Goal: Transaction & Acquisition: Book appointment/travel/reservation

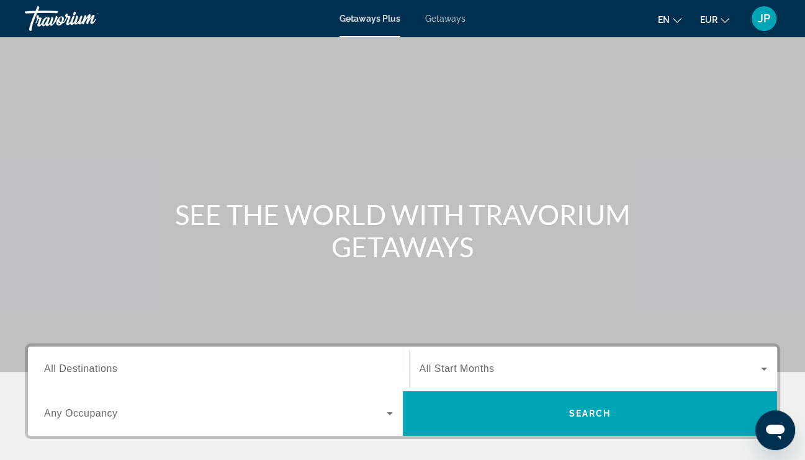
click at [431, 21] on span "Getaways" at bounding box center [445, 19] width 40 height 10
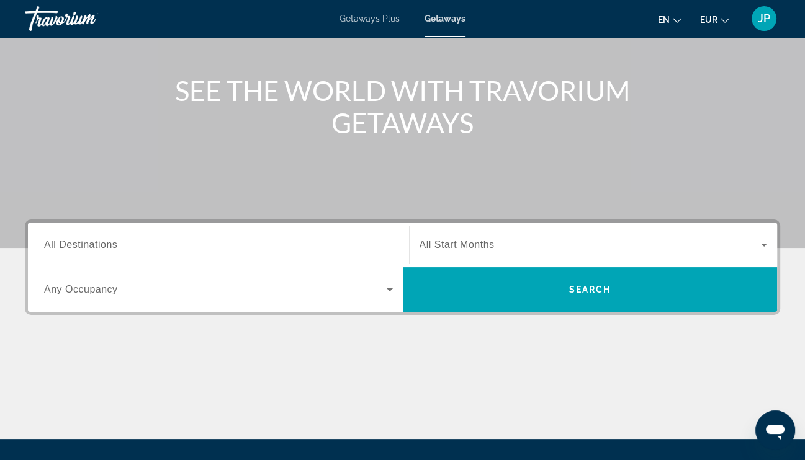
click at [136, 236] on div "Search widget" at bounding box center [218, 245] width 349 height 35
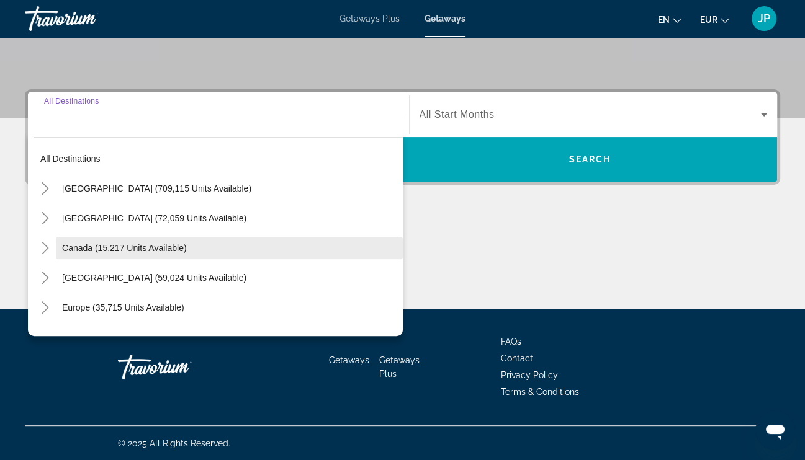
scroll to position [255, 0]
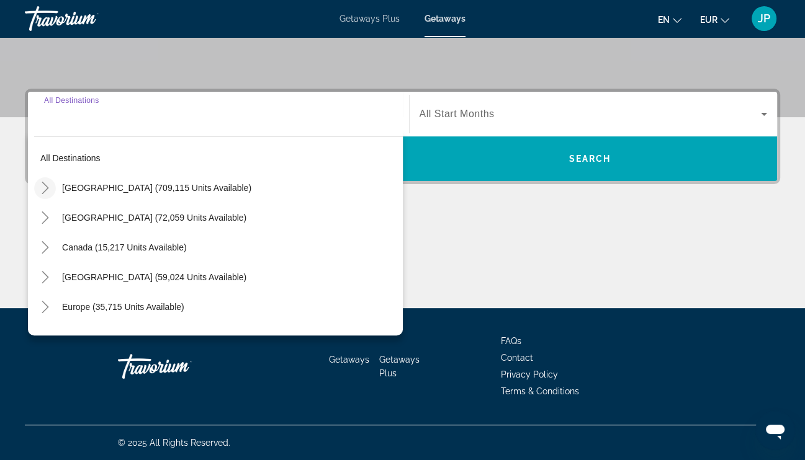
click at [47, 192] on icon "Toggle United States (709,115 units available)" at bounding box center [45, 188] width 12 height 12
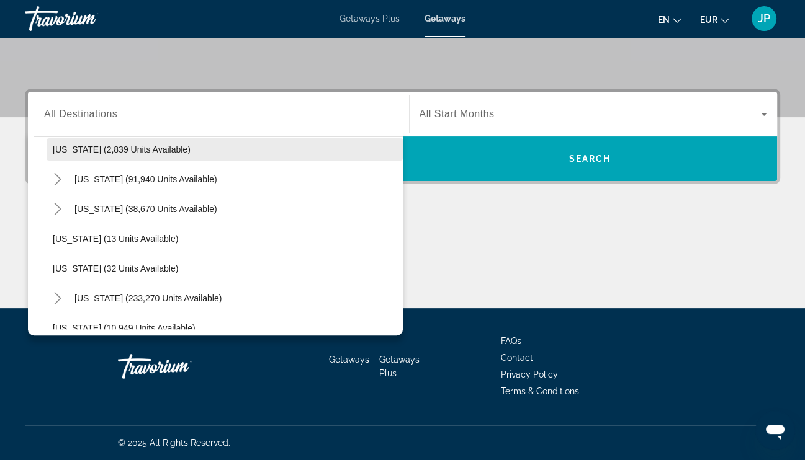
scroll to position [160, 0]
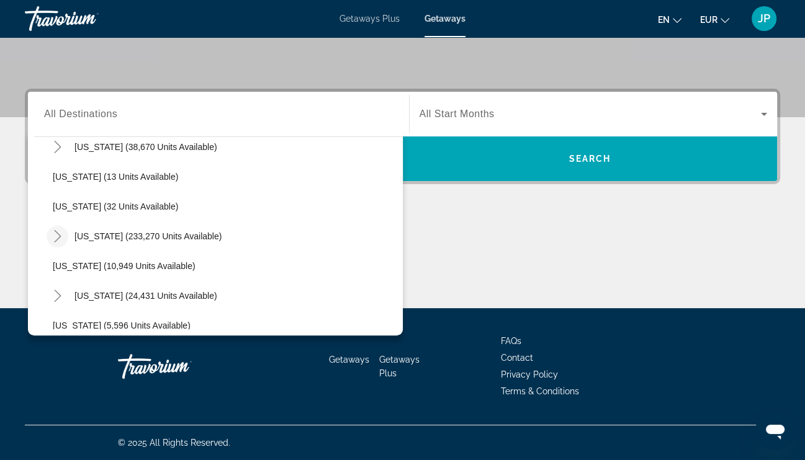
click at [55, 235] on icon "Toggle Florida (233,270 units available)" at bounding box center [58, 236] width 12 height 12
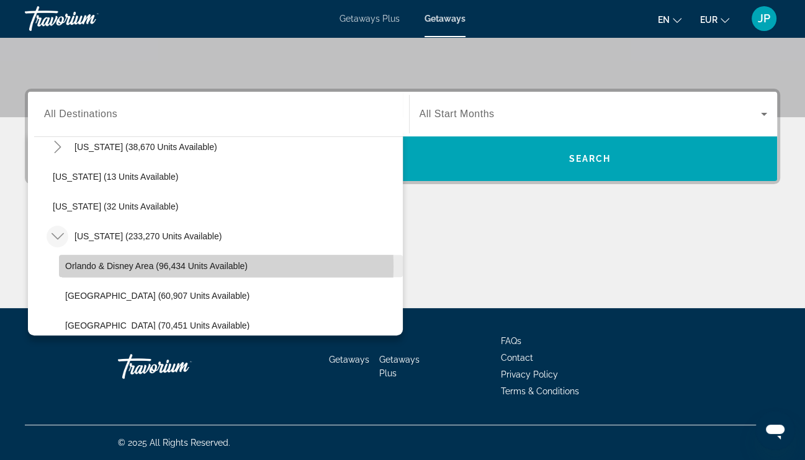
click at [148, 266] on span "Orlando & Disney Area (96,434 units available)" at bounding box center [156, 266] width 182 height 10
type input "**********"
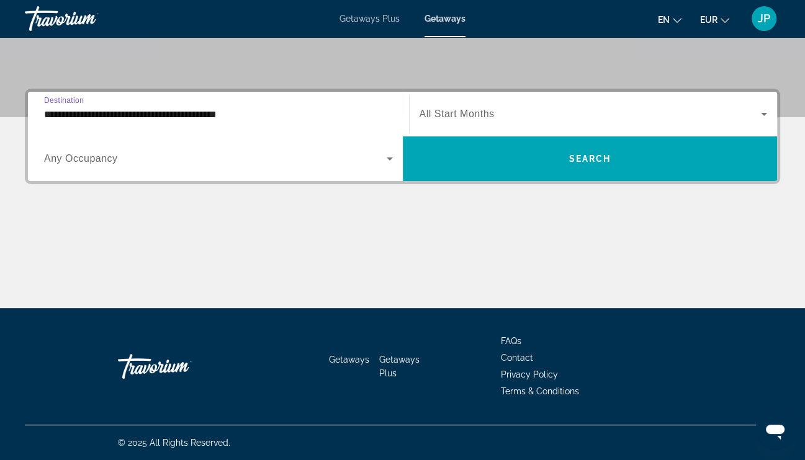
click at [466, 110] on span "All Start Months" at bounding box center [456, 114] width 75 height 11
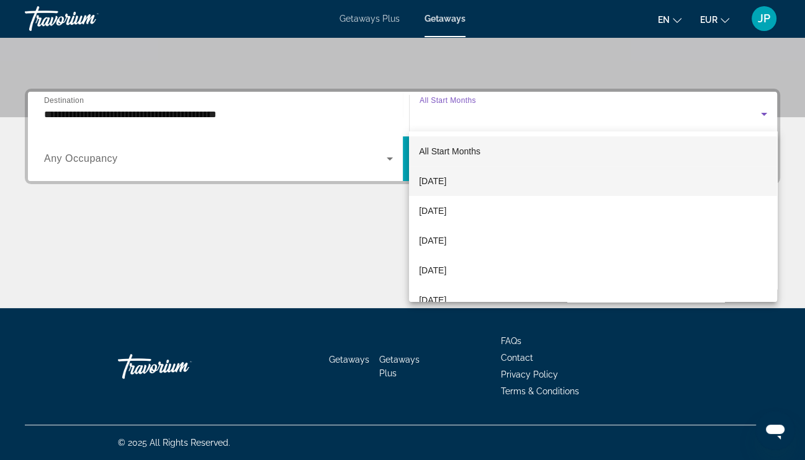
scroll to position [62, 0]
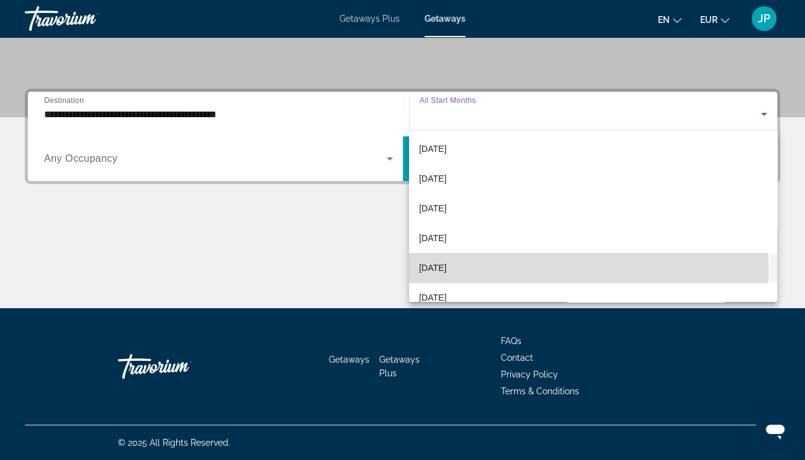
click at [446, 270] on span "[DATE]" at bounding box center [432, 268] width 27 height 15
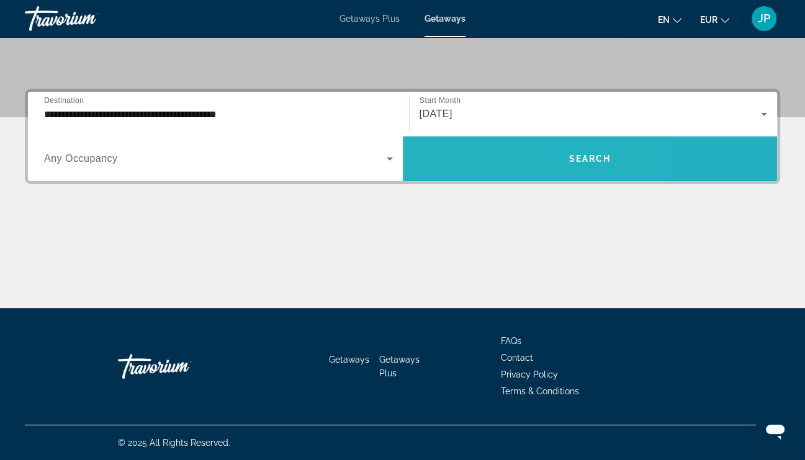
click at [486, 151] on span "Search widget" at bounding box center [590, 159] width 375 height 30
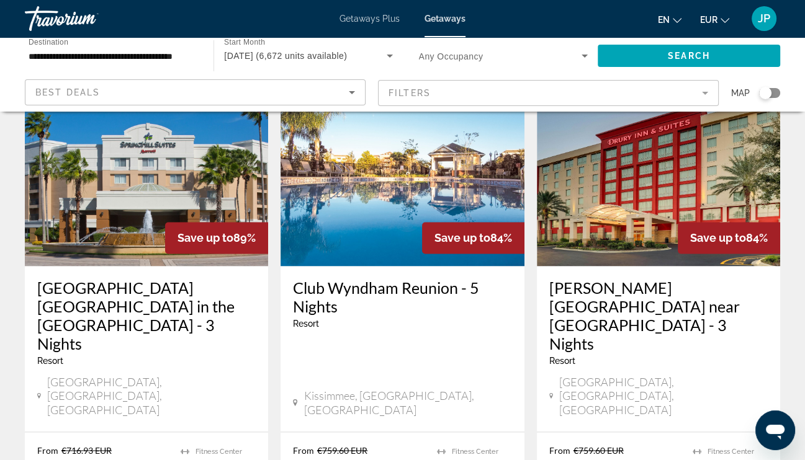
scroll to position [1613, 0]
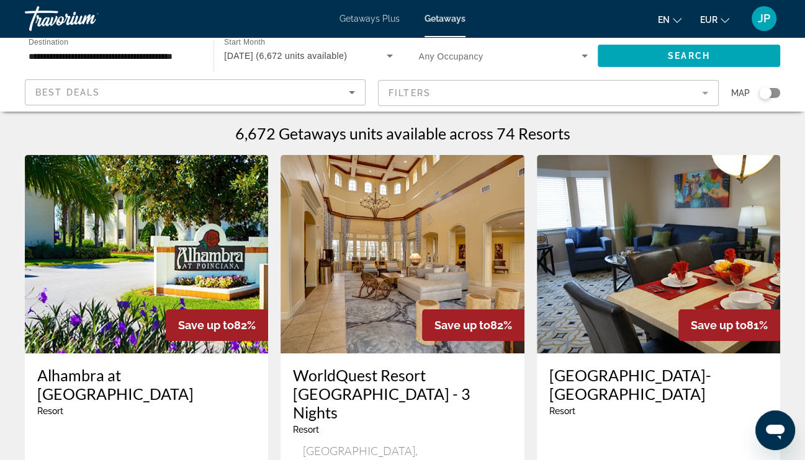
click at [774, 94] on div "Search widget" at bounding box center [769, 93] width 21 height 10
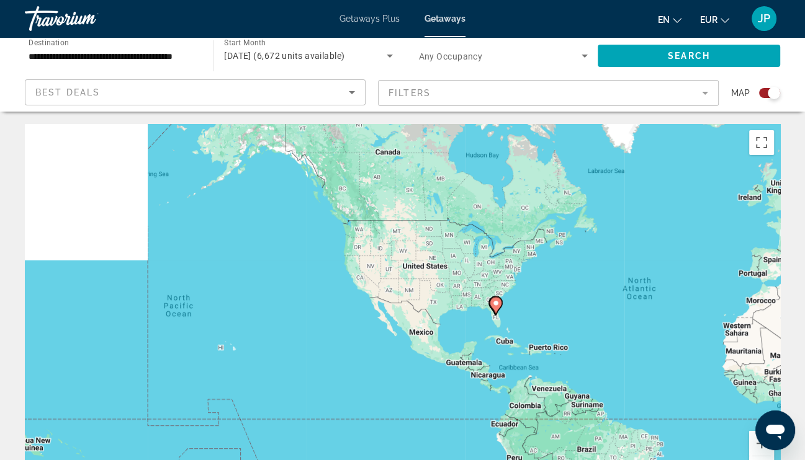
drag, startPoint x: 326, startPoint y: 296, endPoint x: 610, endPoint y: 292, distance: 283.6
click at [610, 292] on div "To activate drag with keyboard, press Alt + Enter. Once in keyboard drag state,…" at bounding box center [402, 310] width 755 height 372
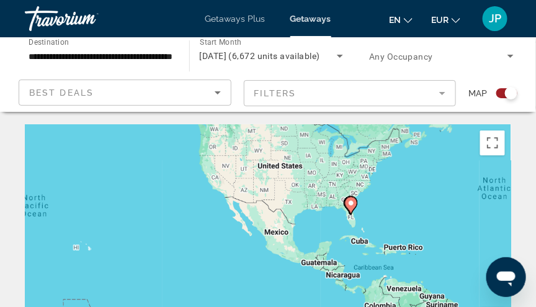
drag, startPoint x: 400, startPoint y: 226, endPoint x: 380, endPoint y: 184, distance: 46.4
click at [380, 184] on div "To activate drag with keyboard, press Alt + Enter. Once in keyboard drag state,…" at bounding box center [268, 248] width 486 height 248
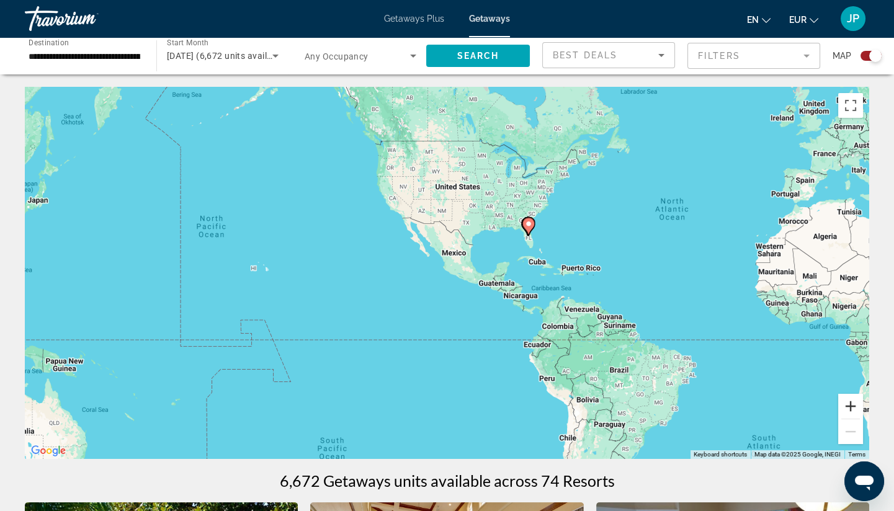
click at [813, 402] on button "Zoom in" at bounding box center [850, 406] width 25 height 25
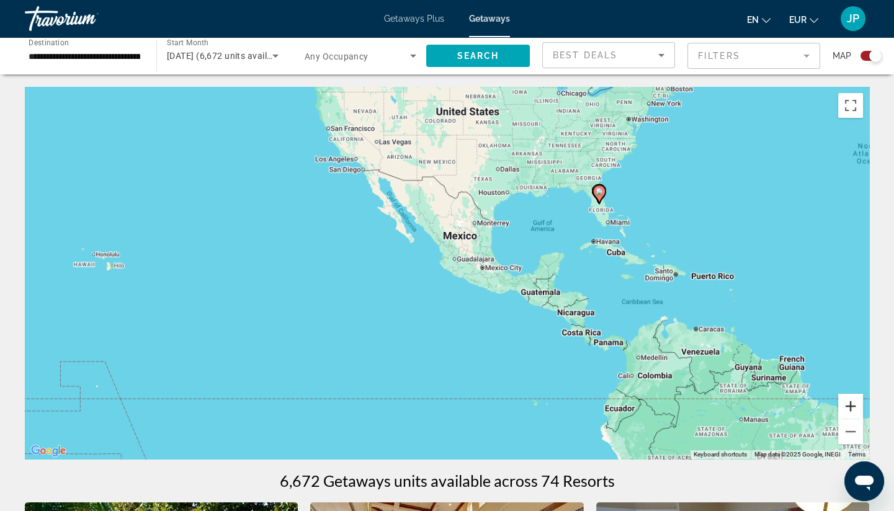
click at [813, 402] on button "Zoom in" at bounding box center [850, 406] width 25 height 25
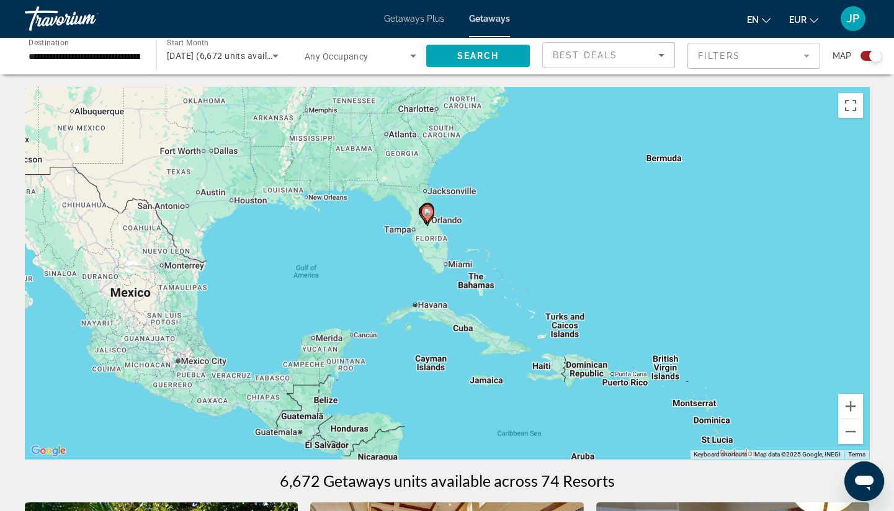
drag, startPoint x: 675, startPoint y: 243, endPoint x: 362, endPoint y: 332, distance: 325.1
click at [362, 332] on div "To activate drag with keyboard, press Alt + Enter. Once in keyboard drag state,…" at bounding box center [447, 273] width 844 height 372
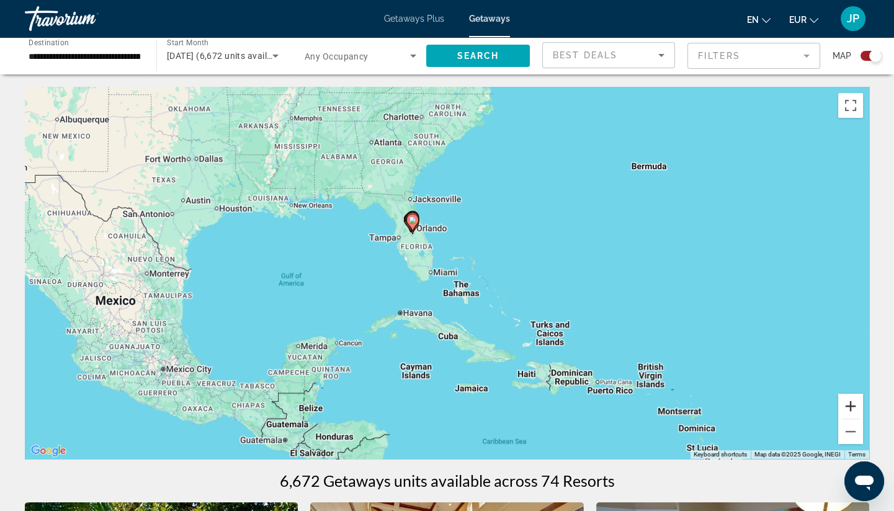
click at [813, 406] on button "Zoom in" at bounding box center [850, 406] width 25 height 25
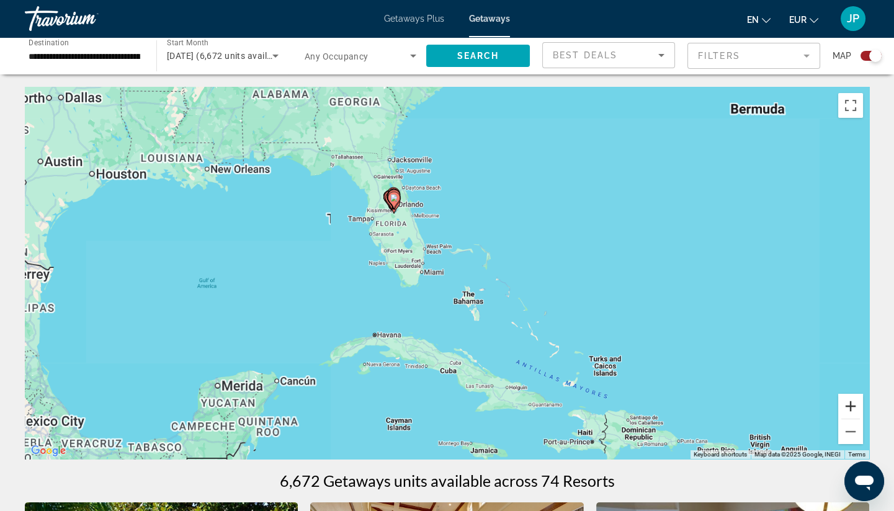
click at [813, 406] on button "Zoom in" at bounding box center [850, 406] width 25 height 25
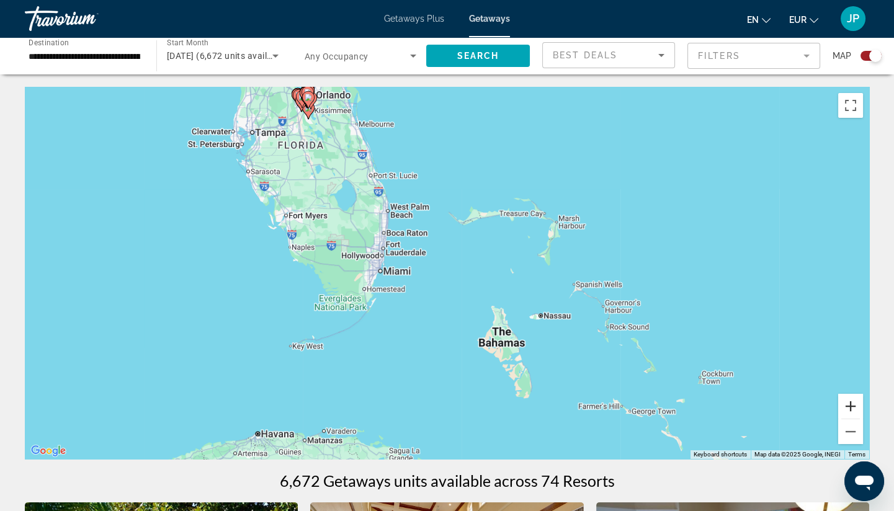
click at [813, 408] on button "Zoom in" at bounding box center [850, 406] width 25 height 25
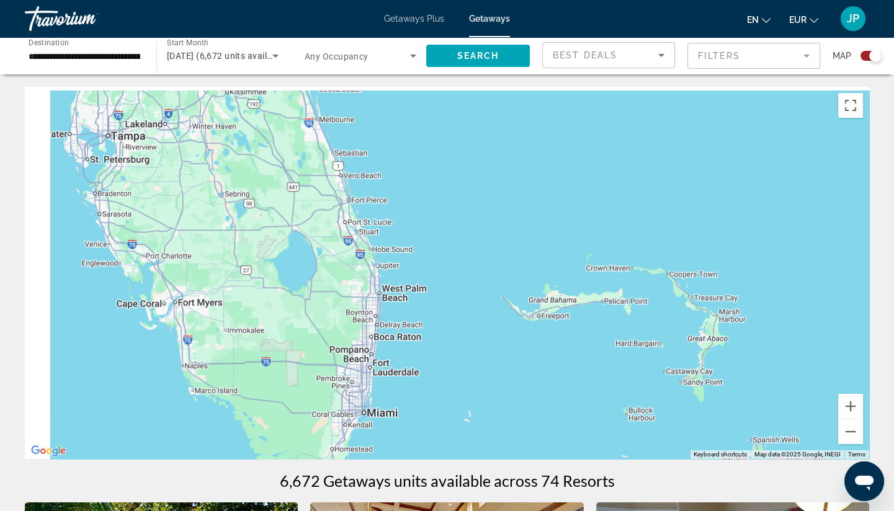
drag, startPoint x: 359, startPoint y: 190, endPoint x: 446, endPoint y: 417, distance: 243.1
click at [446, 417] on div "Main content" at bounding box center [447, 273] width 844 height 372
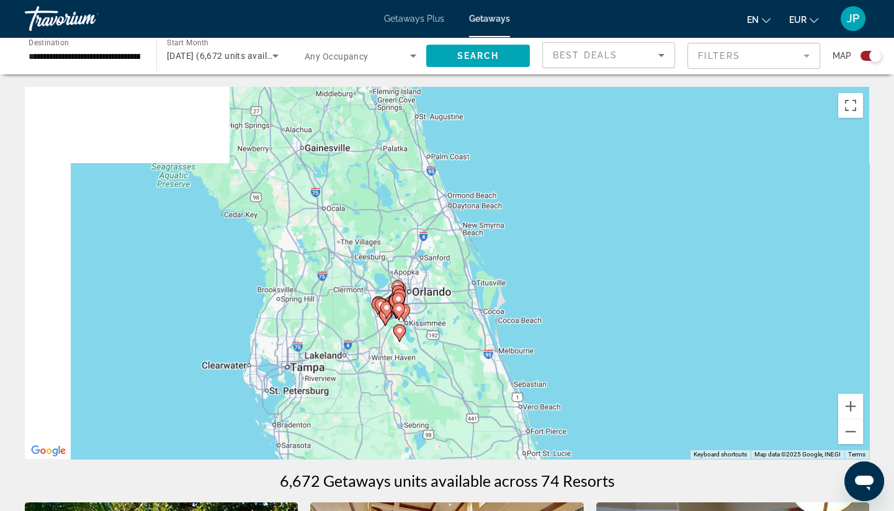
drag, startPoint x: 437, startPoint y: 246, endPoint x: 578, endPoint y: 384, distance: 197.0
click at [578, 384] on div "To activate drag with keyboard, press Alt + Enter. Once in keyboard drag state,…" at bounding box center [447, 273] width 844 height 372
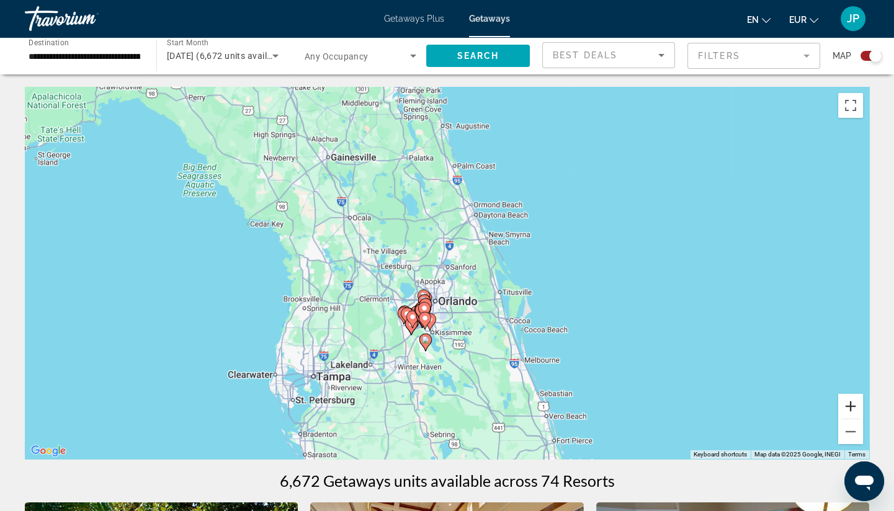
click at [813, 406] on button "Zoom in" at bounding box center [850, 406] width 25 height 25
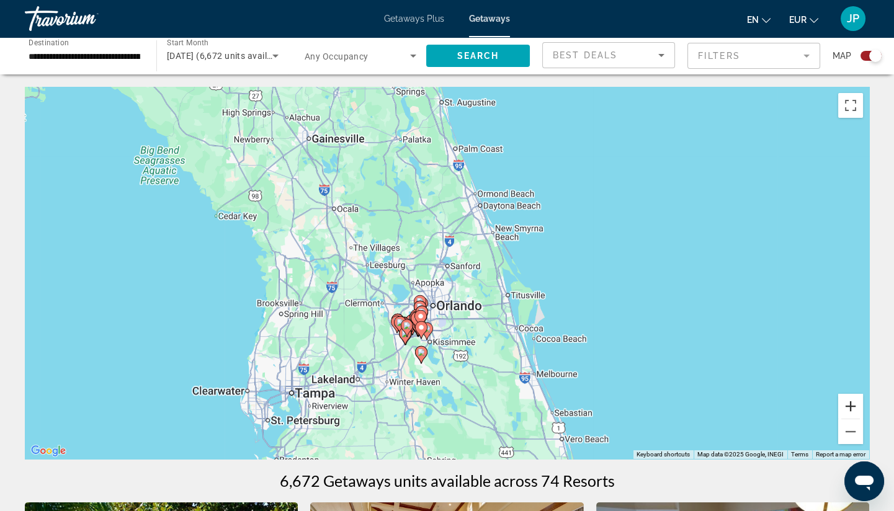
click at [813, 406] on button "Zoom in" at bounding box center [850, 406] width 25 height 25
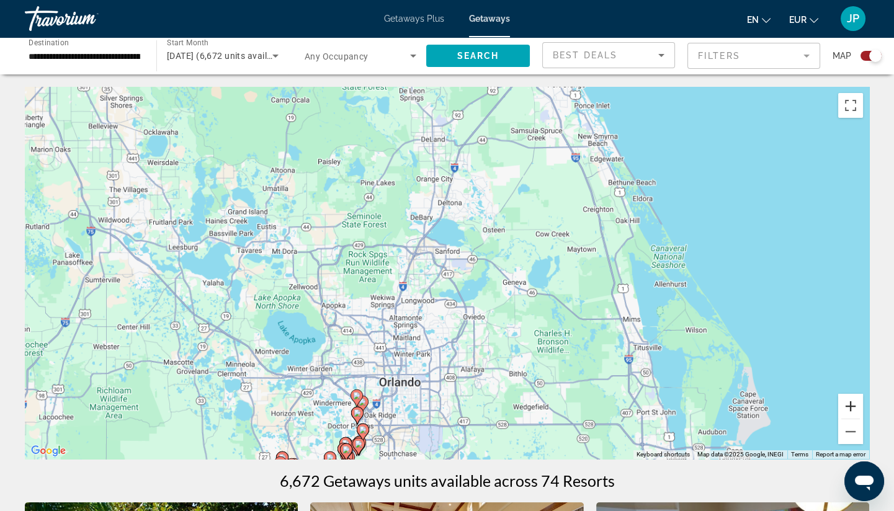
click at [813, 406] on button "Zoom in" at bounding box center [850, 406] width 25 height 25
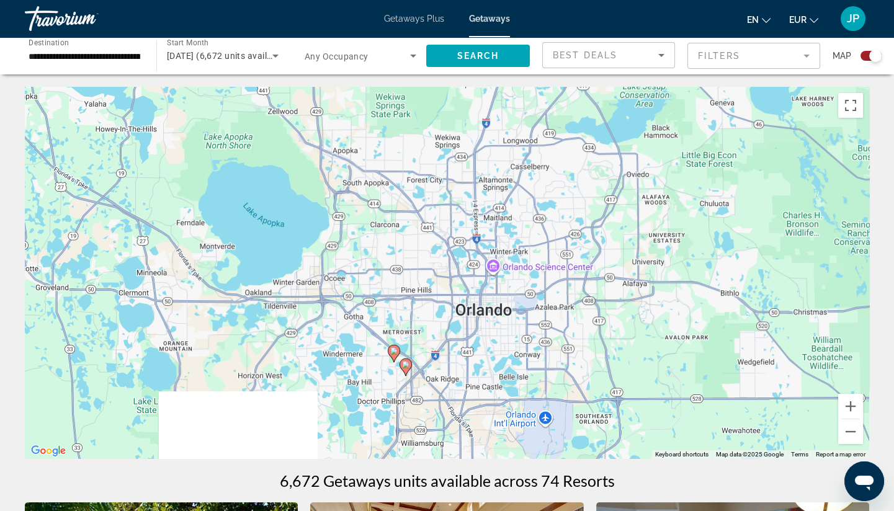
drag, startPoint x: 548, startPoint y: 403, endPoint x: 709, endPoint y: 180, distance: 275.0
click at [701, 189] on div "To activate drag with keyboard, press Alt + Enter. Once in keyboard drag state,…" at bounding box center [447, 273] width 844 height 372
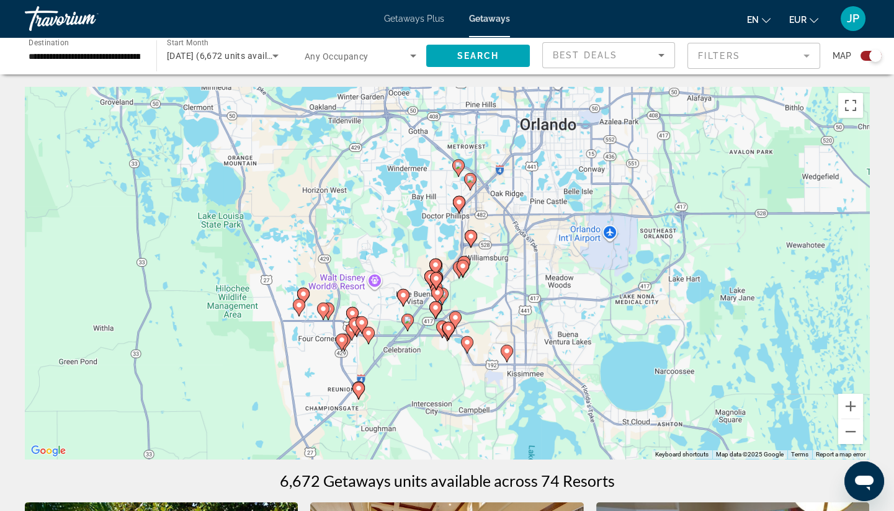
drag, startPoint x: 645, startPoint y: 415, endPoint x: 671, endPoint y: 282, distance: 135.8
click at [671, 282] on div "To activate drag with keyboard, press Alt + Enter. Once in keyboard drag state,…" at bounding box center [447, 273] width 844 height 372
click at [813, 408] on button "Zoom in" at bounding box center [850, 406] width 25 height 25
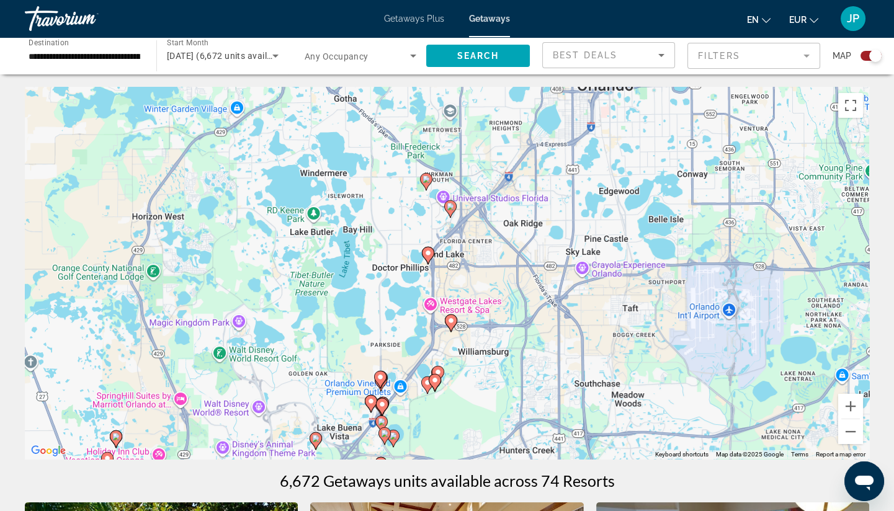
drag, startPoint x: 593, startPoint y: 293, endPoint x: 549, endPoint y: 406, distance: 120.9
click at [549, 406] on div "To activate drag with keyboard, press Alt + Enter. Once in keyboard drag state,…" at bounding box center [447, 273] width 844 height 372
click at [813, 408] on button "Zoom in" at bounding box center [850, 406] width 25 height 25
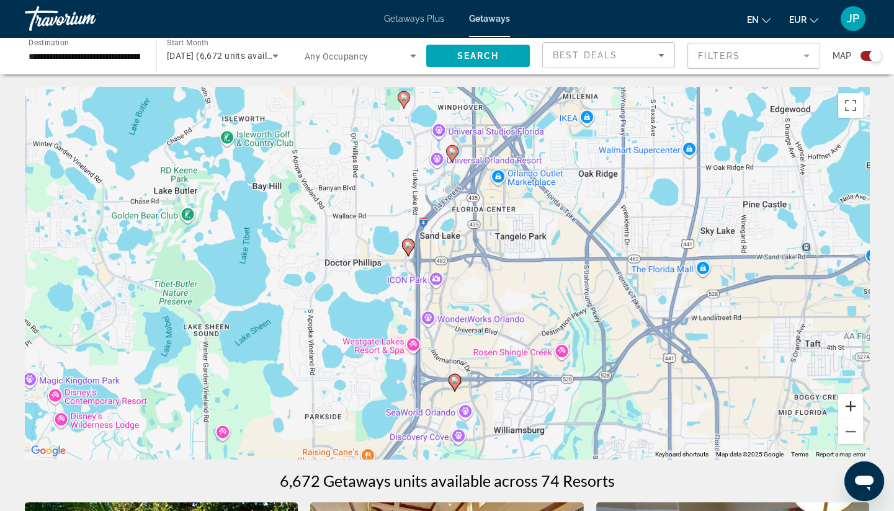
click at [813, 408] on button "Zoom in" at bounding box center [850, 406] width 25 height 25
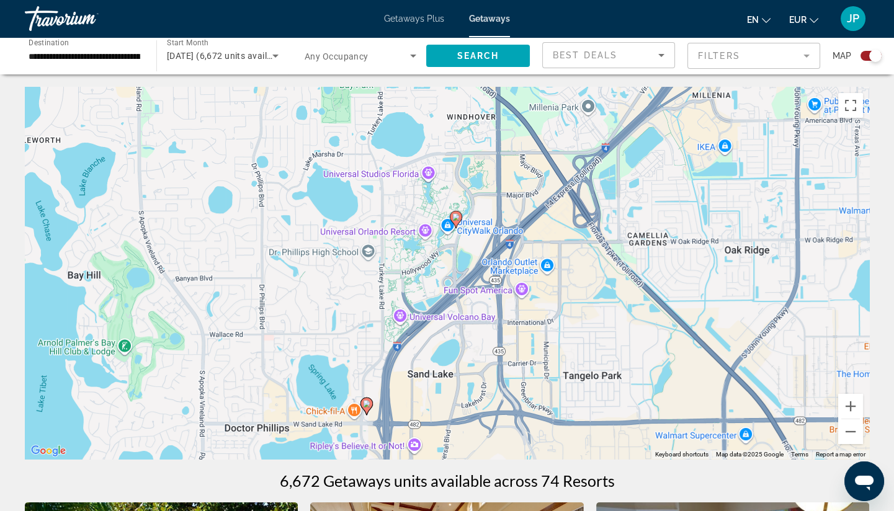
drag, startPoint x: 627, startPoint y: 235, endPoint x: 624, endPoint y: 417, distance: 182.4
click at [624, 417] on div "To activate drag with keyboard, press Alt + Enter. Once in keyboard drag state,…" at bounding box center [447, 273] width 844 height 372
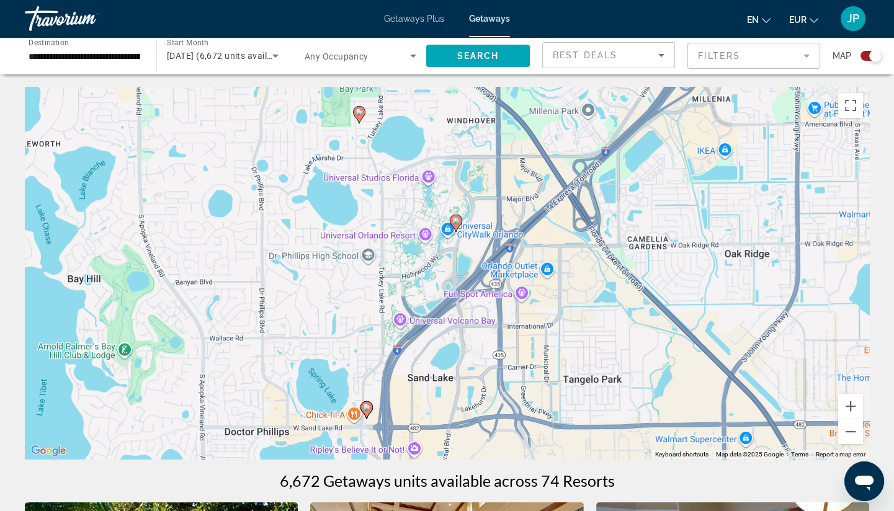
click at [454, 222] on image "Main content" at bounding box center [455, 220] width 7 height 7
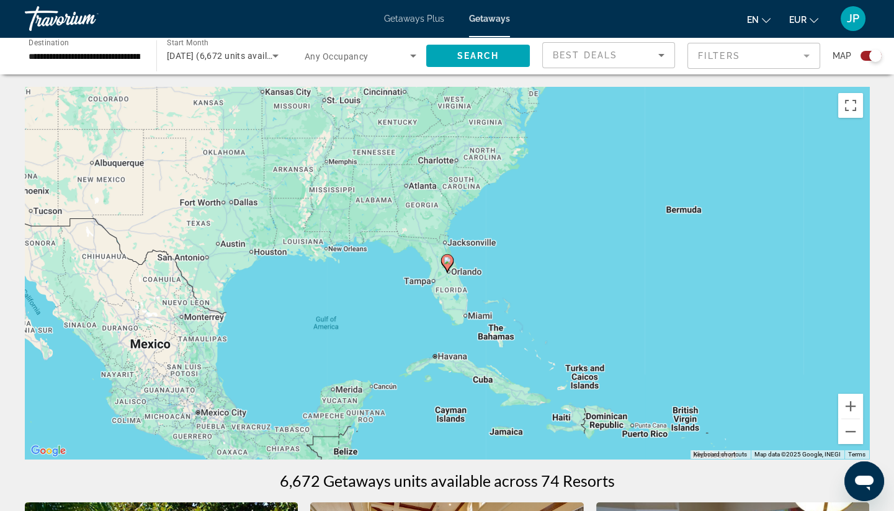
click at [449, 266] on icon "Main content" at bounding box center [446, 263] width 11 height 16
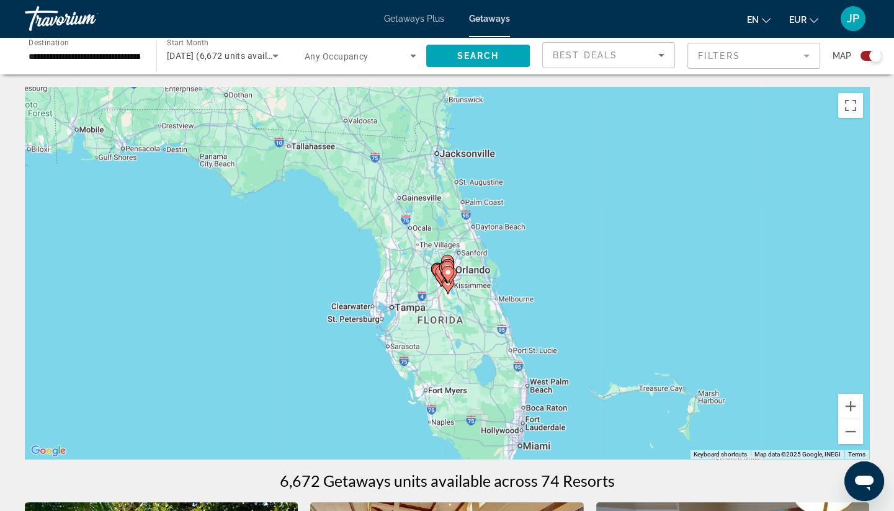
click at [449, 266] on gmp-advanced-marker "Main content" at bounding box center [448, 275] width 12 height 19
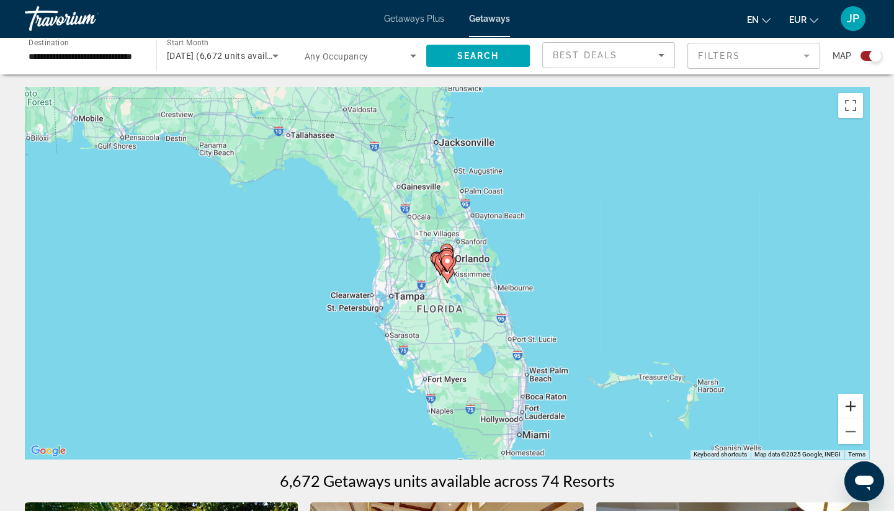
click at [813, 410] on button "Zoom in" at bounding box center [850, 406] width 25 height 25
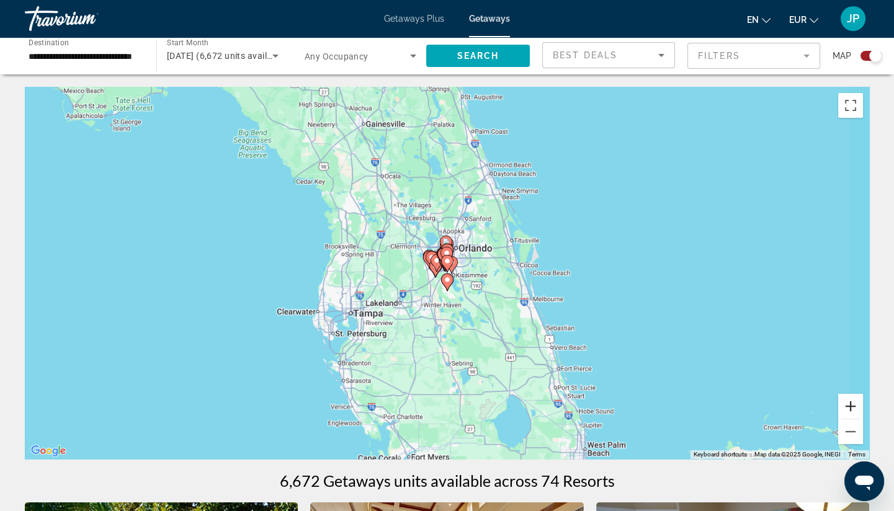
click at [813, 410] on button "Zoom in" at bounding box center [850, 406] width 25 height 25
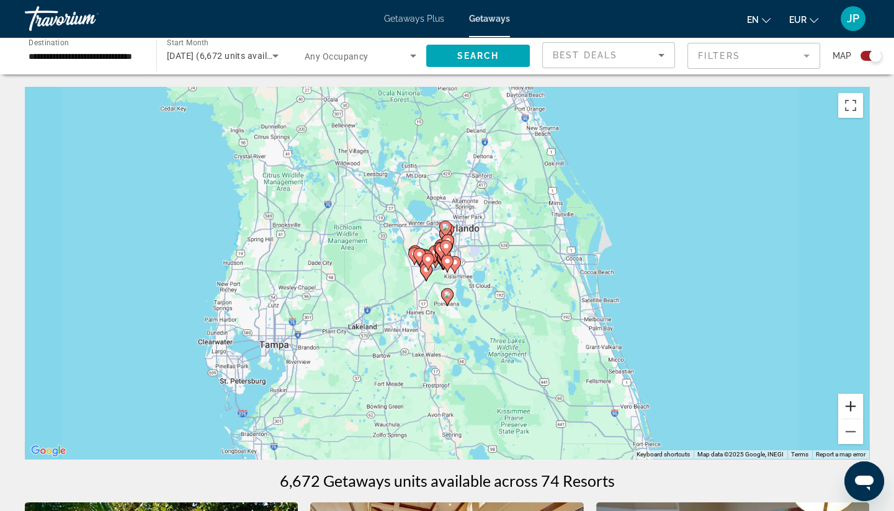
click at [813, 410] on button "Zoom in" at bounding box center [850, 406] width 25 height 25
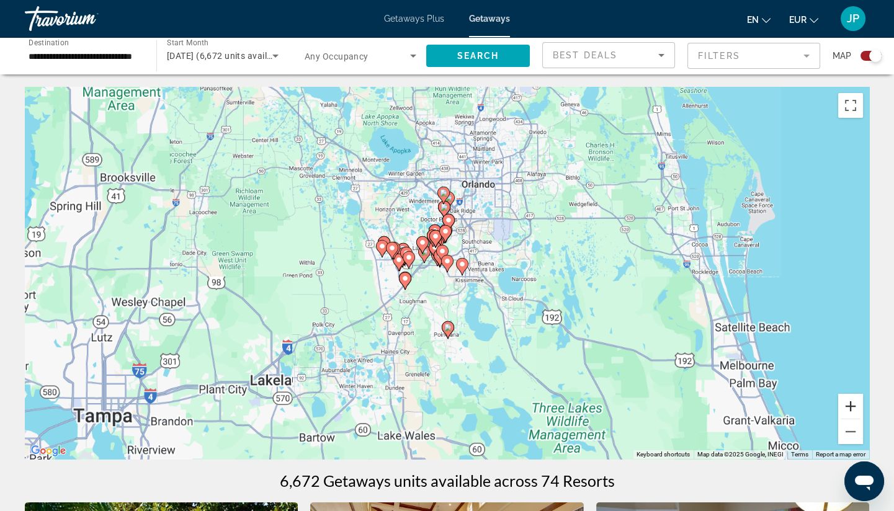
click at [813, 410] on button "Zoom in" at bounding box center [850, 406] width 25 height 25
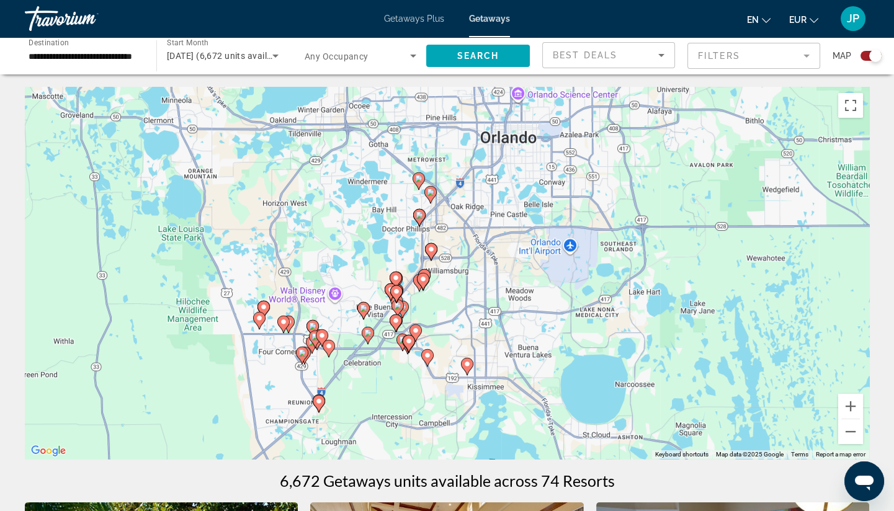
drag, startPoint x: 617, startPoint y: 238, endPoint x: 595, endPoint y: 338, distance: 101.6
click at [595, 338] on div "To activate drag with keyboard, press Alt + Enter. Once in keyboard drag state,…" at bounding box center [447, 273] width 844 height 372
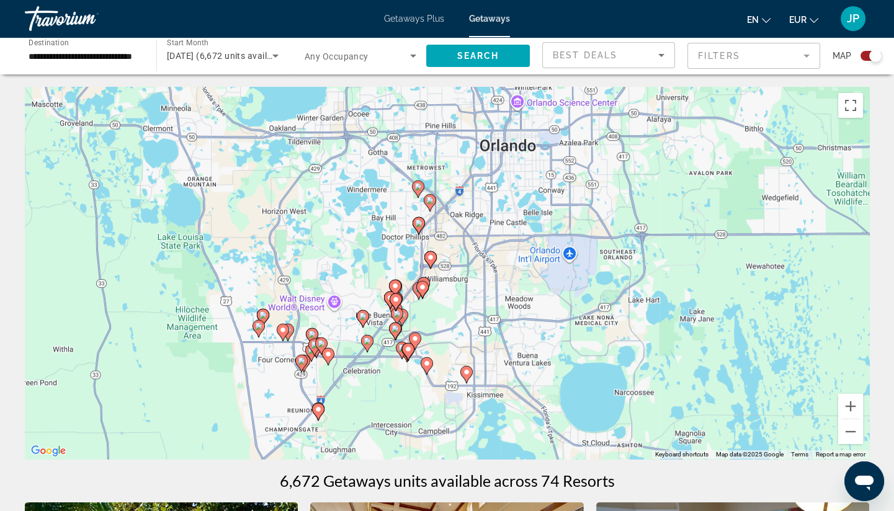
click at [429, 204] on image "Main content" at bounding box center [429, 200] width 7 height 7
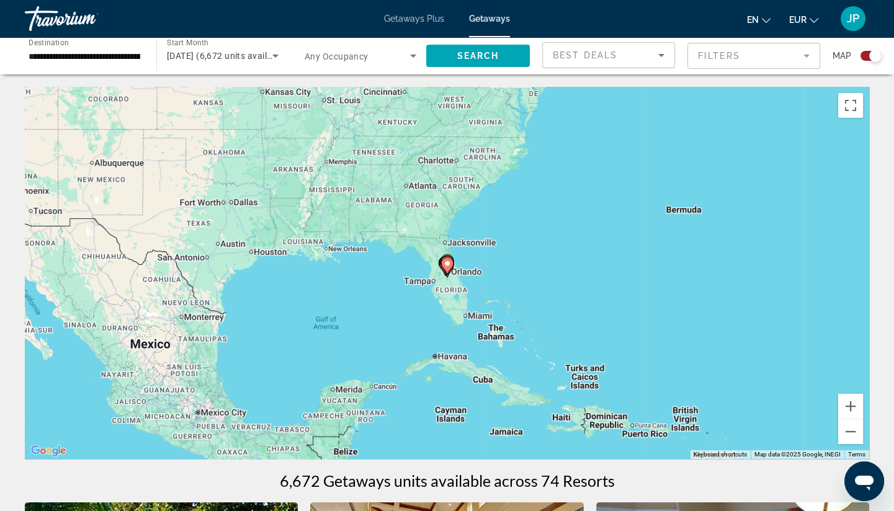
click at [446, 261] on image "Main content" at bounding box center [447, 263] width 7 height 7
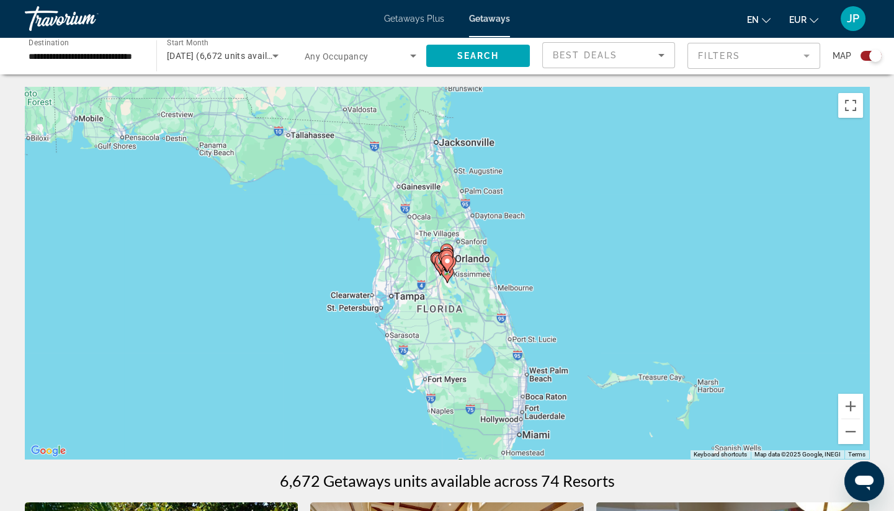
click at [446, 261] on image "Main content" at bounding box center [447, 261] width 7 height 7
type input "**********"
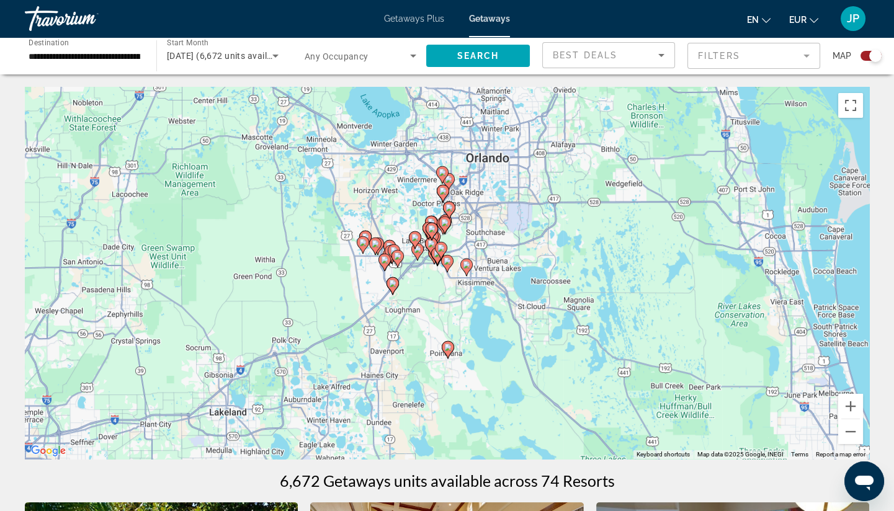
click at [448, 179] on gmp-advanced-marker "Main content" at bounding box center [442, 175] width 12 height 19
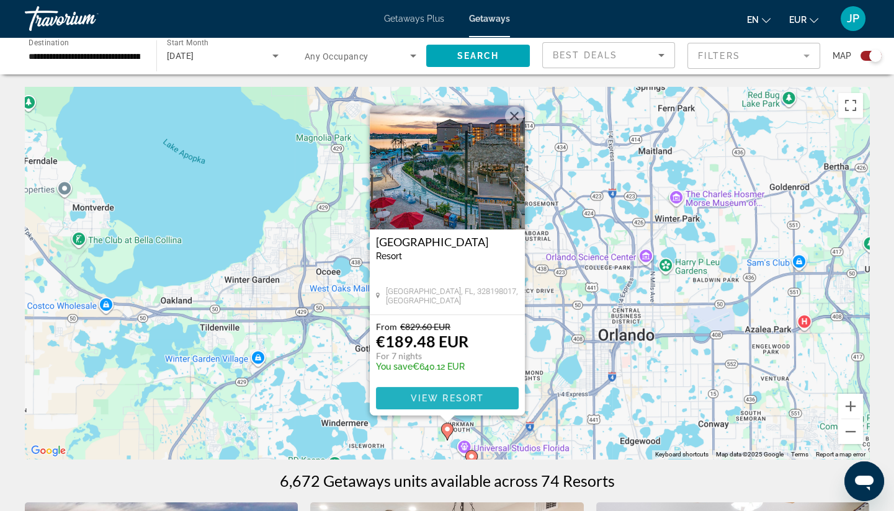
click at [474, 397] on span "View Resort" at bounding box center [446, 398] width 73 height 10
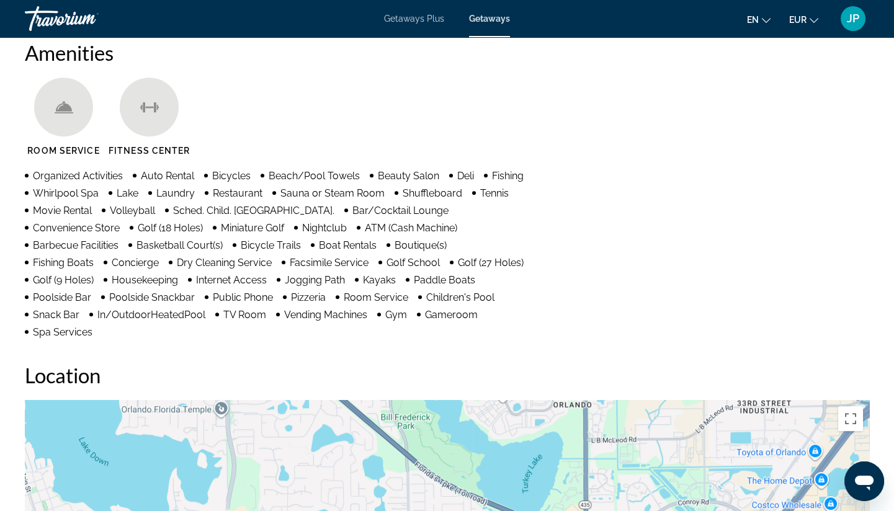
scroll to position [965, 0]
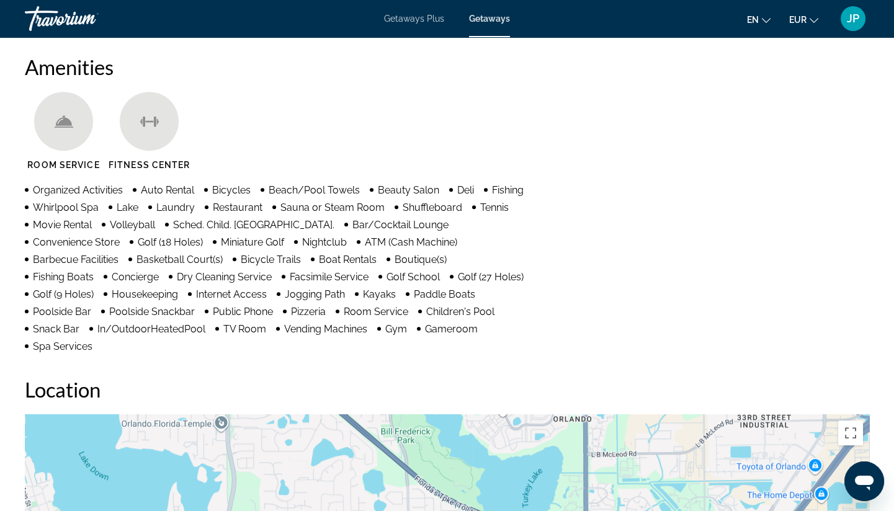
click at [60, 25] on div "Travorium" at bounding box center [87, 18] width 124 height 32
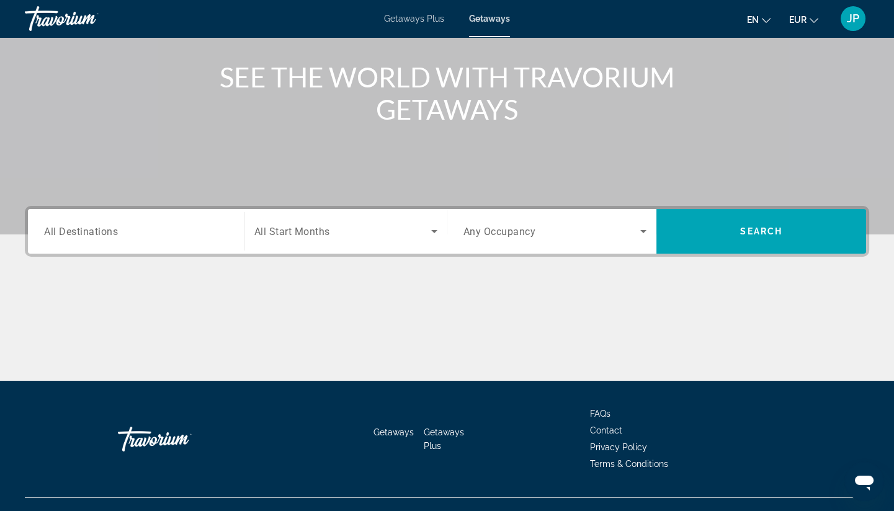
click at [187, 231] on input "Destination All Destinations" at bounding box center [136, 232] width 184 height 15
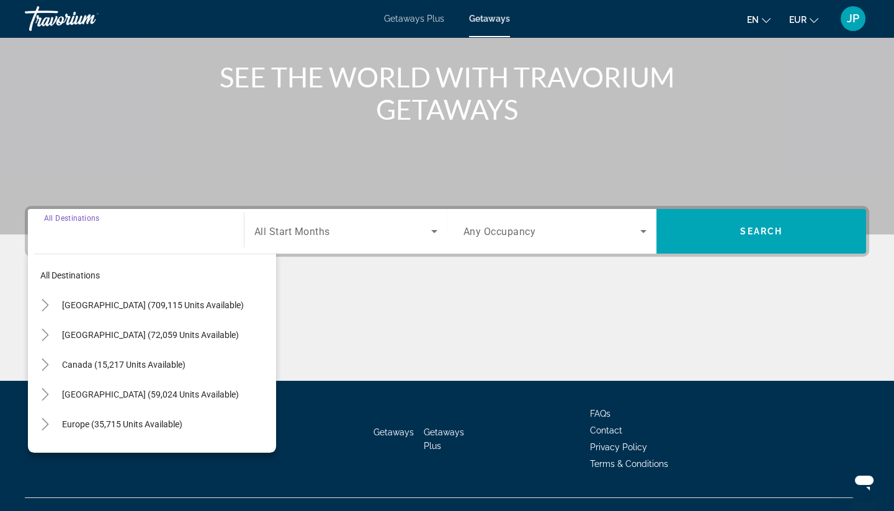
scroll to position [159, 0]
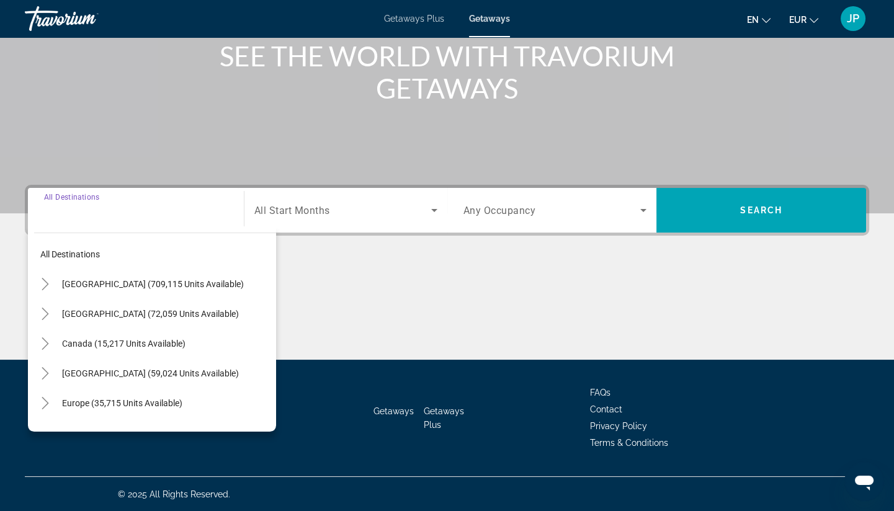
click at [119, 215] on input "Destination All Destinations" at bounding box center [136, 211] width 184 height 15
click at [84, 223] on div "Search widget" at bounding box center [136, 210] width 184 height 35
click at [44, 285] on icon "Toggle United States (709,115 units available)" at bounding box center [45, 284] width 12 height 12
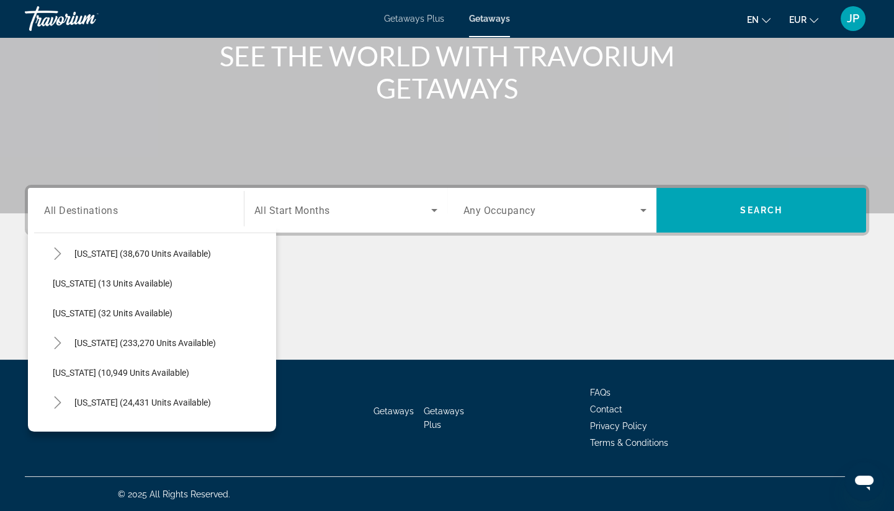
scroll to position [174, 0]
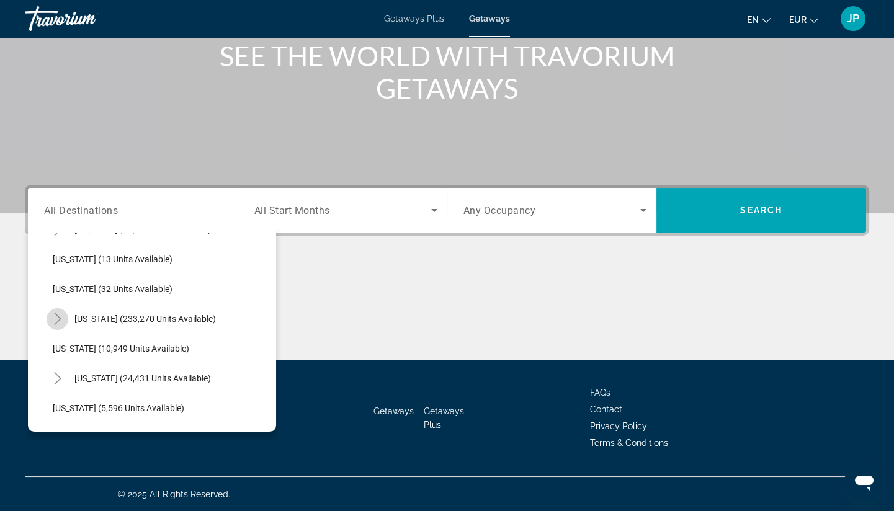
click at [52, 320] on icon "Toggle Florida (233,270 units available)" at bounding box center [58, 319] width 12 height 12
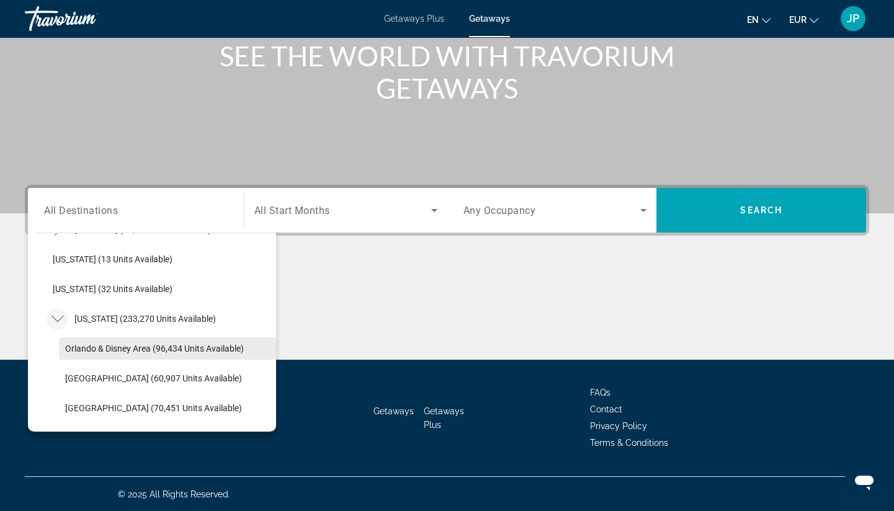
click at [118, 346] on span "Orlando & Disney Area (96,434 units available)" at bounding box center [154, 349] width 179 height 10
type input "**********"
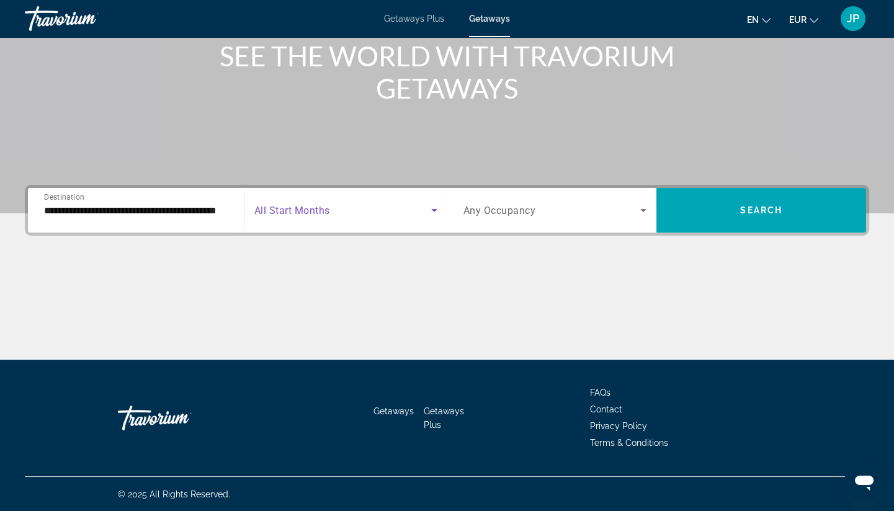
click at [386, 216] on span "Search widget" at bounding box center [342, 210] width 177 height 15
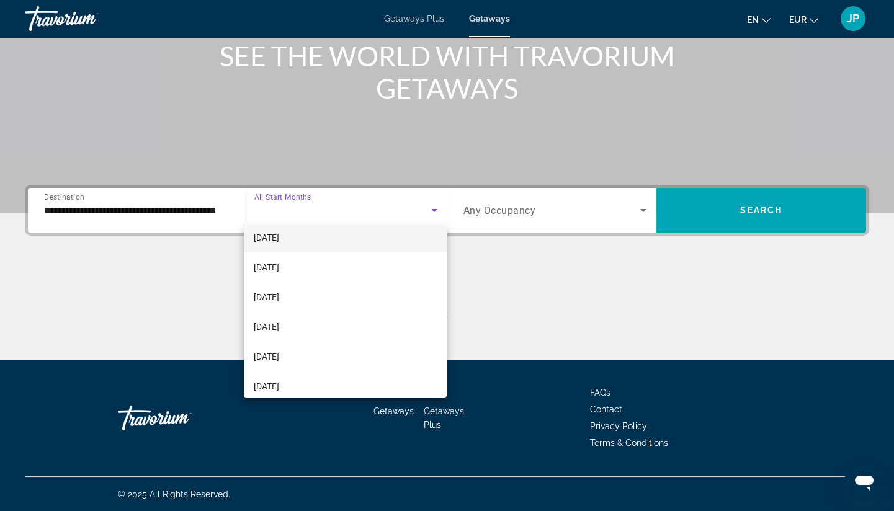
scroll to position [138, 0]
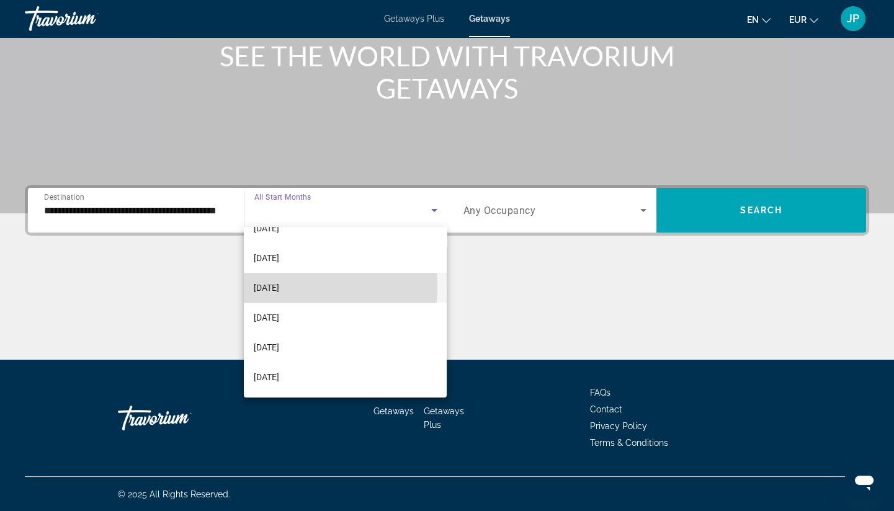
click at [279, 286] on span "[DATE]" at bounding box center [266, 287] width 25 height 15
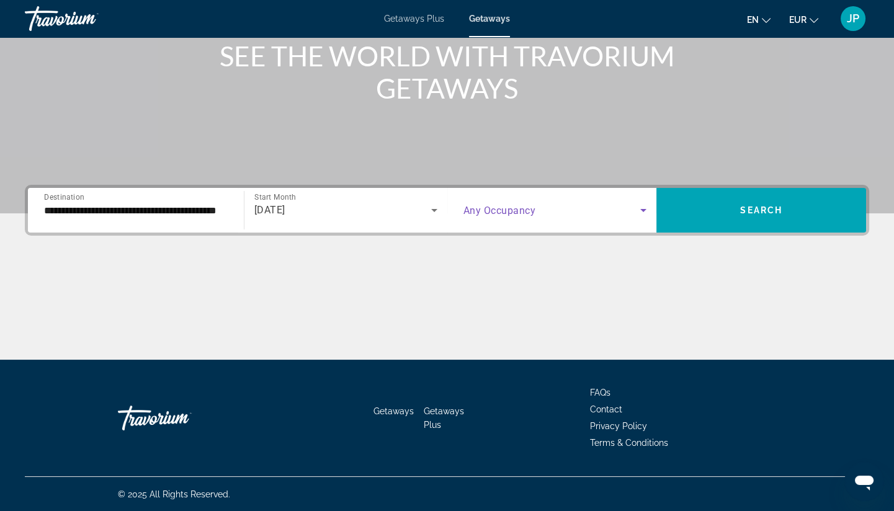
click at [537, 215] on span "Search widget" at bounding box center [552, 210] width 177 height 15
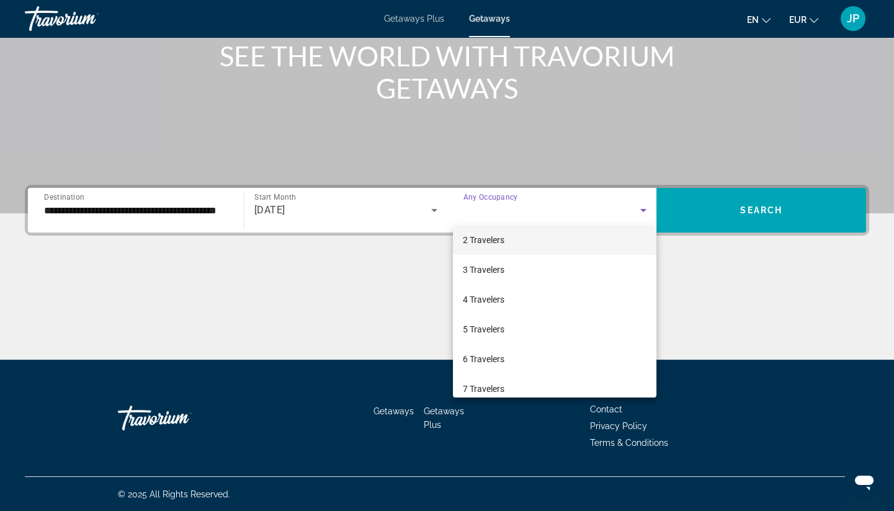
scroll to position [69, 0]
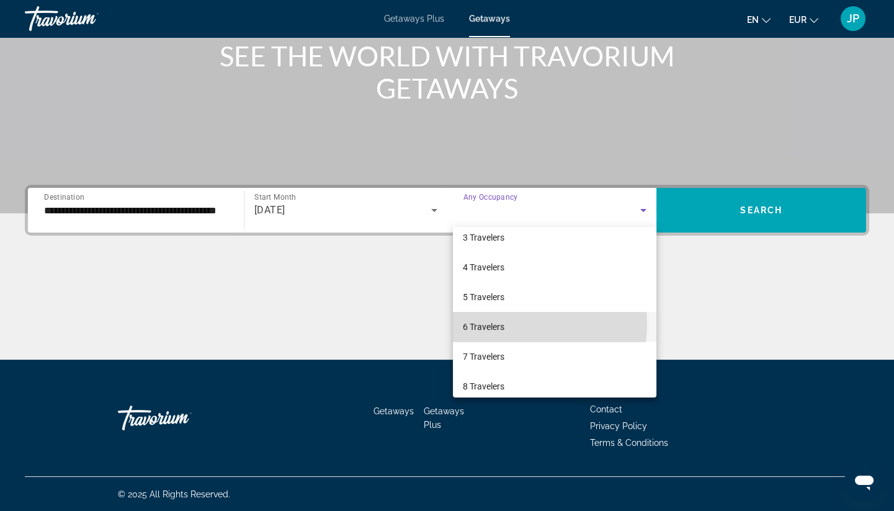
click at [490, 324] on span "6 Travelers" at bounding box center [484, 327] width 42 height 15
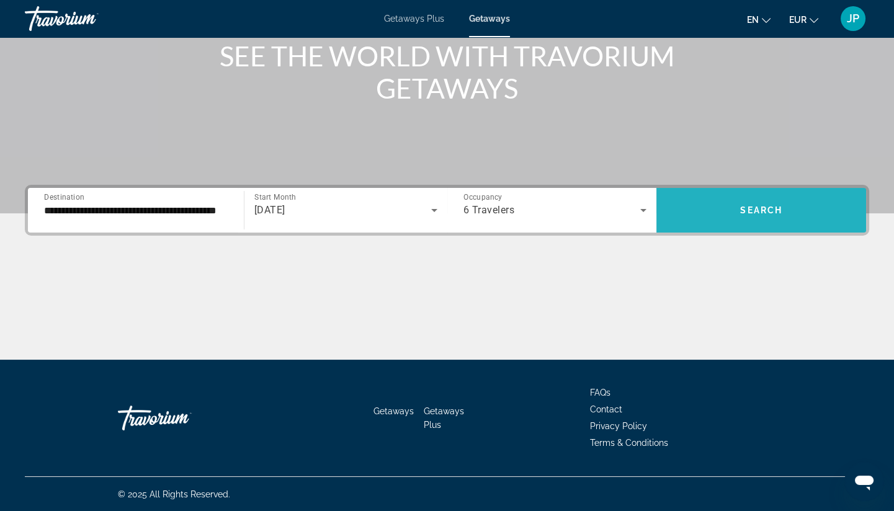
click at [771, 213] on span "Search" at bounding box center [761, 210] width 42 height 10
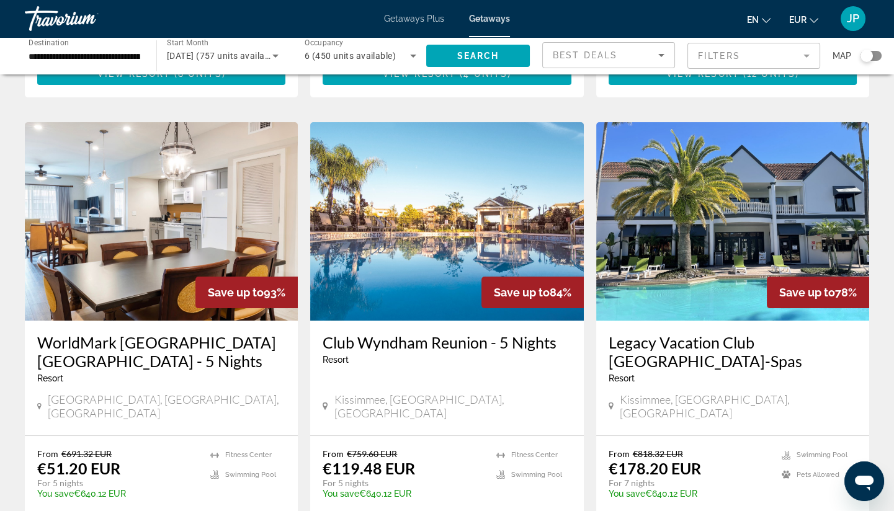
scroll to position [344, 0]
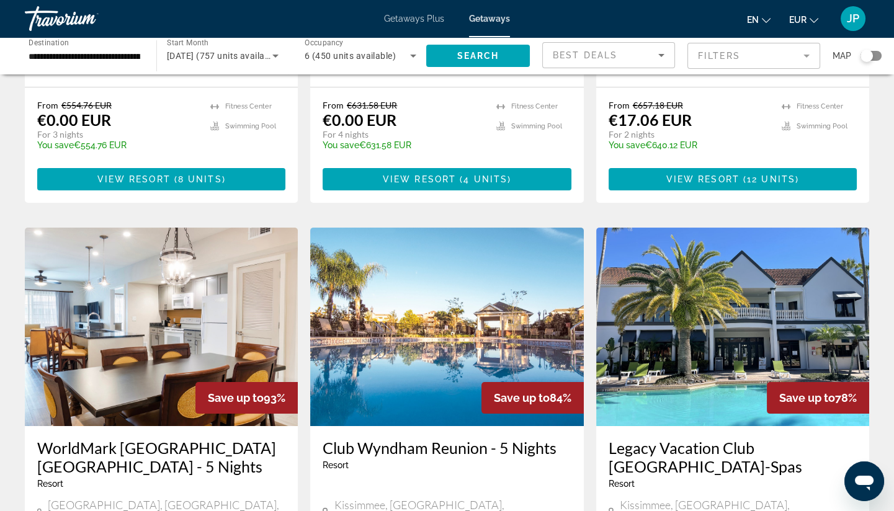
click at [784, 56] on mat-form-field "Filters" at bounding box center [753, 56] width 133 height 26
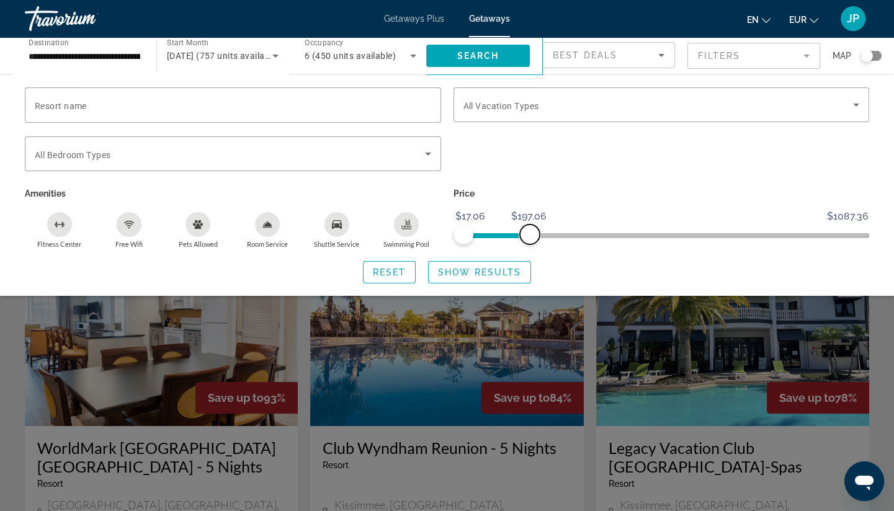
drag, startPoint x: 859, startPoint y: 235, endPoint x: 529, endPoint y: 228, distance: 330.2
click at [529, 229] on span "ngx-slider-max" at bounding box center [530, 235] width 20 height 20
click at [483, 267] on span "Show Results" at bounding box center [479, 272] width 83 height 10
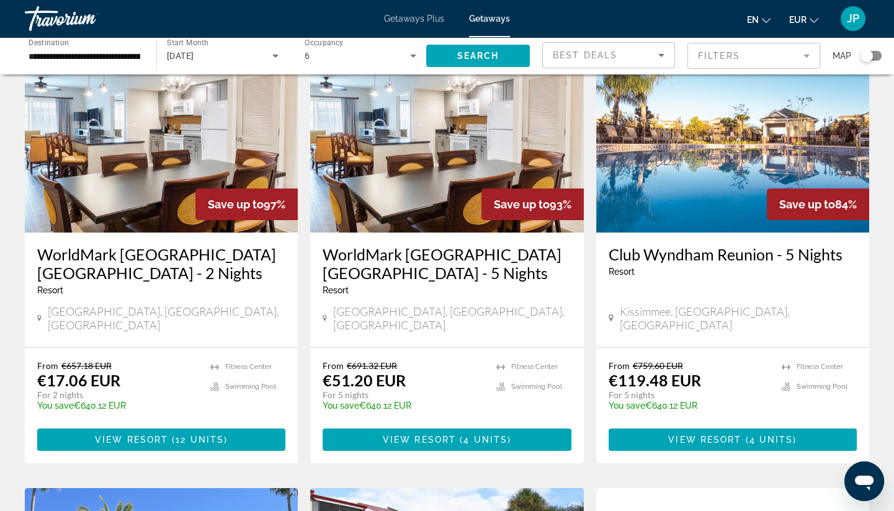
scroll to position [50, 0]
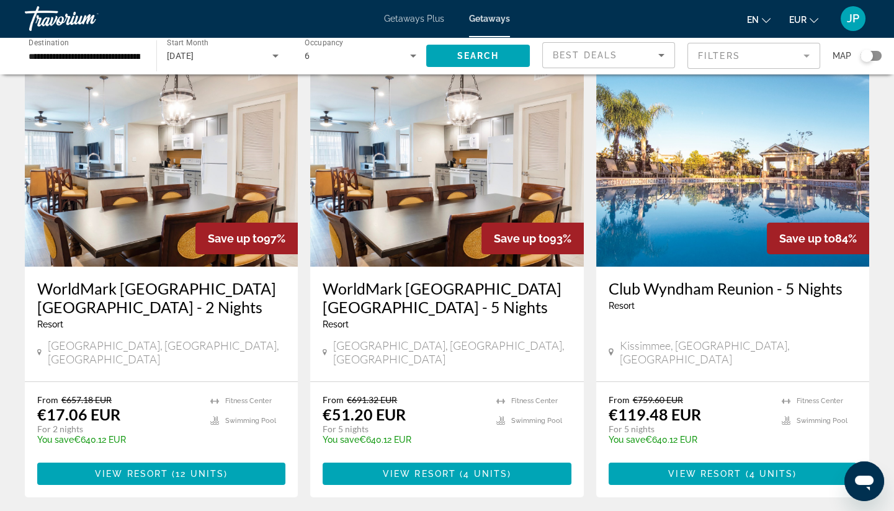
click at [437, 187] on img "Main content" at bounding box center [446, 167] width 273 height 199
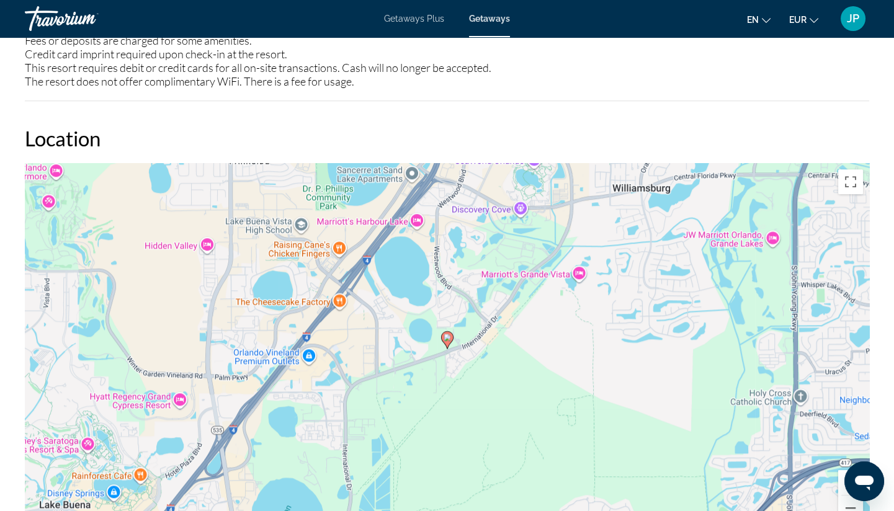
scroll to position [1861, 0]
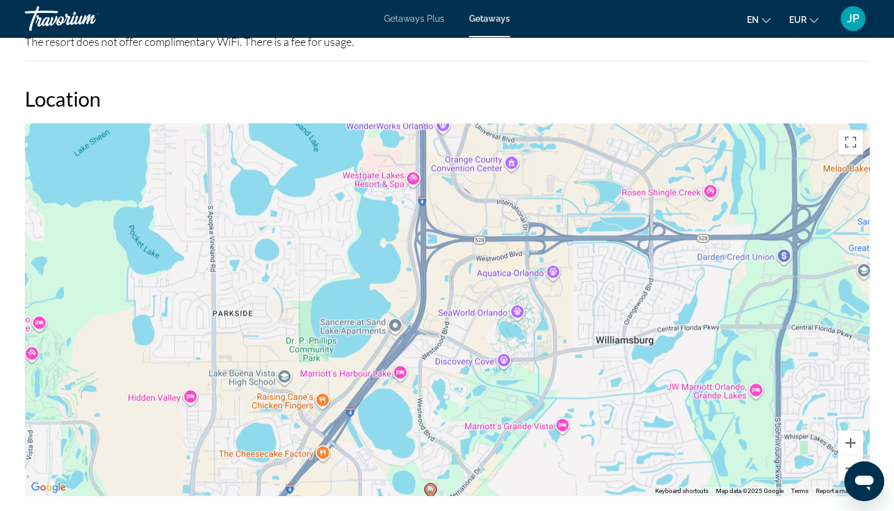
drag, startPoint x: 282, startPoint y: 218, endPoint x: 266, endPoint y: 411, distance: 194.3
click at [266, 411] on div "To activate drag with keyboard, press Alt + Enter. Once in keyboard drag state,…" at bounding box center [447, 309] width 844 height 372
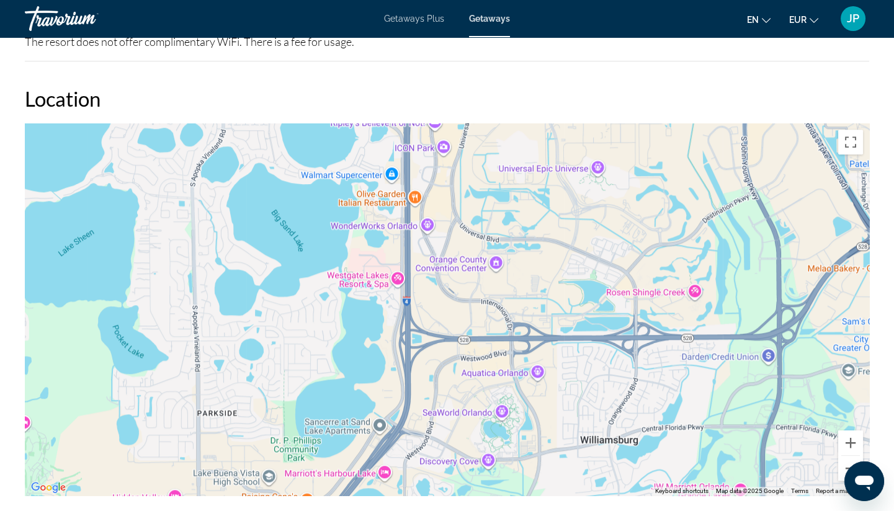
drag, startPoint x: 318, startPoint y: 230, endPoint x: 302, endPoint y: 341, distance: 112.8
click at [302, 341] on div "To activate drag with keyboard, press Alt + Enter. Once in keyboard drag state,…" at bounding box center [447, 309] width 844 height 372
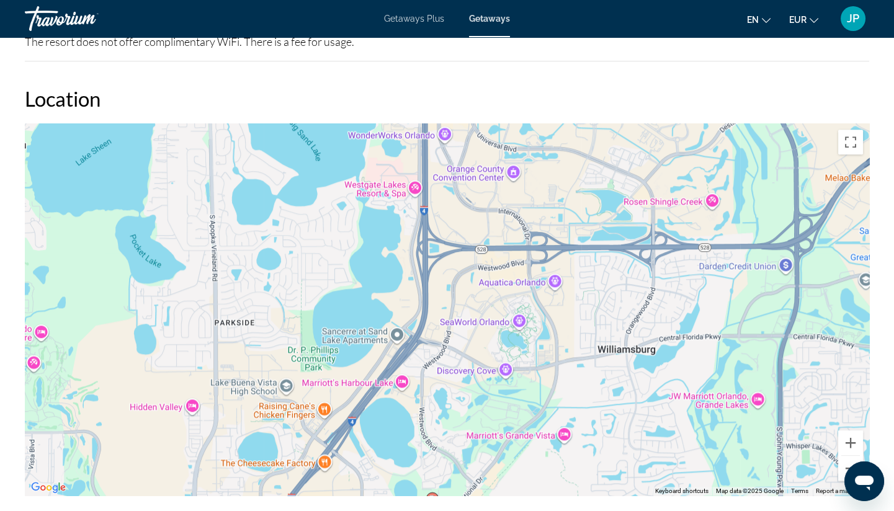
drag, startPoint x: 318, startPoint y: 346, endPoint x: 338, endPoint y: 249, distance: 98.8
click at [338, 249] on div "To activate drag with keyboard, press Alt + Enter. Once in keyboard drag state,…" at bounding box center [447, 309] width 844 height 372
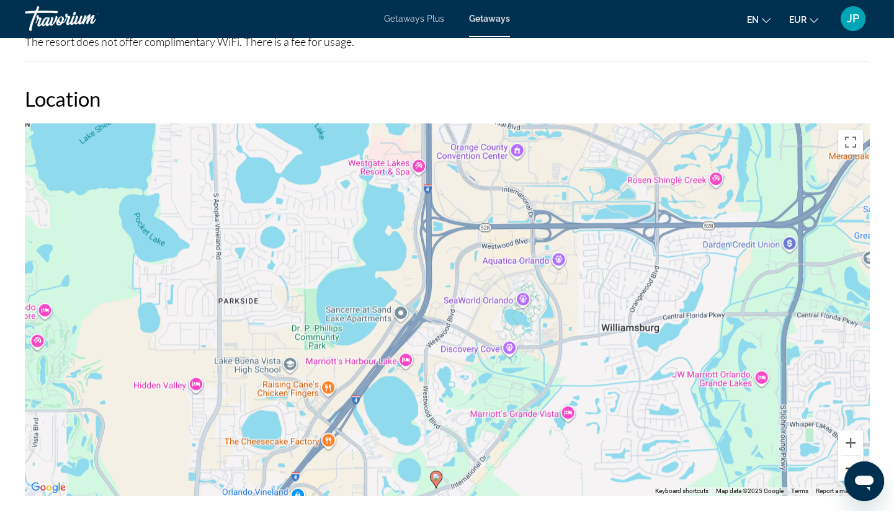
click at [813, 456] on button "Zoom out" at bounding box center [850, 468] width 25 height 25
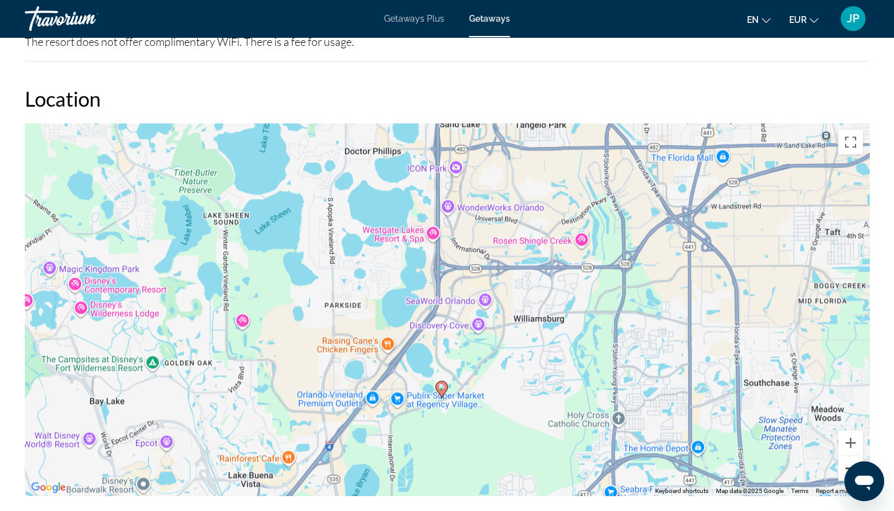
click at [813, 456] on button "Zoom out" at bounding box center [850, 468] width 25 height 25
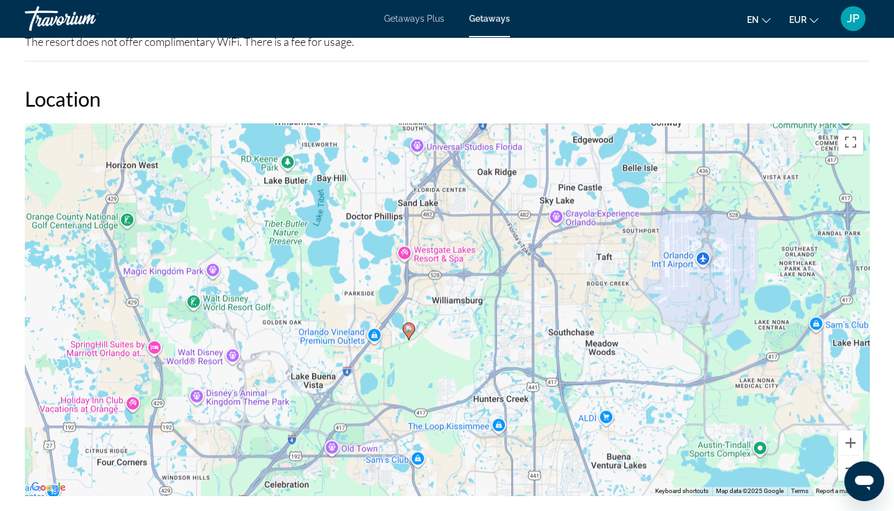
drag, startPoint x: 483, startPoint y: 370, endPoint x: 447, endPoint y: 354, distance: 39.2
click at [447, 354] on div "To activate drag with keyboard, press Alt + Enter. Once in keyboard drag state,…" at bounding box center [447, 309] width 844 height 372
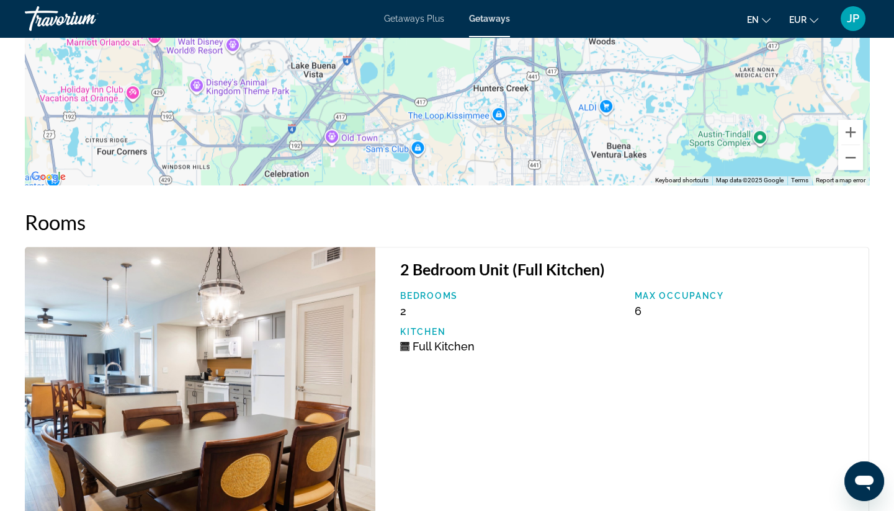
scroll to position [2448, 0]
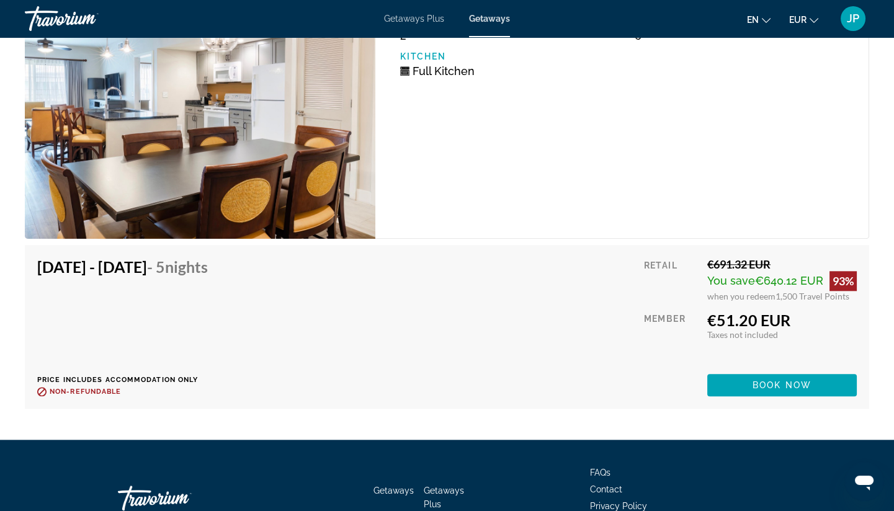
click at [66, 21] on div "Travorium" at bounding box center [87, 18] width 124 height 32
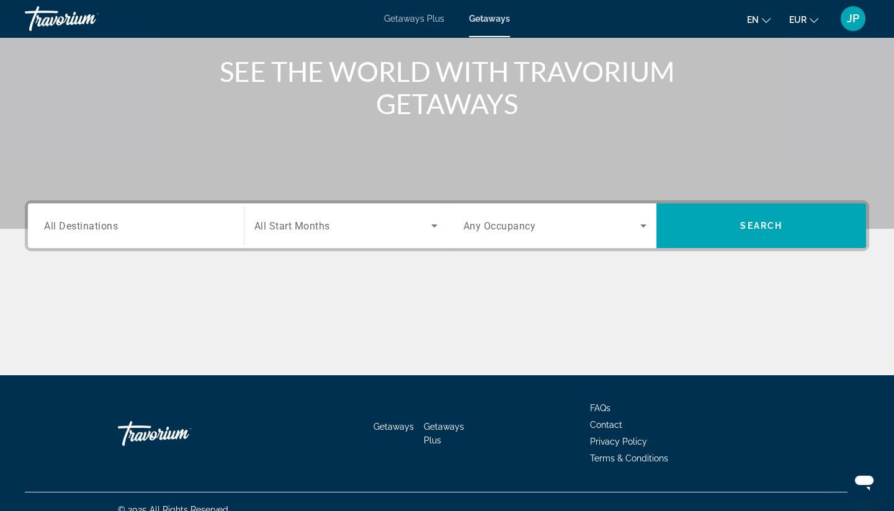
scroll to position [159, 0]
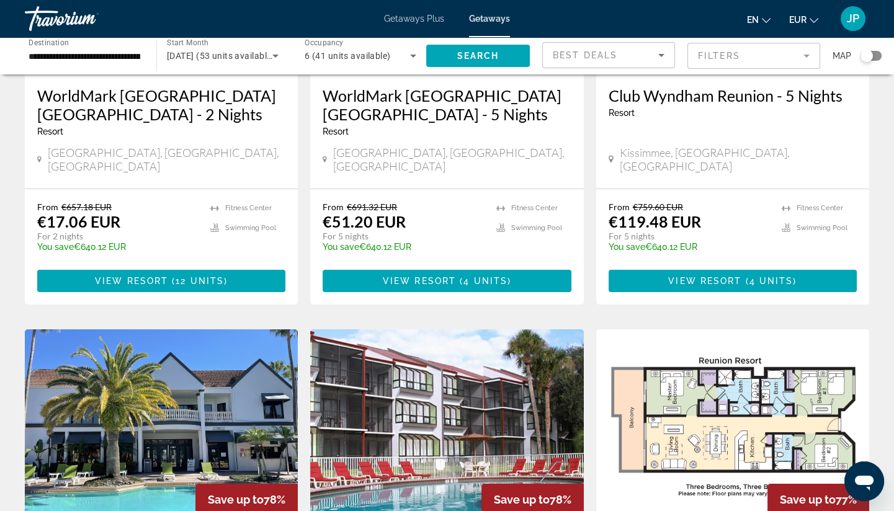
scroll to position [275, 0]
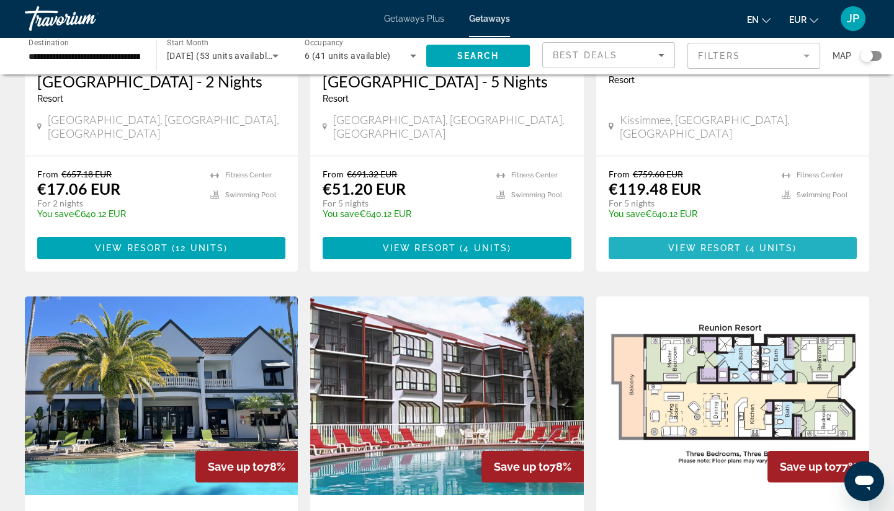
click at [665, 240] on span "Main content" at bounding box center [733, 248] width 248 height 30
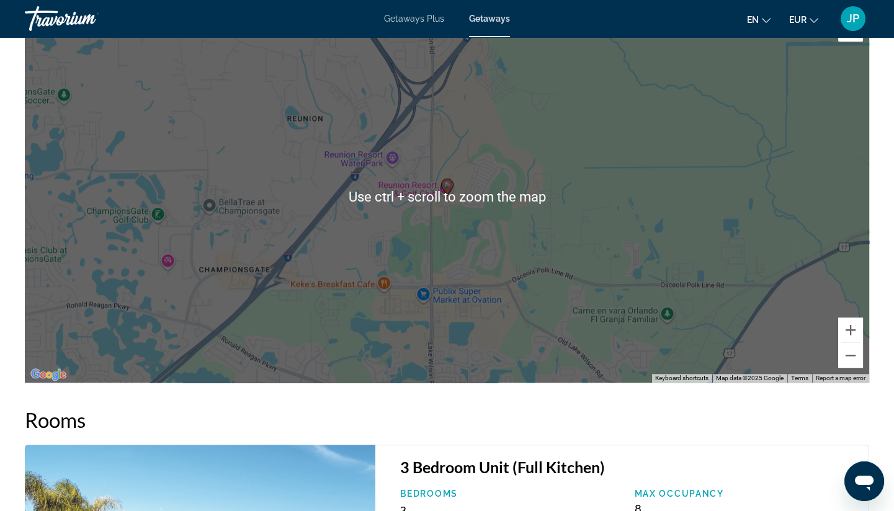
scroll to position [1701, 0]
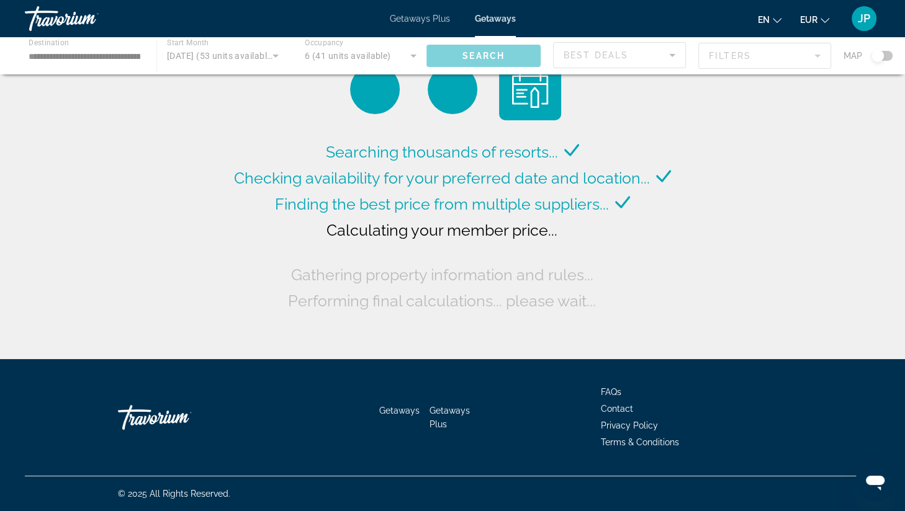
click at [423, 24] on div "Getaways Plus Getaways en English Español Français Italiano Português русский E…" at bounding box center [452, 18] width 905 height 32
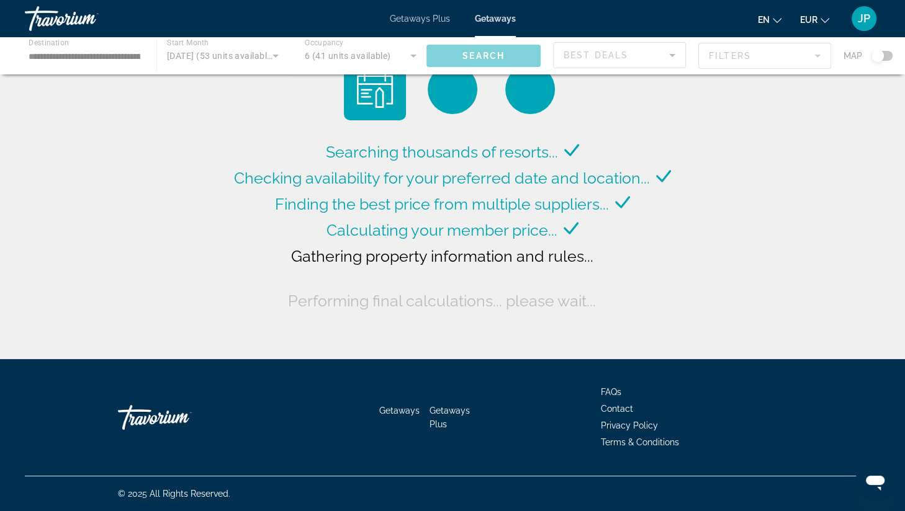
click at [414, 17] on span "Getaways Plus" at bounding box center [420, 19] width 60 height 10
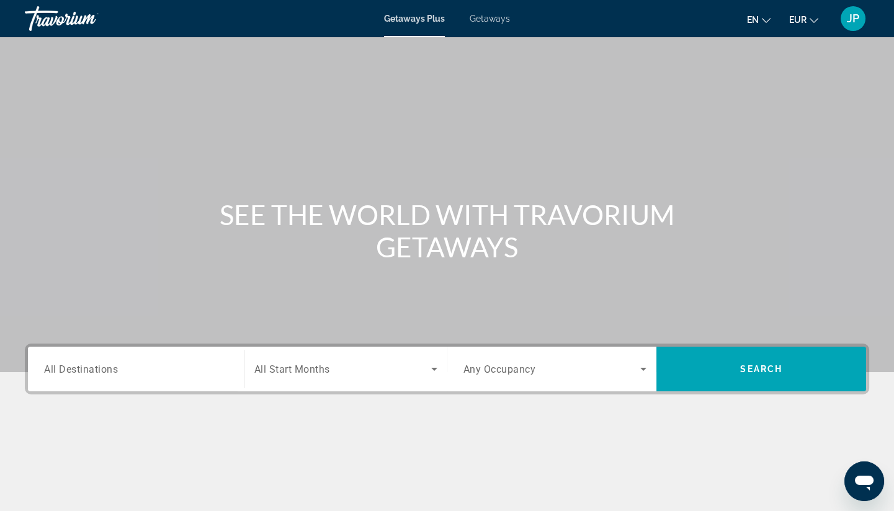
click at [153, 367] on input "Destination All Destinations" at bounding box center [136, 369] width 184 height 15
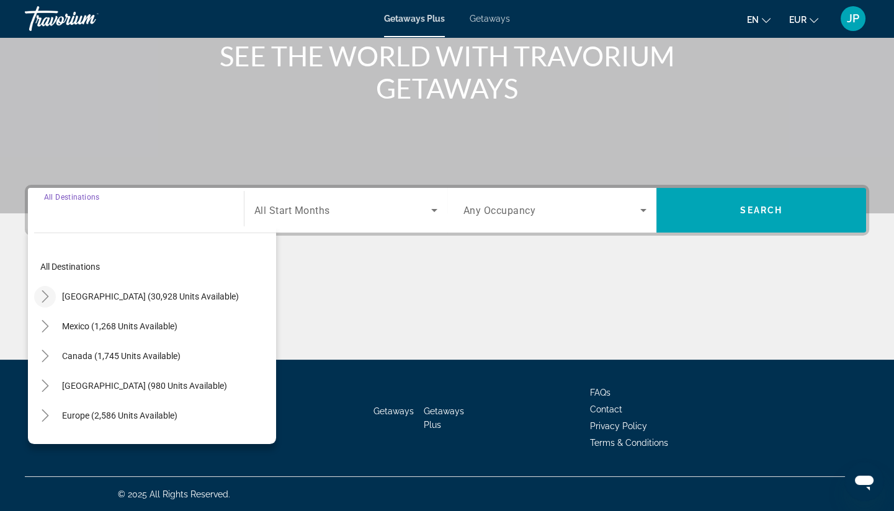
click at [45, 295] on icon "Toggle United States (30,928 units available)" at bounding box center [45, 296] width 12 height 12
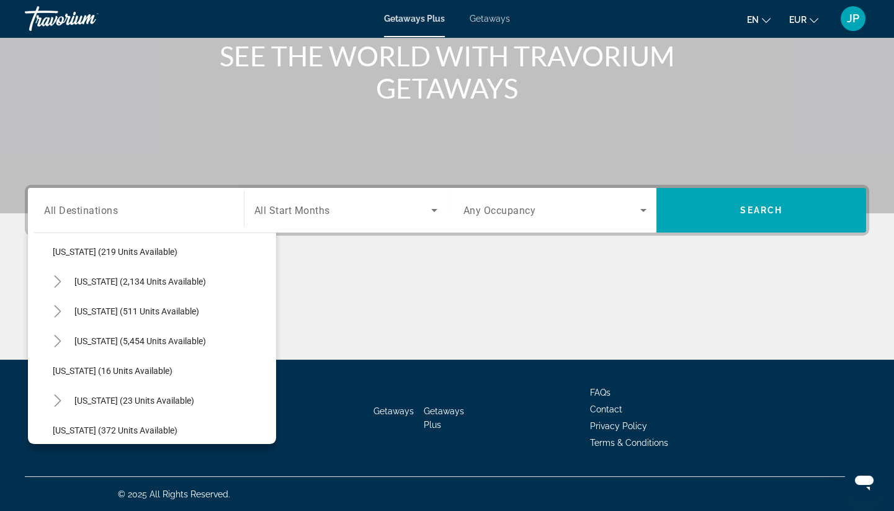
scroll to position [174, 0]
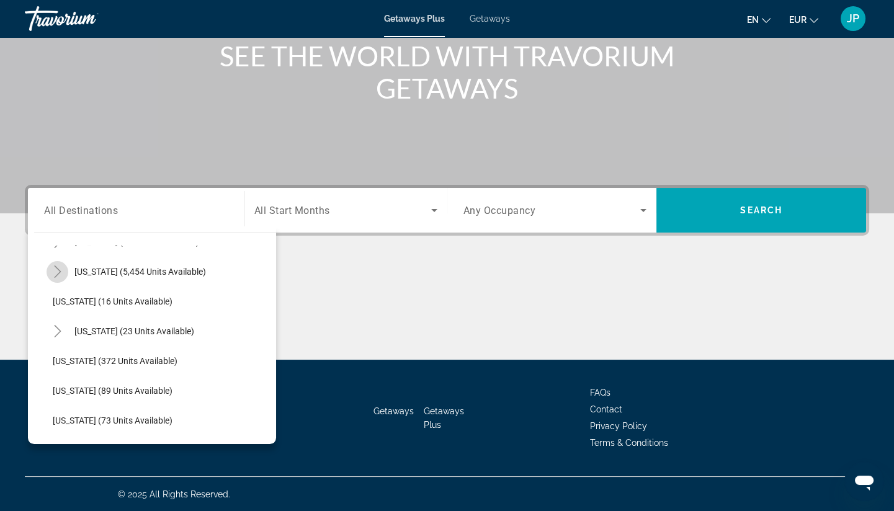
click at [61, 268] on icon "Toggle Florida (5,454 units available)" at bounding box center [58, 272] width 12 height 12
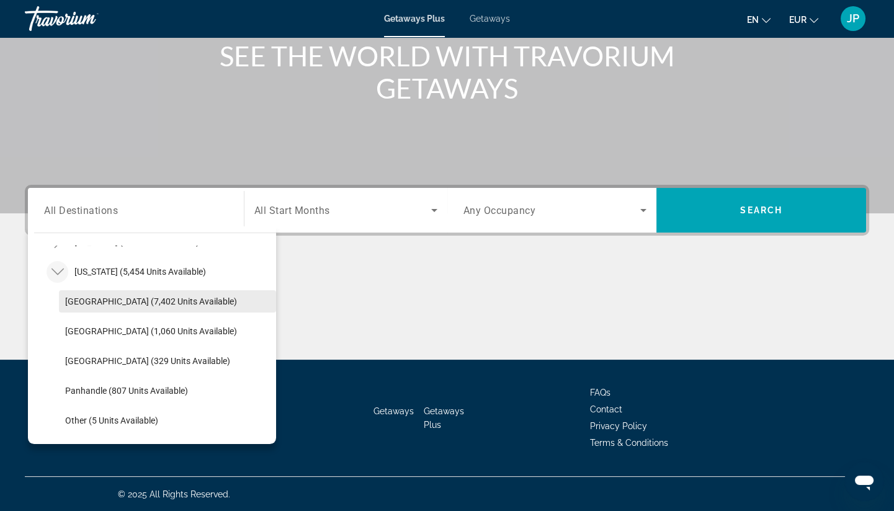
click at [154, 305] on span "[GEOGRAPHIC_DATA] (7,402 units available)" at bounding box center [151, 302] width 172 height 10
type input "**********"
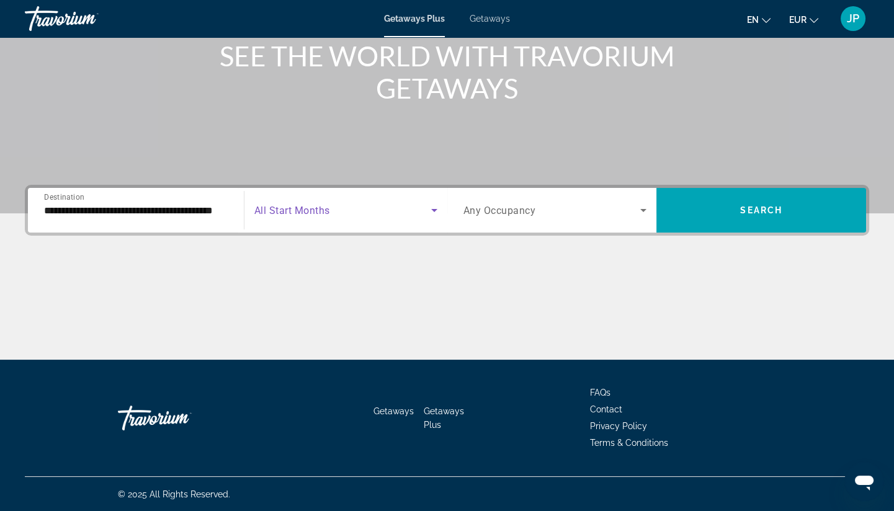
click at [378, 210] on span "Search widget" at bounding box center [342, 210] width 177 height 15
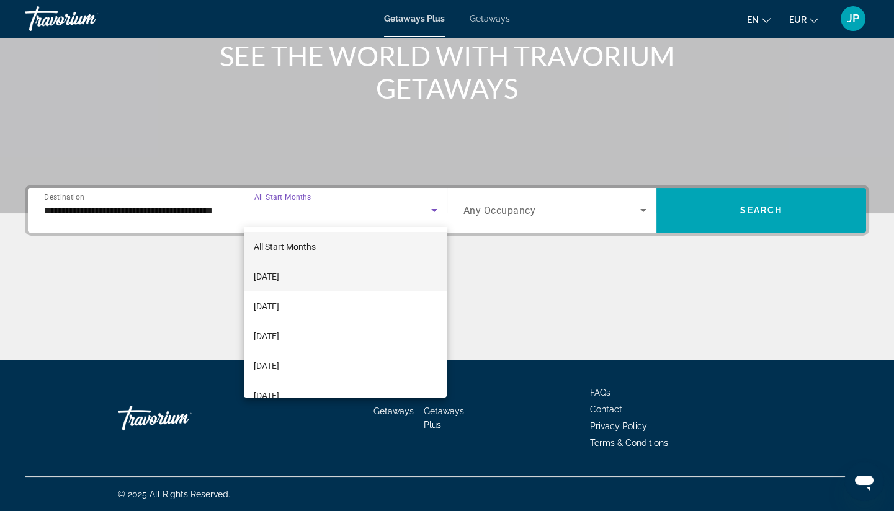
scroll to position [69, 0]
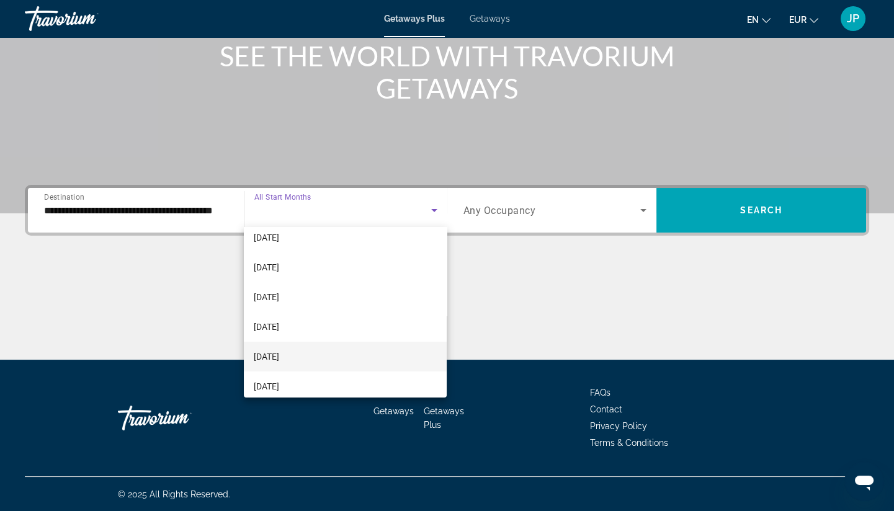
click at [279, 353] on span "[DATE]" at bounding box center [266, 356] width 25 height 15
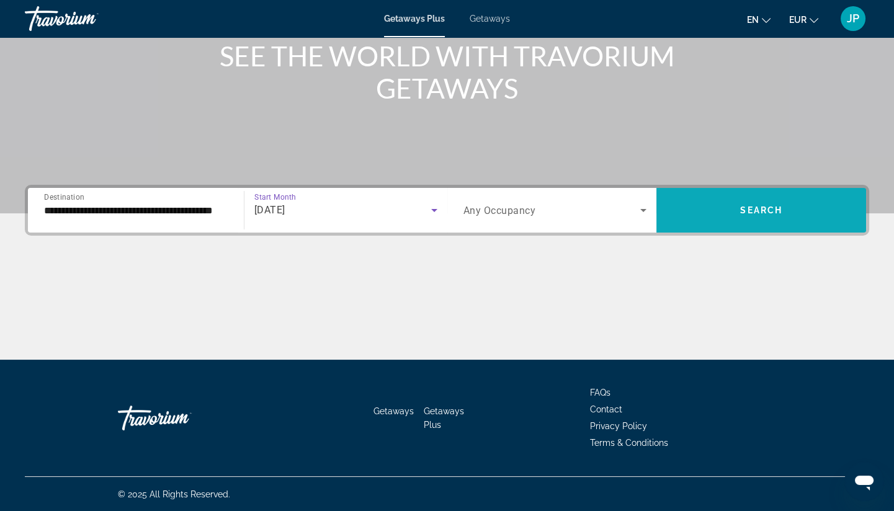
click at [756, 215] on span "Search" at bounding box center [761, 210] width 42 height 10
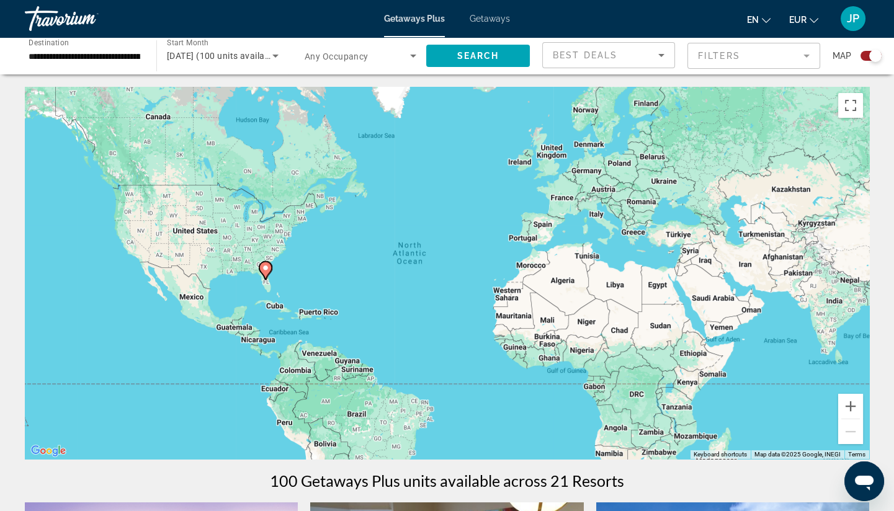
click at [744, 67] on mat-form-field "Filters" at bounding box center [753, 56] width 133 height 26
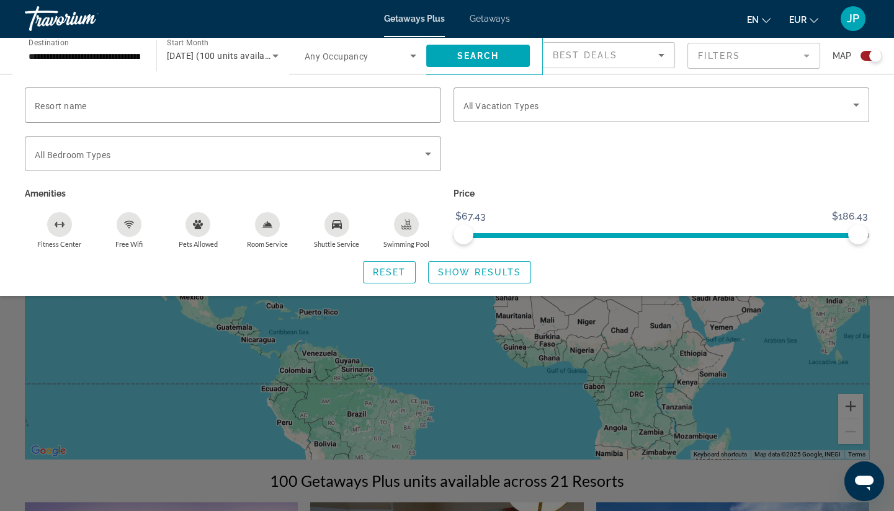
click at [356, 52] on span "Any Occupancy" at bounding box center [337, 57] width 64 height 10
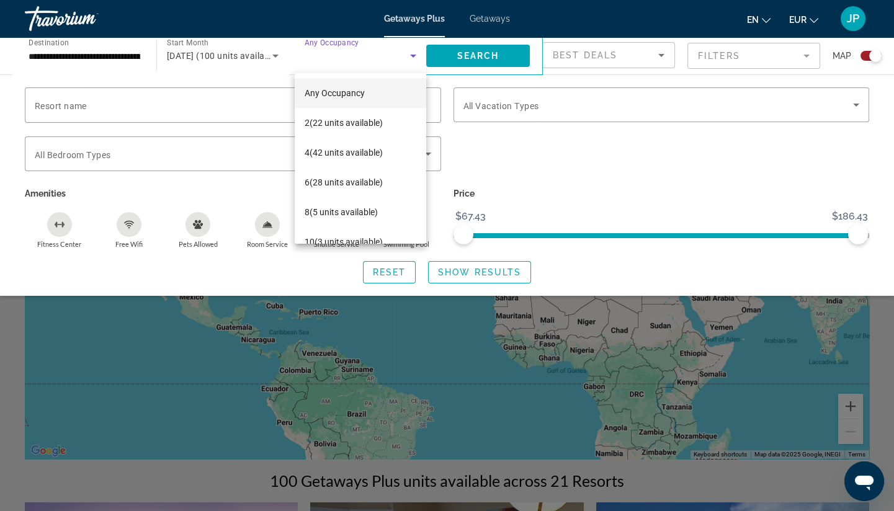
click at [578, 187] on div at bounding box center [447, 255] width 894 height 511
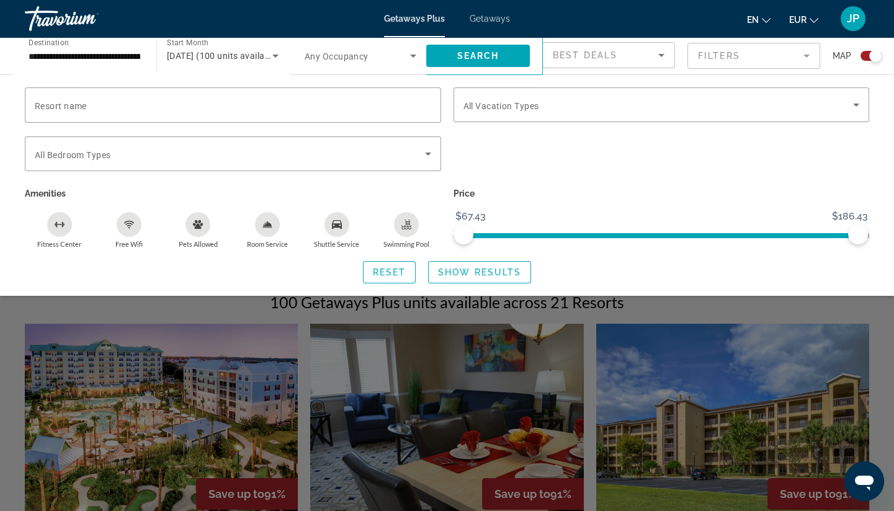
scroll to position [207, 0]
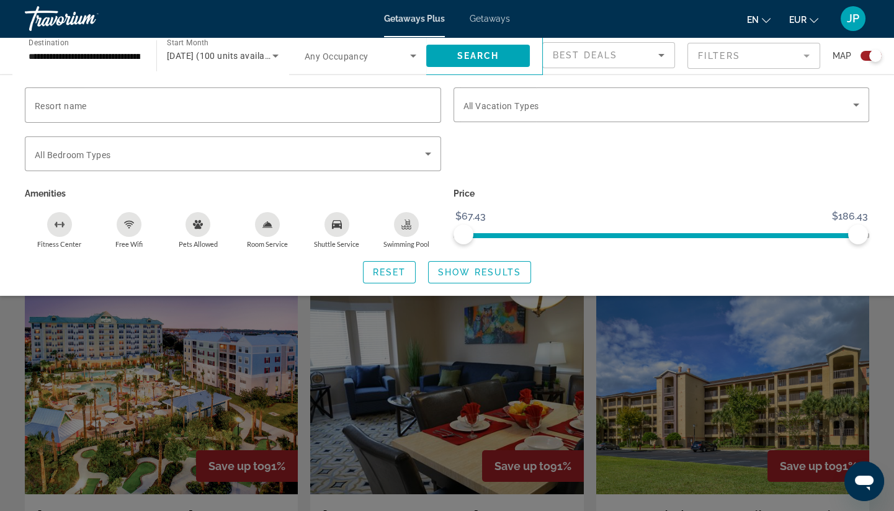
click at [7, 319] on div "Search widget" at bounding box center [447, 348] width 894 height 325
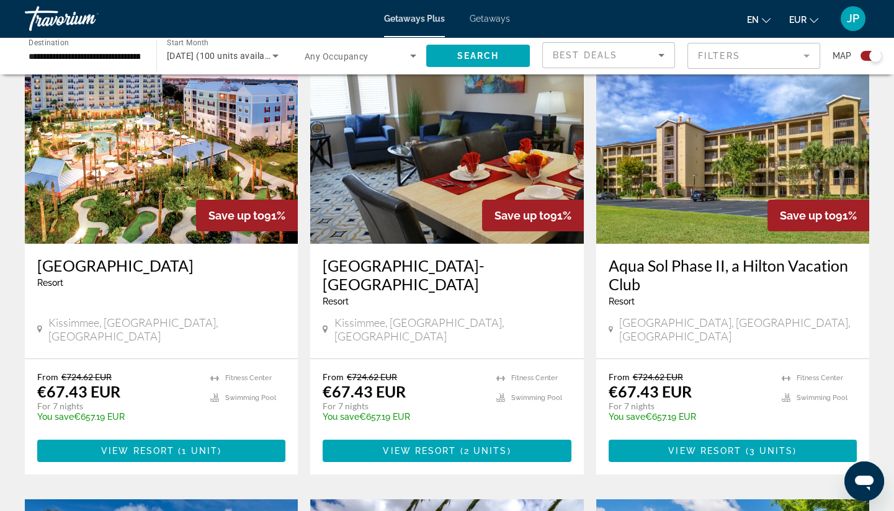
scroll to position [482, 0]
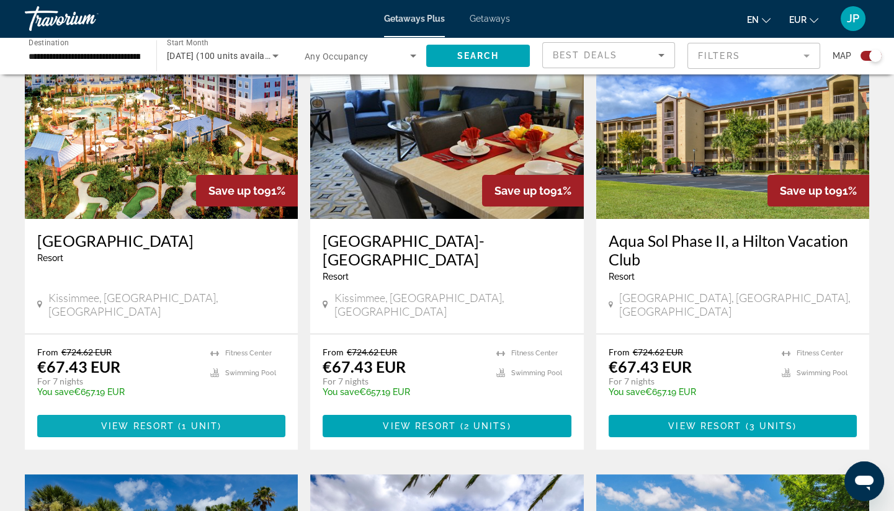
click at [165, 421] on span "View Resort" at bounding box center [137, 426] width 73 height 10
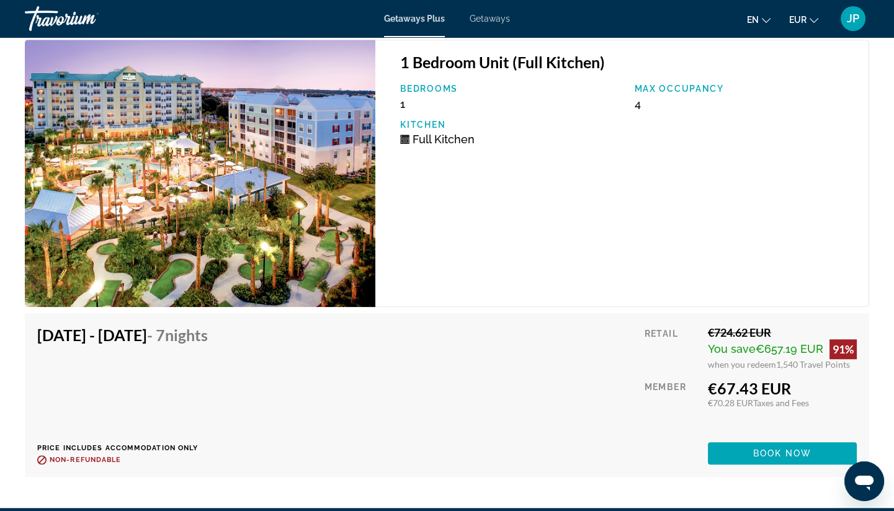
scroll to position [2068, 0]
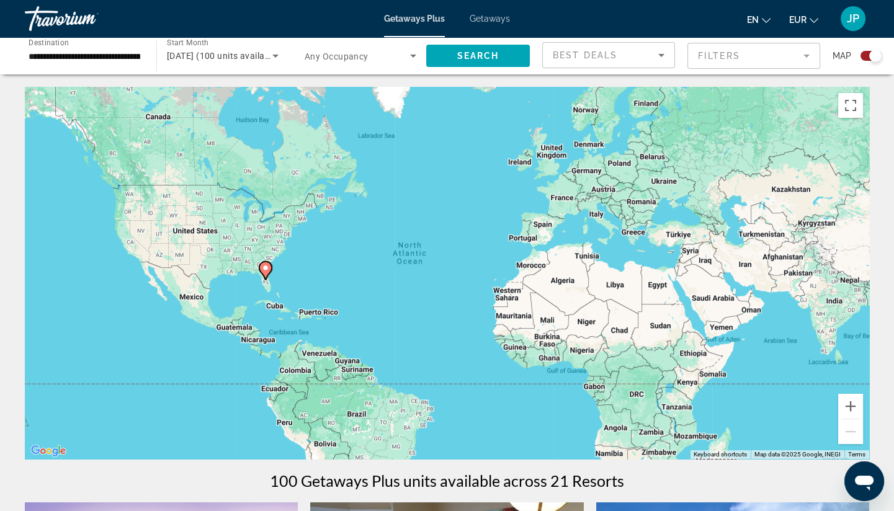
click at [786, 61] on mat-form-field "Filters" at bounding box center [753, 56] width 133 height 26
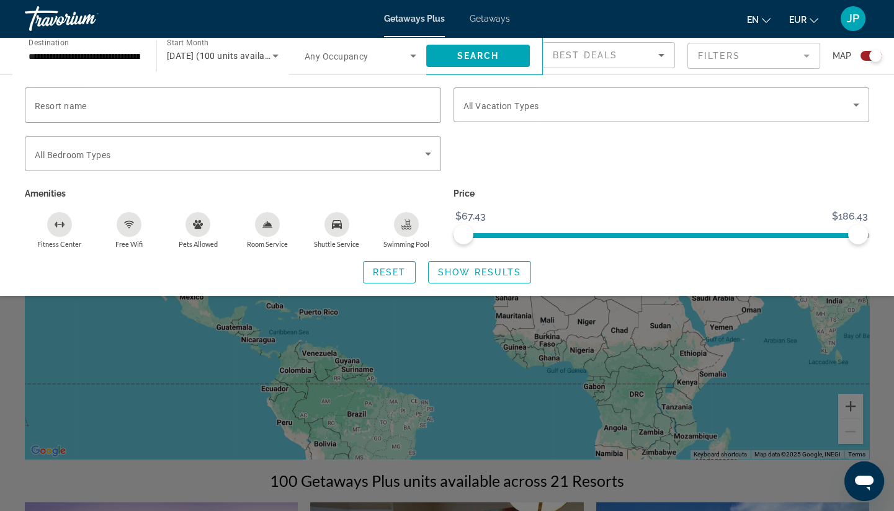
click at [338, 56] on span "Any Occupancy" at bounding box center [337, 57] width 64 height 10
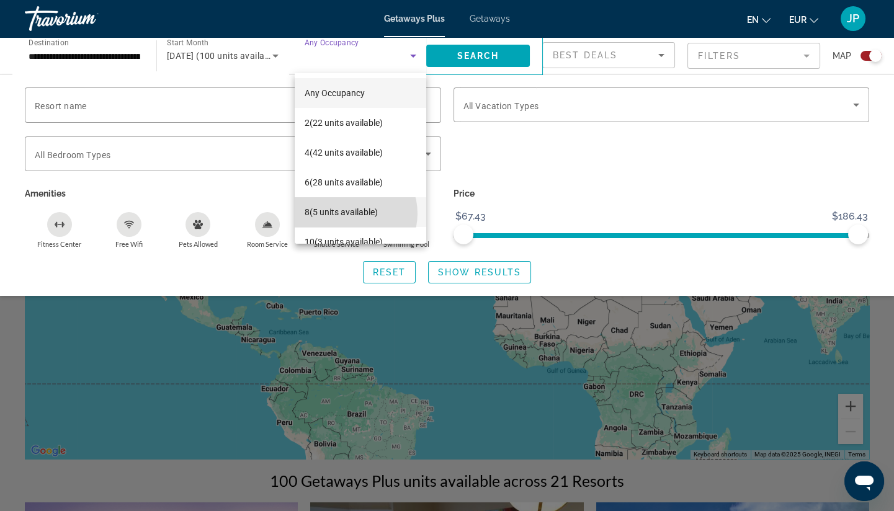
click at [350, 213] on span "8 (5 units available)" at bounding box center [341, 212] width 73 height 15
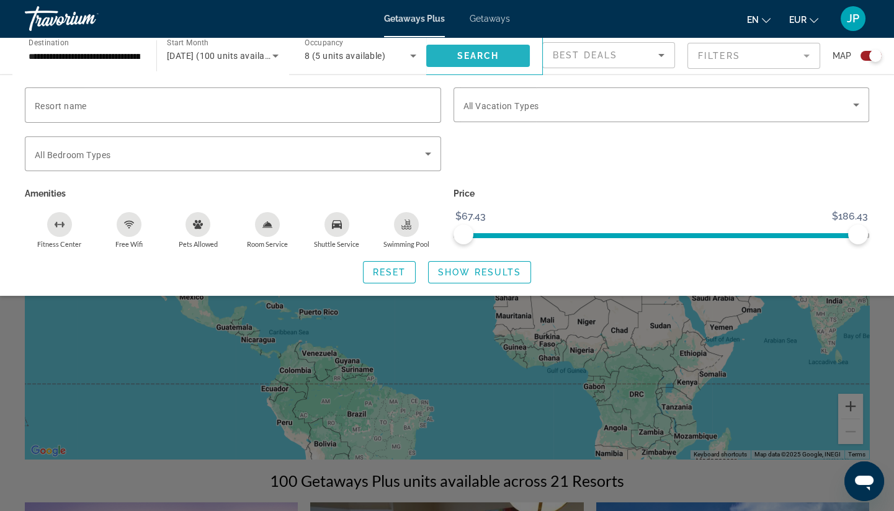
click at [491, 58] on span "Search" at bounding box center [478, 56] width 42 height 10
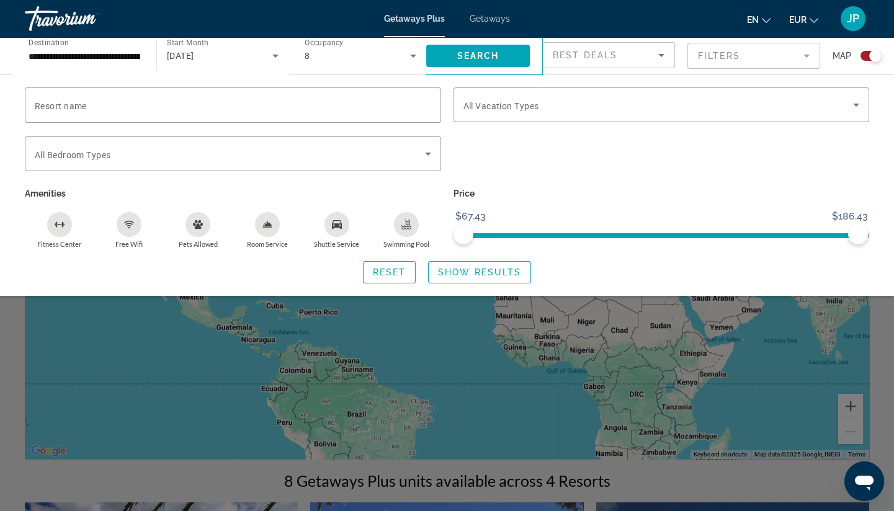
click at [439, 321] on div "Search widget" at bounding box center [447, 348] width 894 height 325
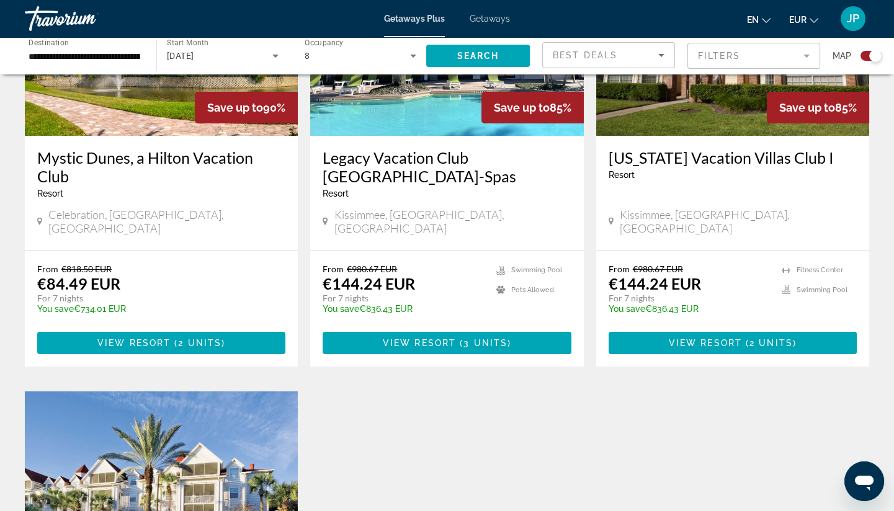
scroll to position [482, 0]
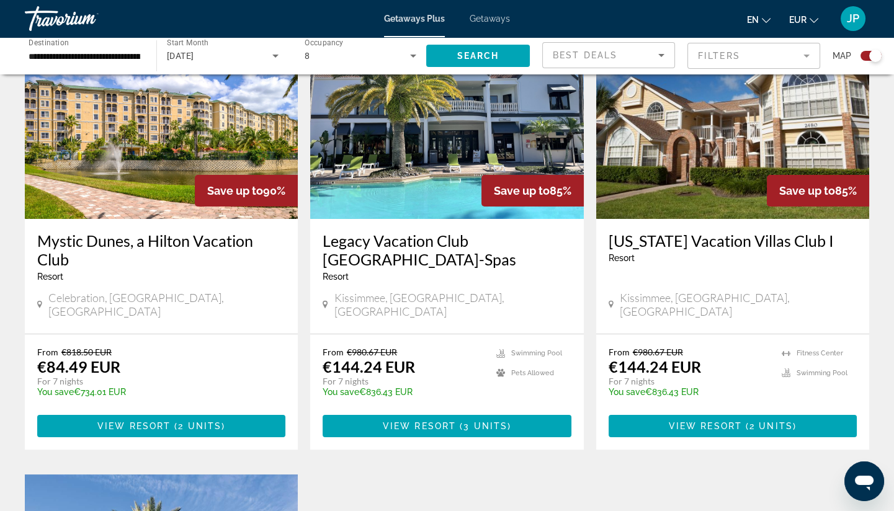
click at [159, 204] on img "Main content" at bounding box center [161, 119] width 273 height 199
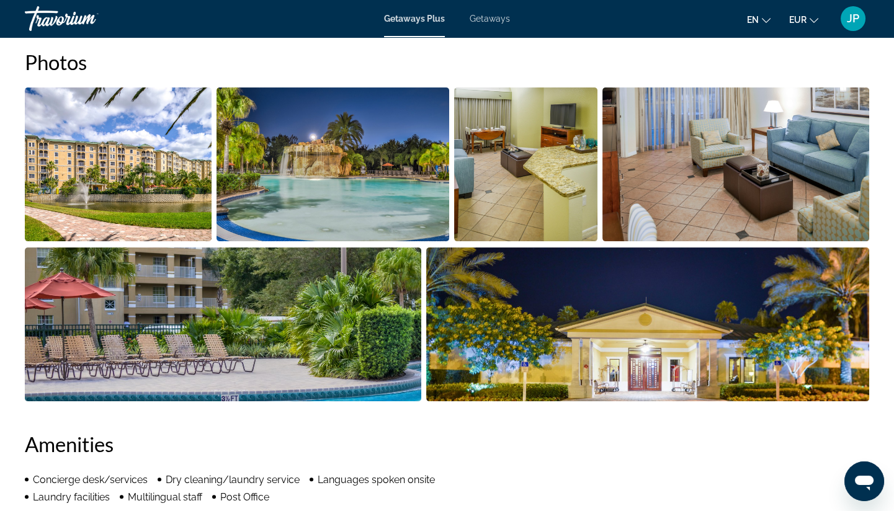
scroll to position [551, 0]
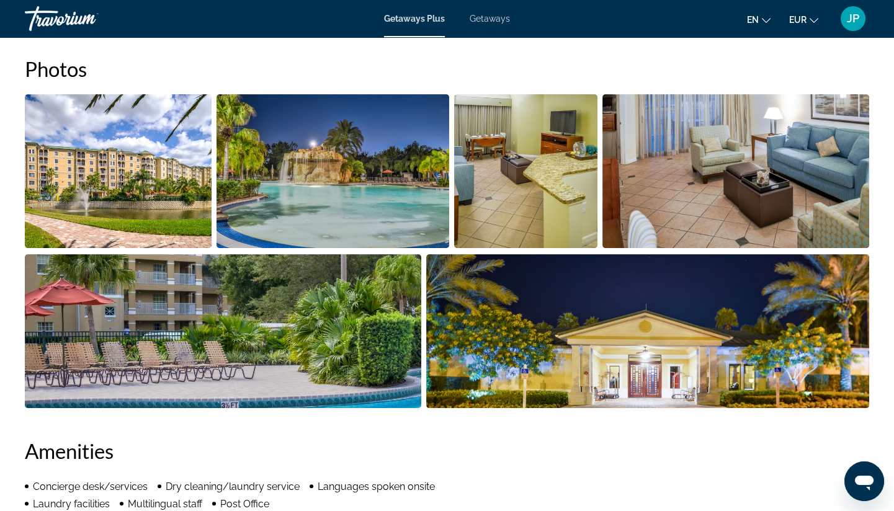
click at [491, 22] on span "Getaways" at bounding box center [490, 19] width 40 height 10
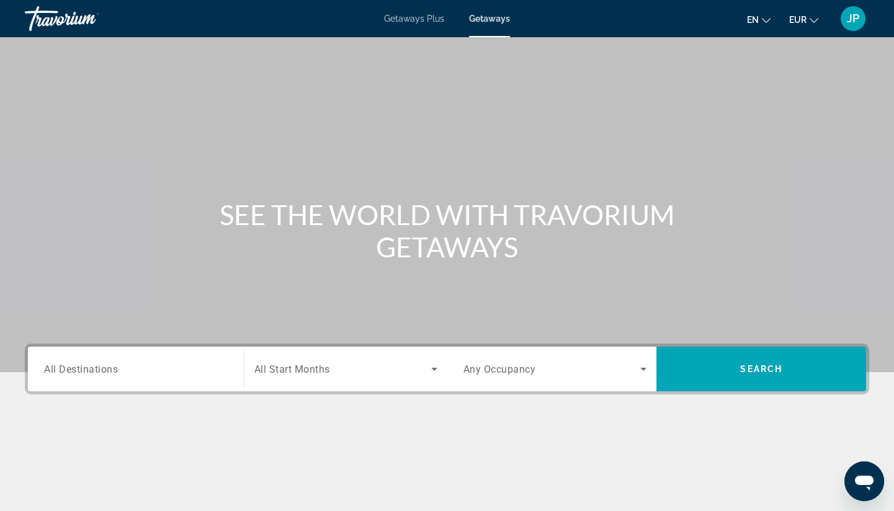
click at [186, 364] on input "Destination All Destinations" at bounding box center [136, 369] width 184 height 15
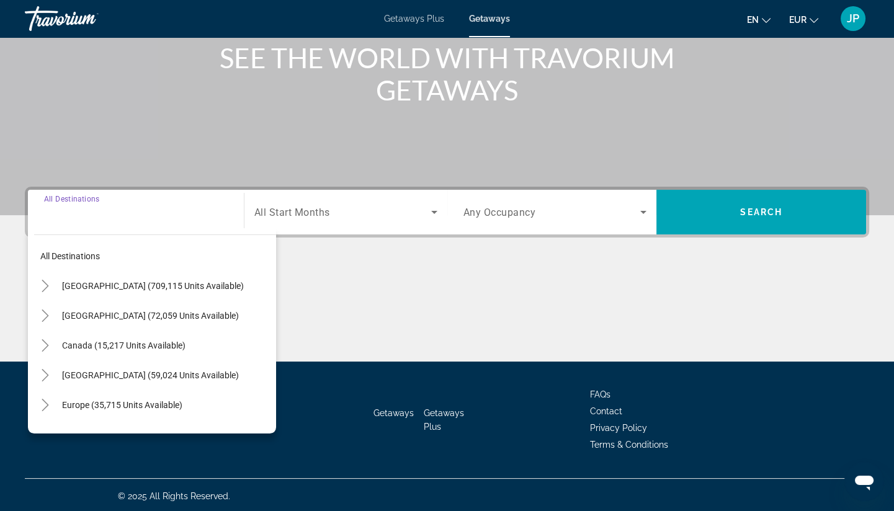
scroll to position [159, 0]
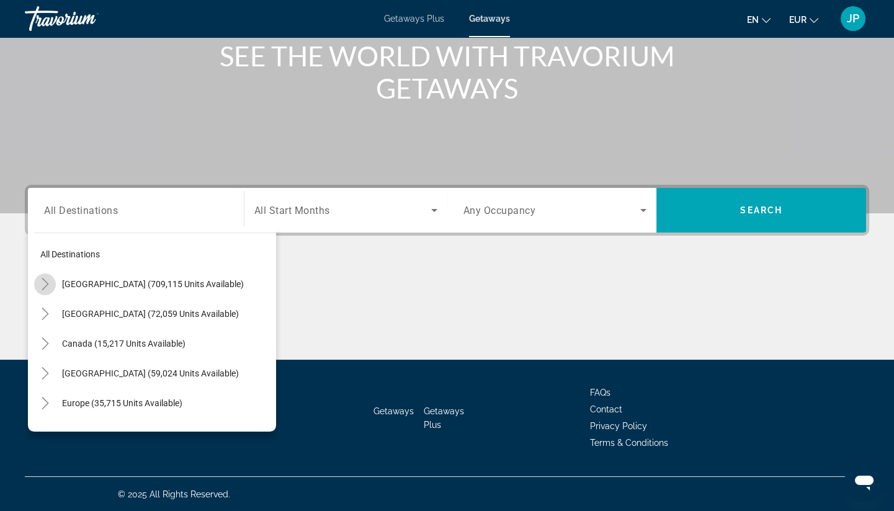
click at [47, 285] on icon "Toggle United States (709,115 units available)" at bounding box center [45, 284] width 12 height 12
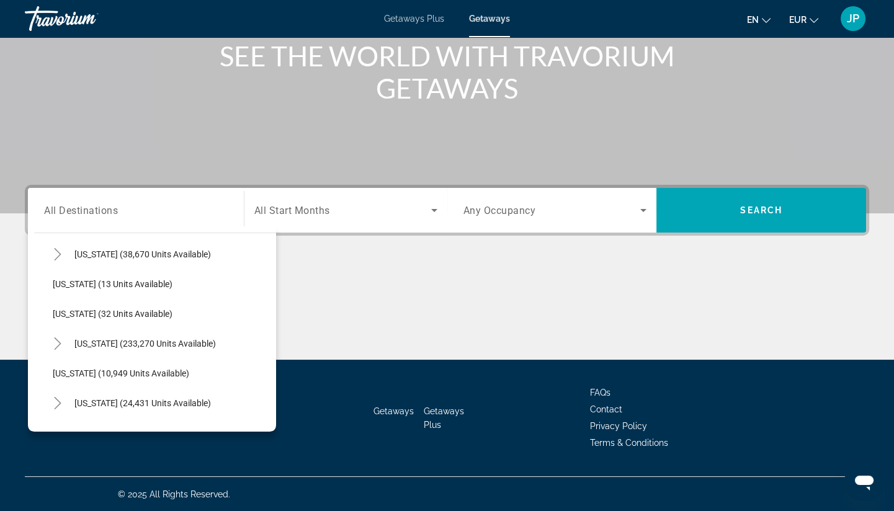
scroll to position [174, 0]
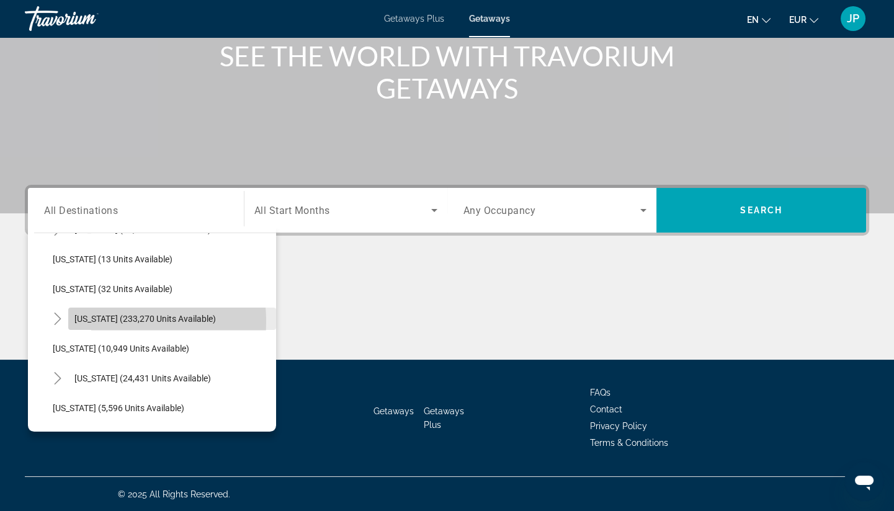
click at [99, 321] on span "[US_STATE] (233,270 units available)" at bounding box center [144, 319] width 141 height 10
type input "**********"
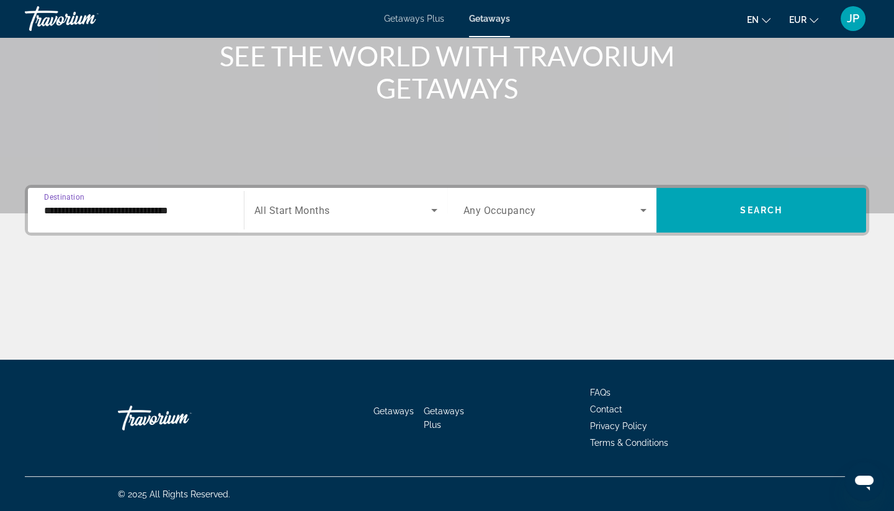
click at [338, 215] on span "Search widget" at bounding box center [342, 210] width 177 height 15
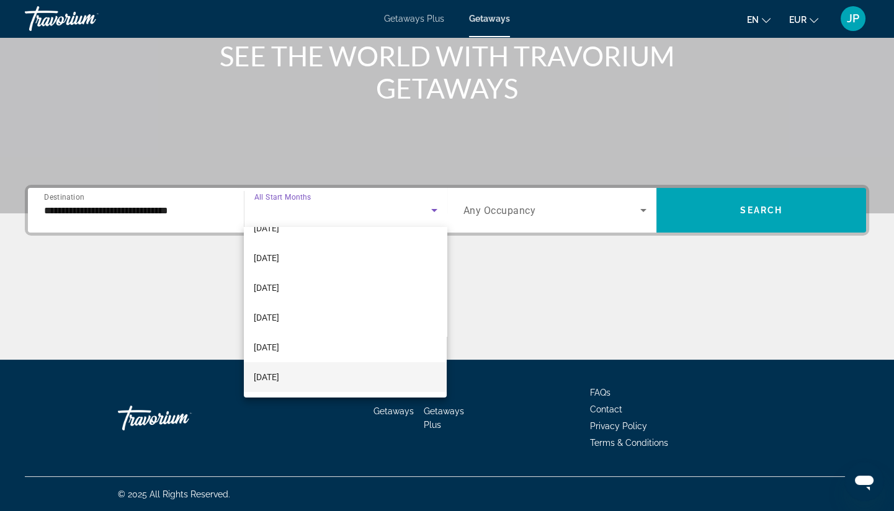
scroll to position [69, 0]
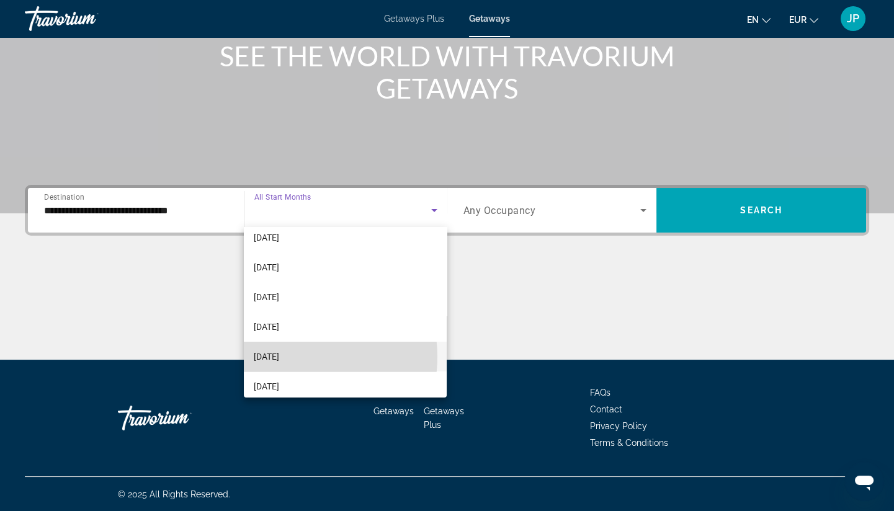
click at [279, 357] on span "[DATE]" at bounding box center [266, 356] width 25 height 15
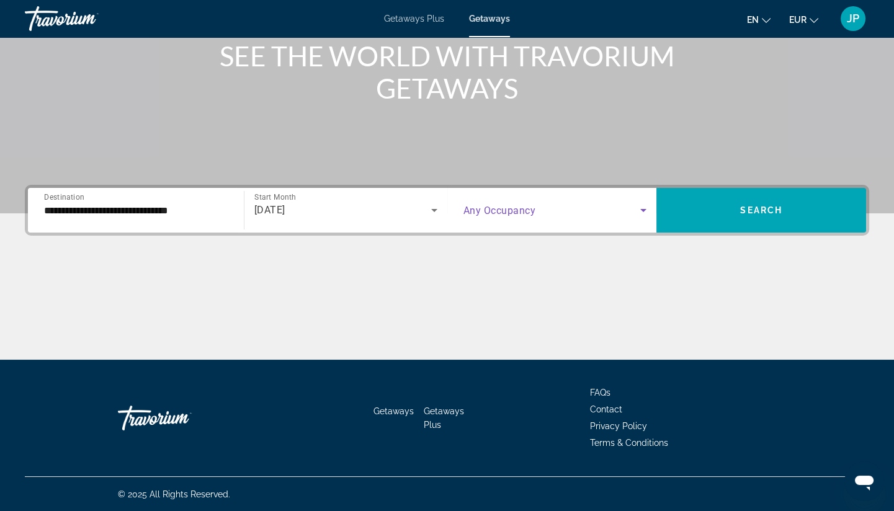
click at [557, 208] on span "Search widget" at bounding box center [552, 210] width 177 height 15
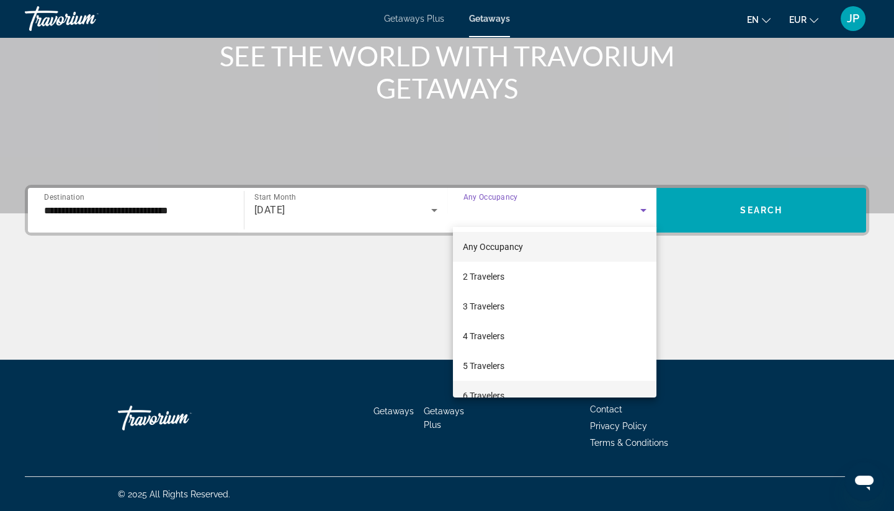
click at [509, 388] on mat-option "6 Travelers" at bounding box center [555, 396] width 204 height 30
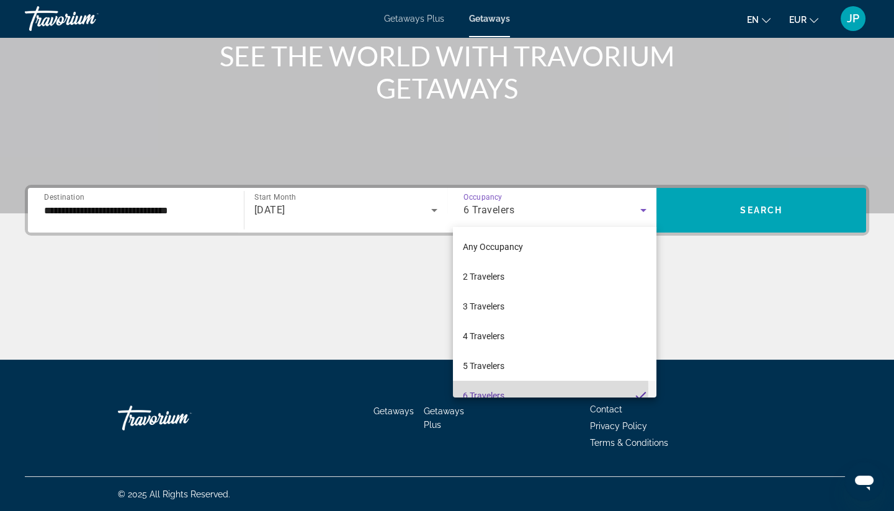
scroll to position [0, 0]
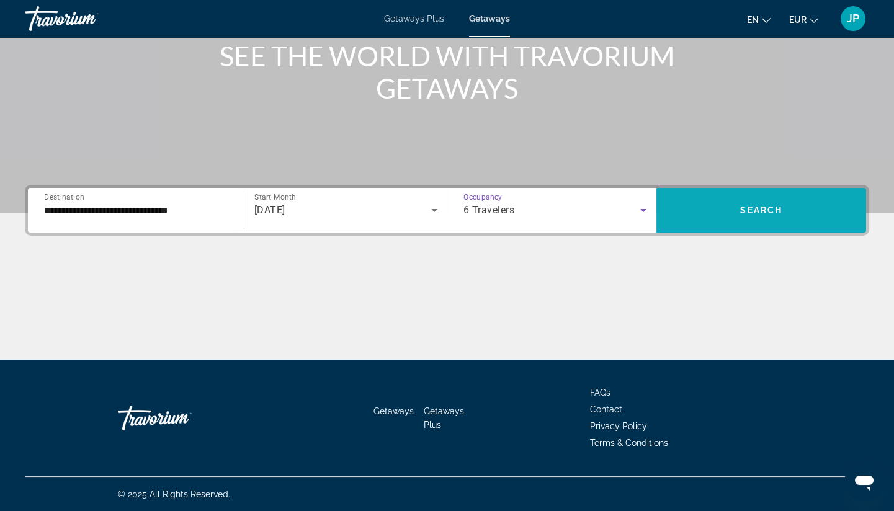
click at [778, 209] on span "Search" at bounding box center [761, 210] width 42 height 10
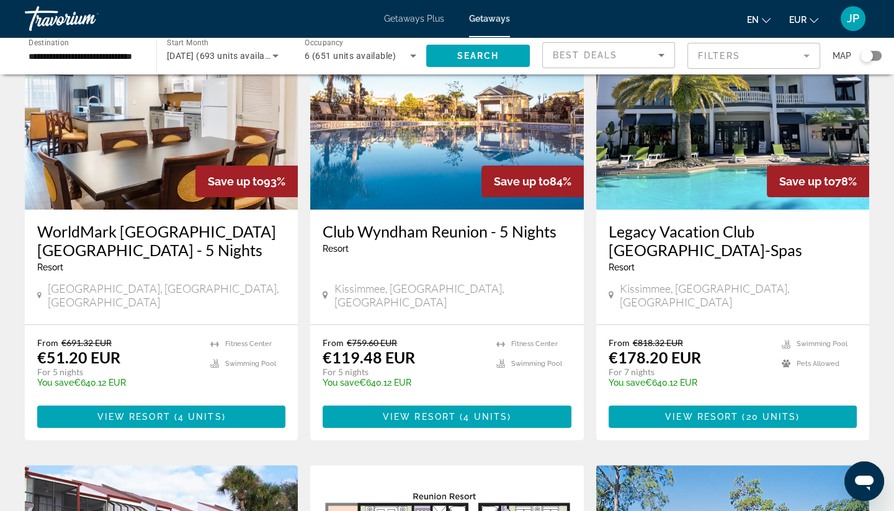
scroll to position [517, 0]
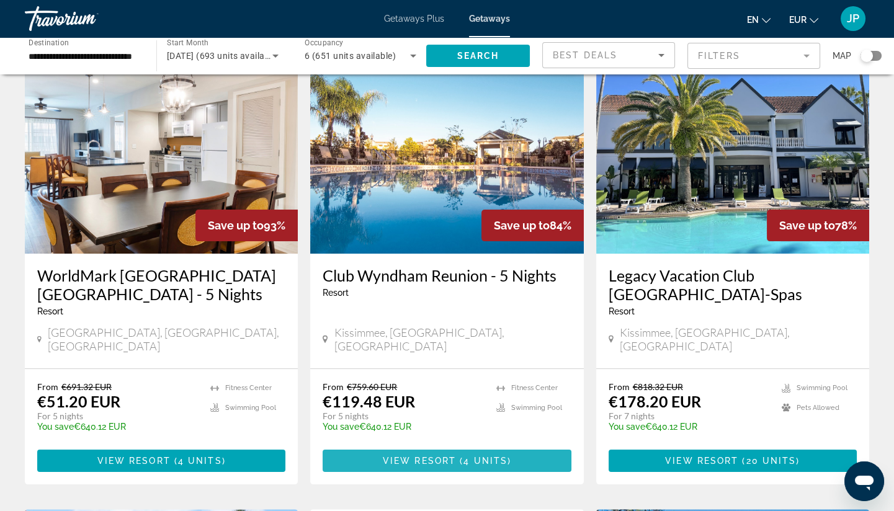
click at [417, 456] on span "View Resort" at bounding box center [419, 461] width 73 height 10
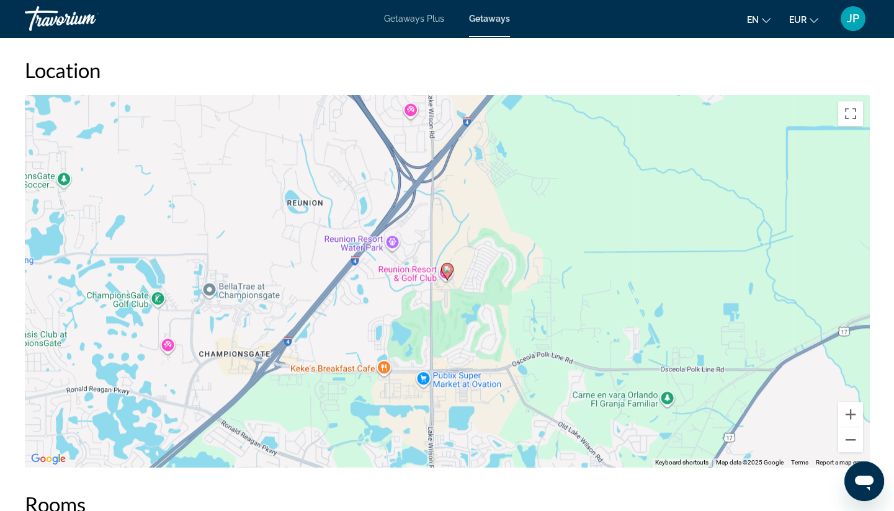
scroll to position [1632, 0]
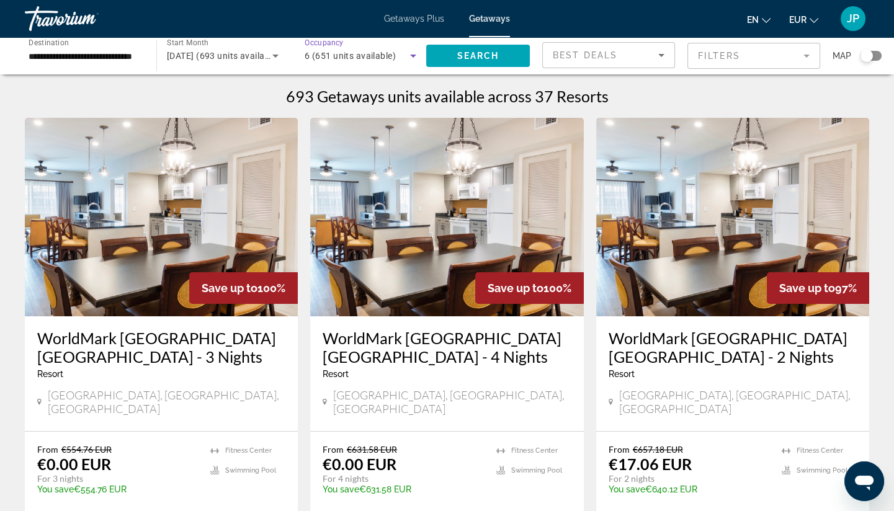
click at [390, 52] on span "6 (651 units available)" at bounding box center [350, 56] width 91 height 10
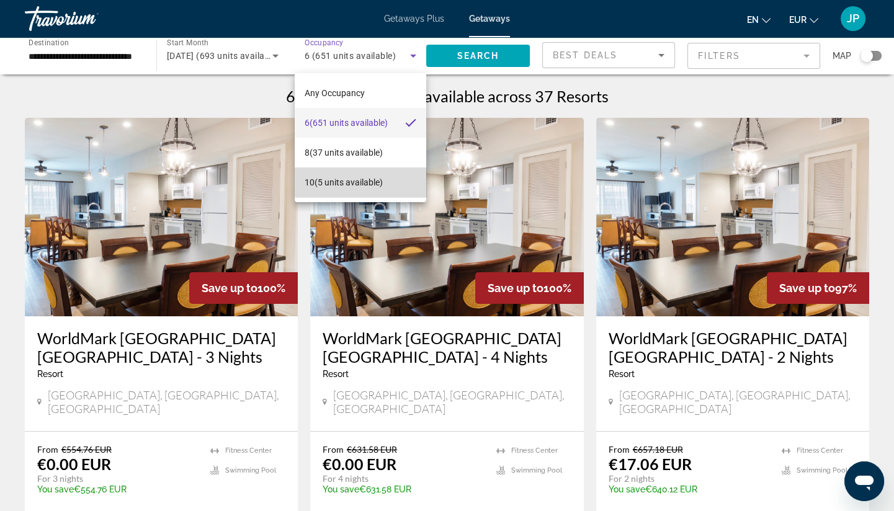
click at [364, 181] on span "10 (5 units available)" at bounding box center [344, 182] width 78 height 15
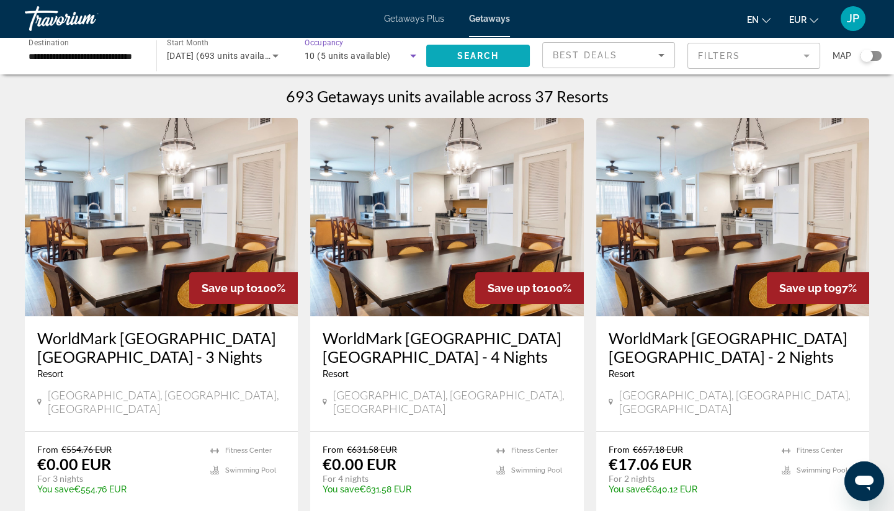
click at [472, 60] on span "Search" at bounding box center [478, 56] width 42 height 10
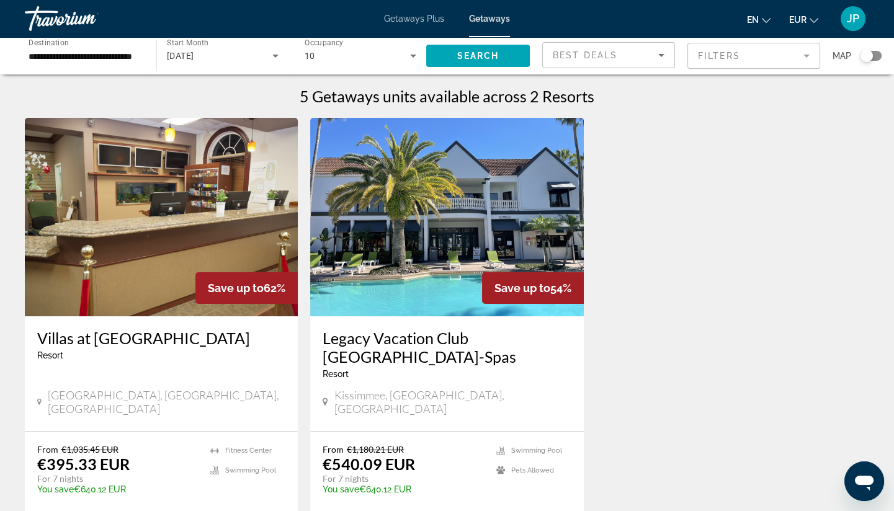
scroll to position [69, 0]
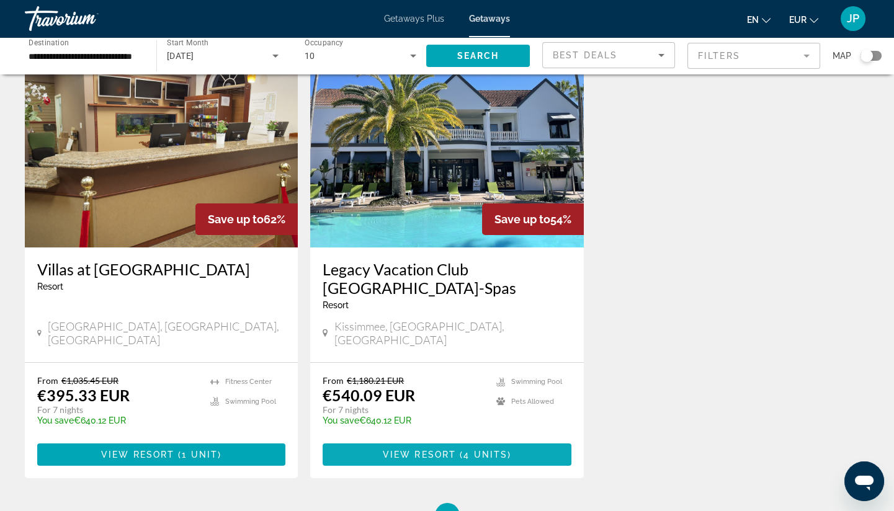
click at [457, 450] on span "Main content" at bounding box center [458, 455] width 4 height 10
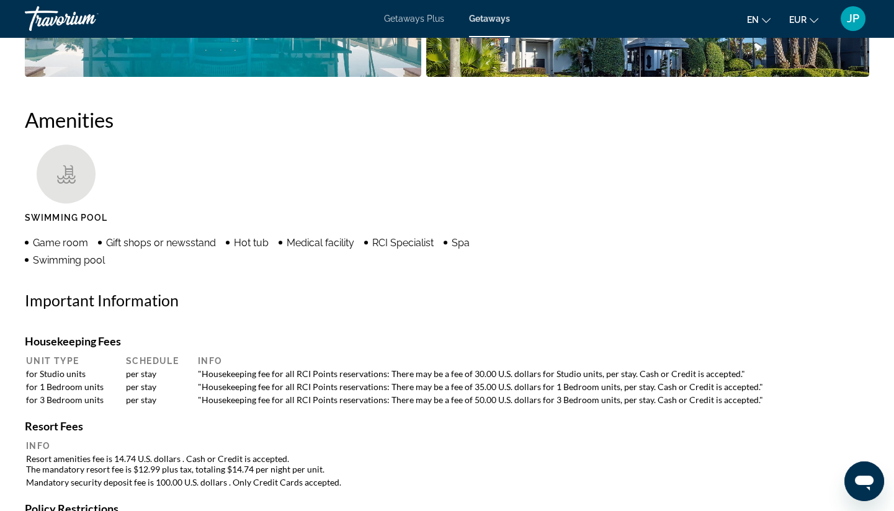
scroll to position [770, 0]
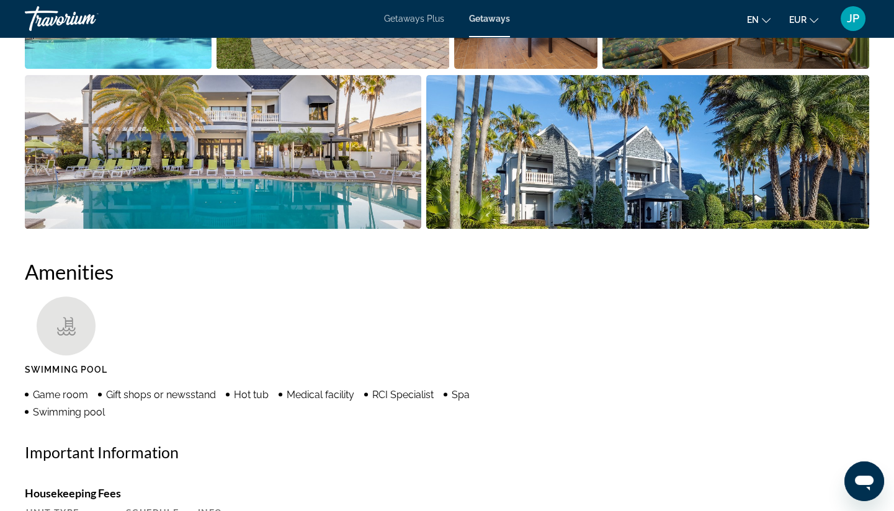
click at [65, 16] on div "Travorium" at bounding box center [87, 18] width 124 height 32
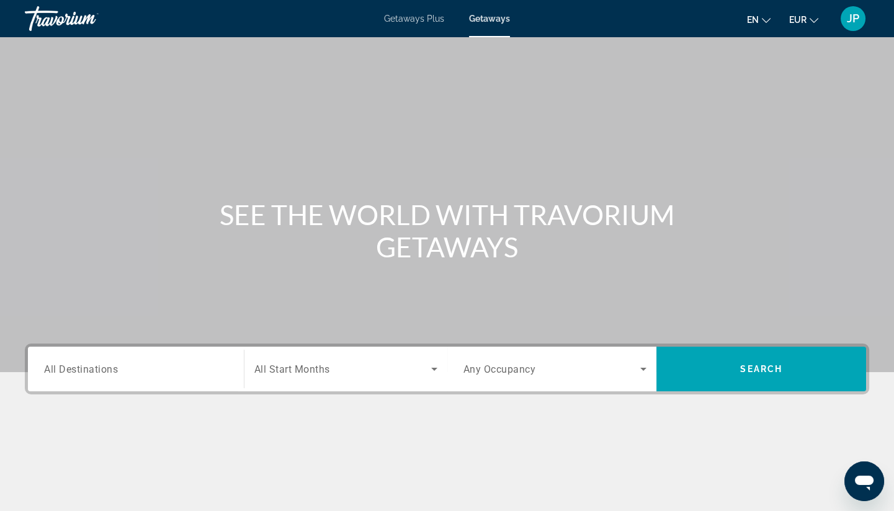
click at [144, 385] on div "Search widget" at bounding box center [136, 369] width 184 height 35
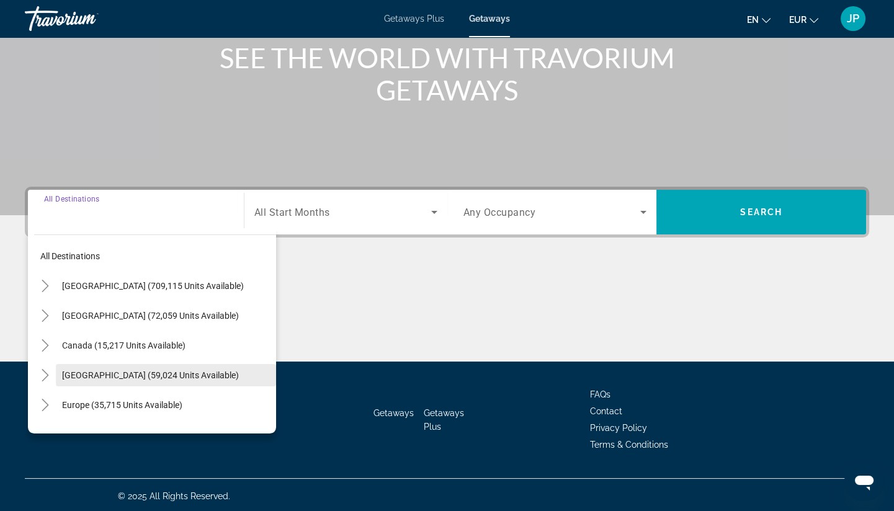
scroll to position [159, 0]
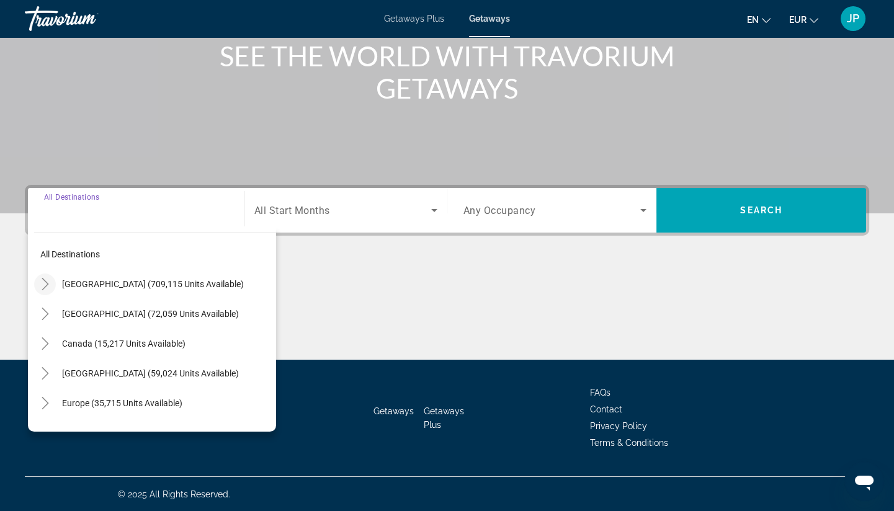
click at [48, 284] on icon "Toggle United States (709,115 units available)" at bounding box center [45, 284] width 12 height 12
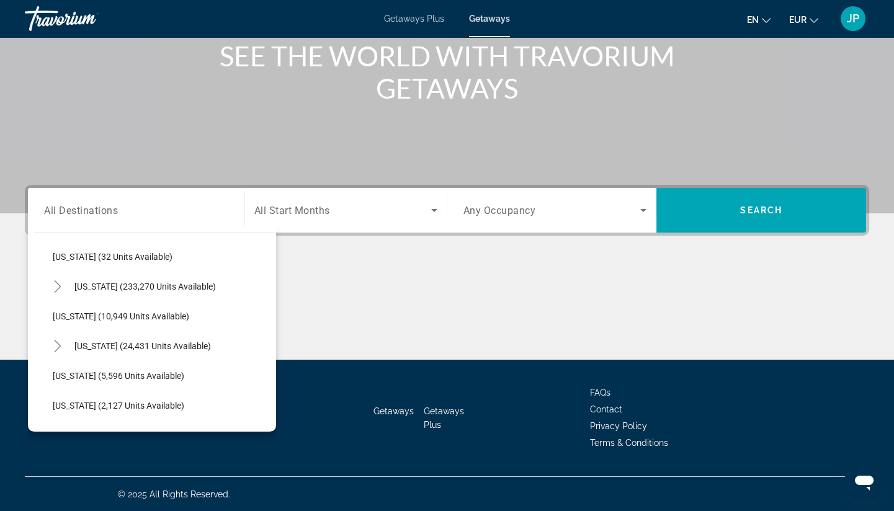
scroll to position [207, 0]
click at [54, 285] on icon "Toggle Florida (233,270 units available)" at bounding box center [58, 286] width 12 height 12
click at [105, 309] on span "Search widget" at bounding box center [167, 316] width 217 height 30
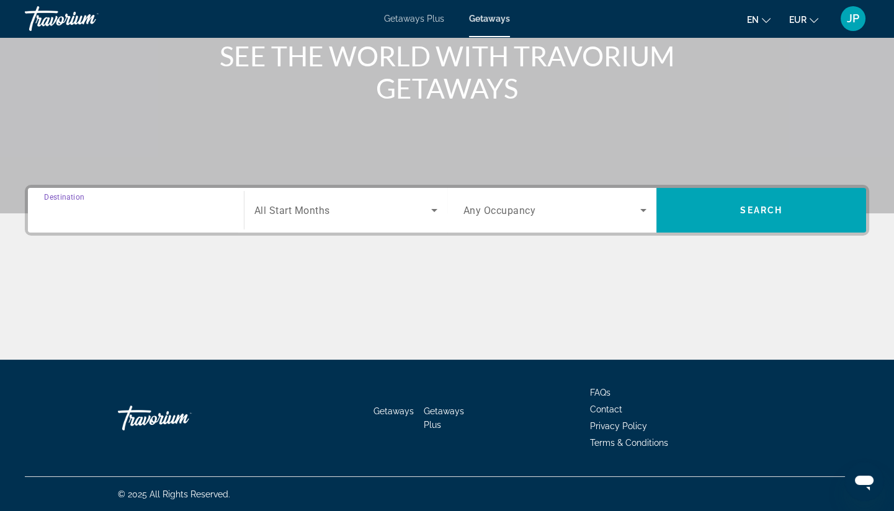
type input "**********"
click at [313, 213] on span "All Start Months" at bounding box center [292, 211] width 76 height 12
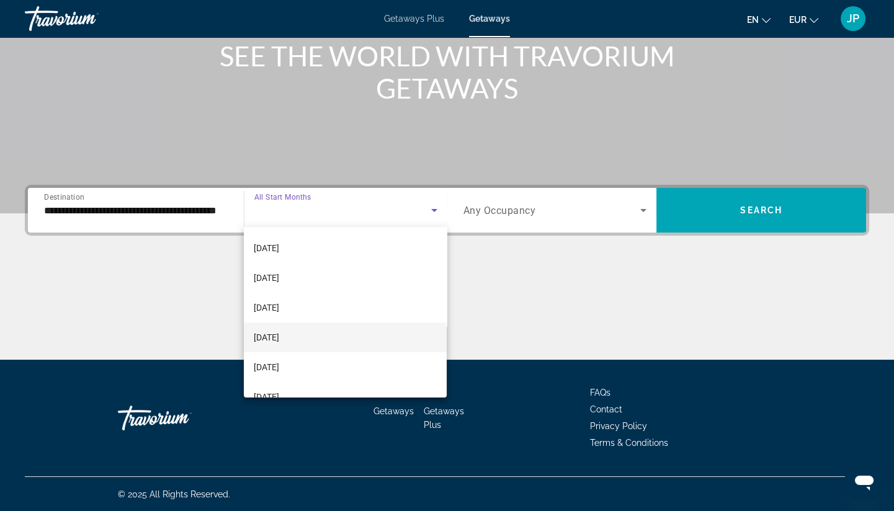
scroll to position [138, 0]
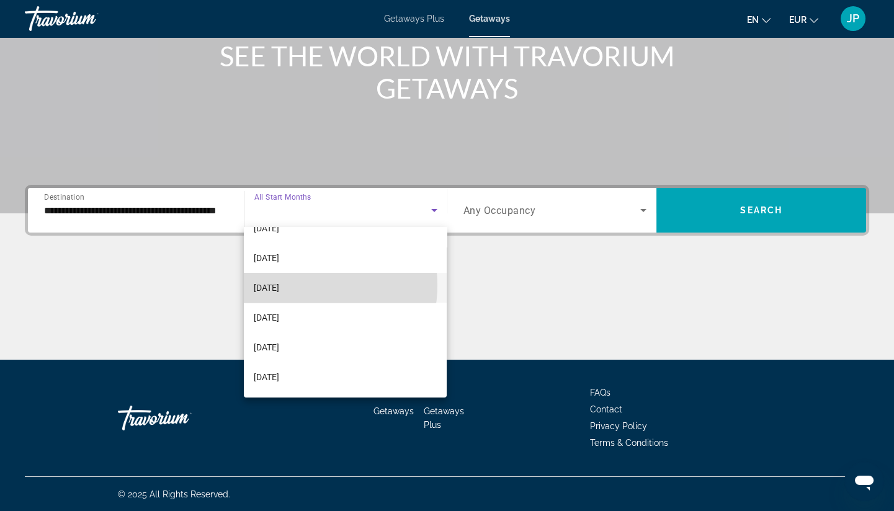
click at [279, 285] on span "[DATE]" at bounding box center [266, 287] width 25 height 15
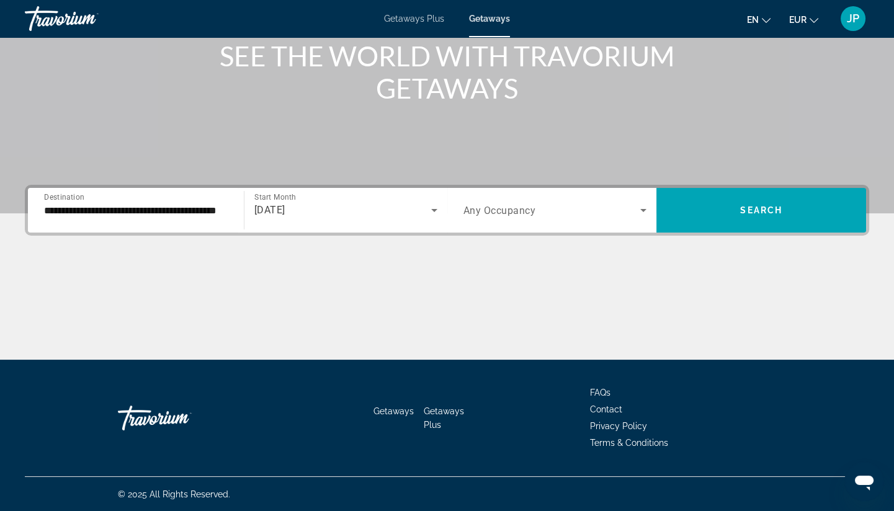
click at [535, 211] on span "Any Occupancy" at bounding box center [500, 211] width 73 height 12
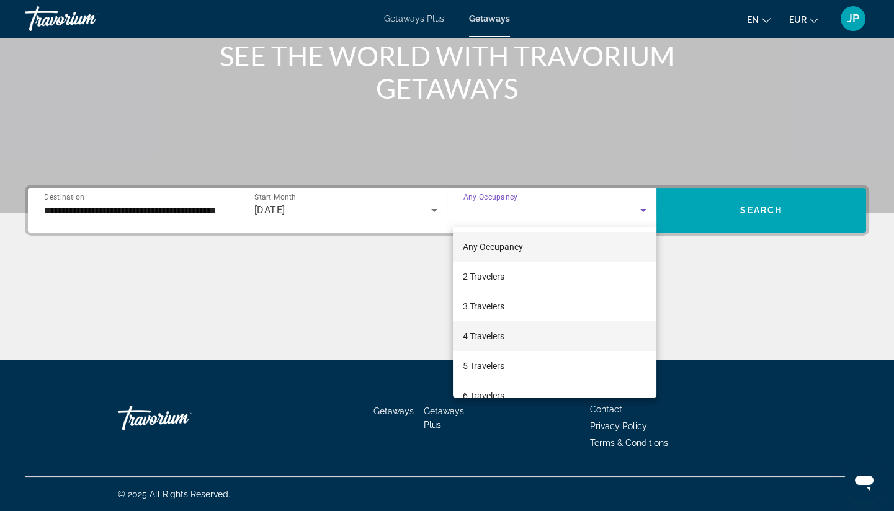
click at [493, 333] on span "4 Travelers" at bounding box center [484, 336] width 42 height 15
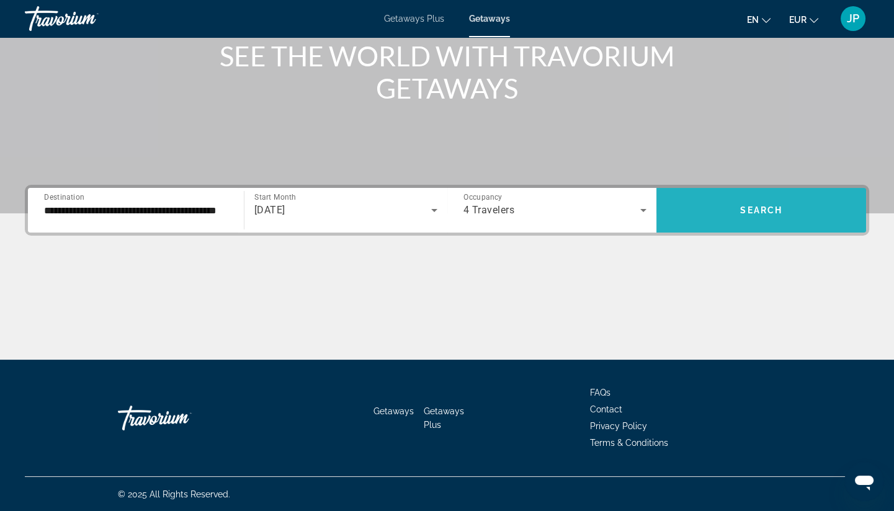
click at [757, 205] on span "Search" at bounding box center [761, 210] width 42 height 10
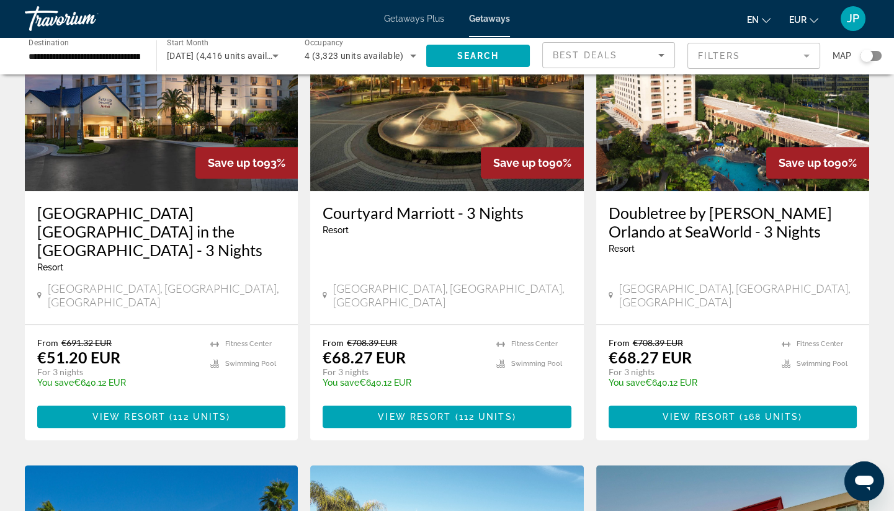
scroll to position [1103, 0]
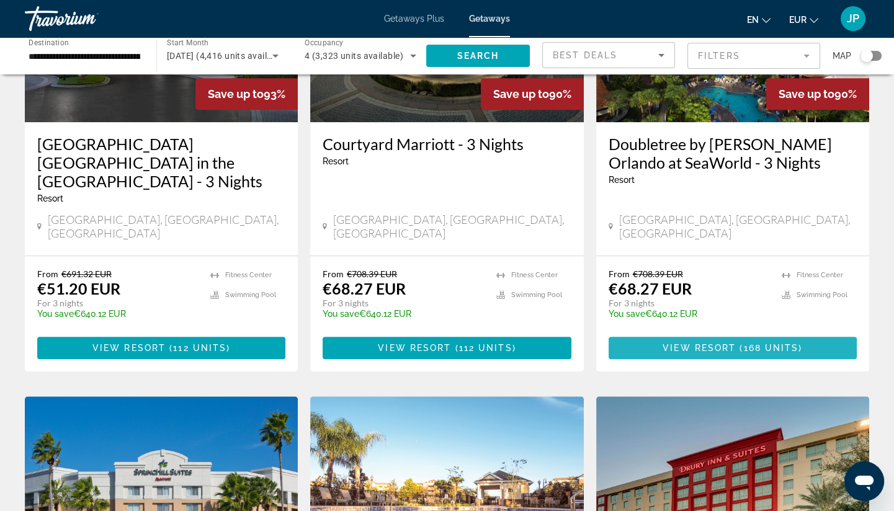
click at [715, 343] on span "View Resort" at bounding box center [699, 348] width 73 height 10
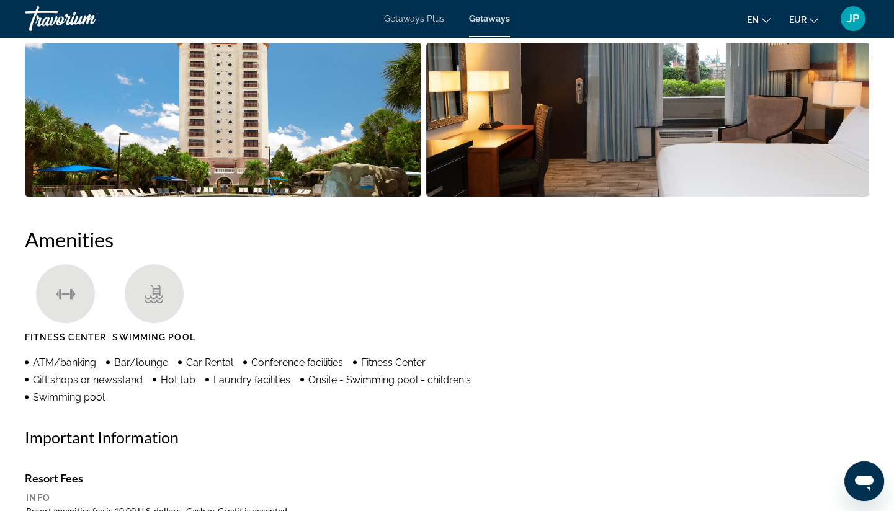
scroll to position [791, 0]
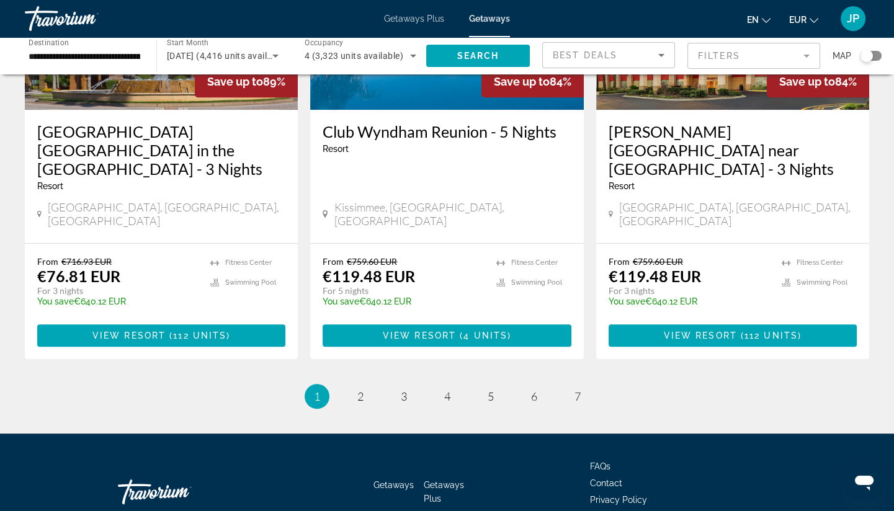
scroll to position [1588, 0]
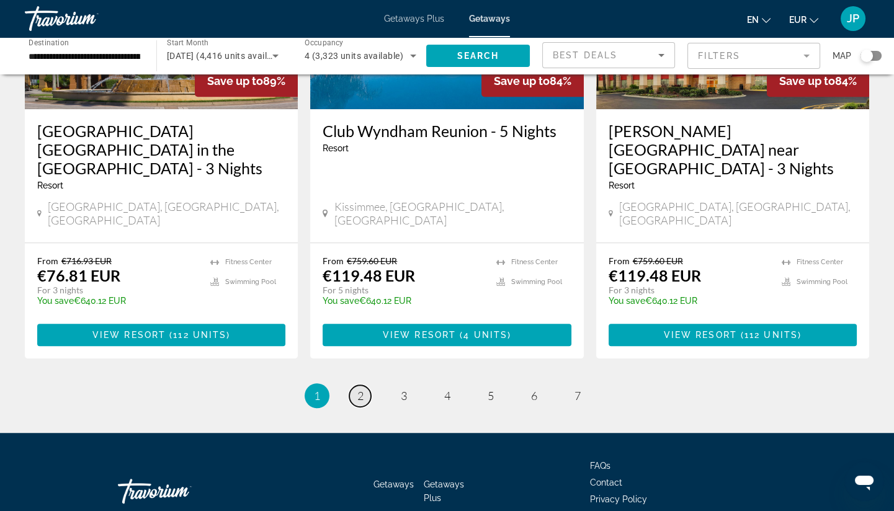
click at [360, 389] on span "2" at bounding box center [360, 396] width 6 height 14
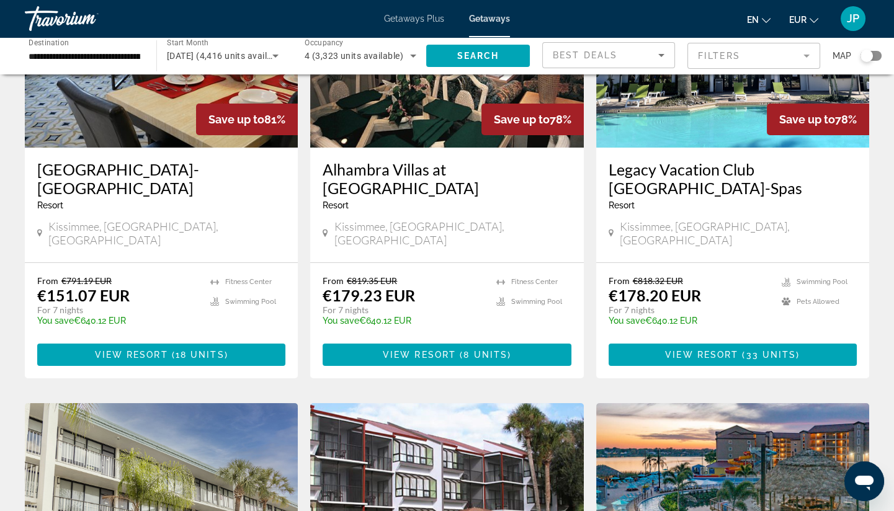
scroll to position [138, 0]
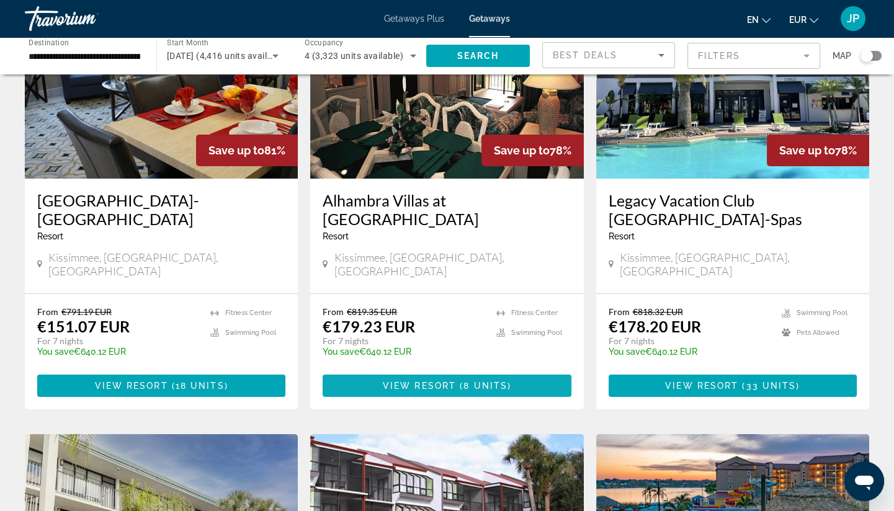
click at [434, 381] on span "View Resort" at bounding box center [419, 386] width 73 height 10
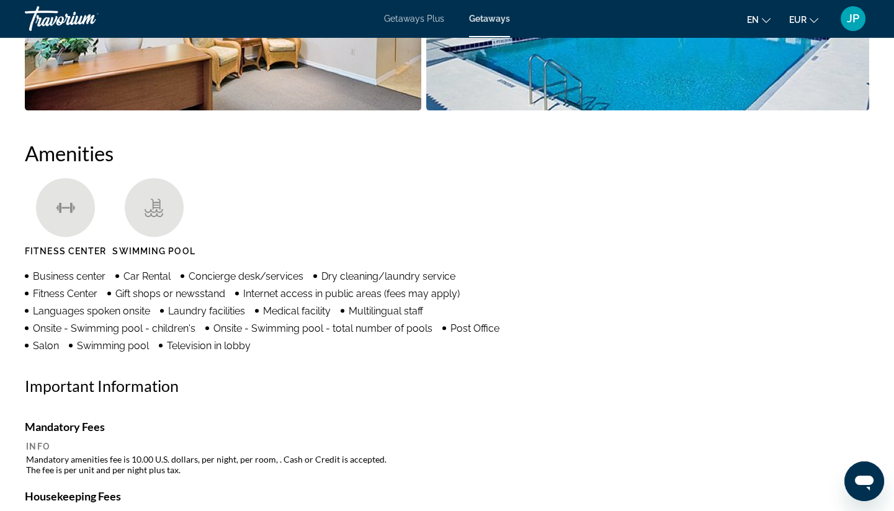
scroll to position [1034, 0]
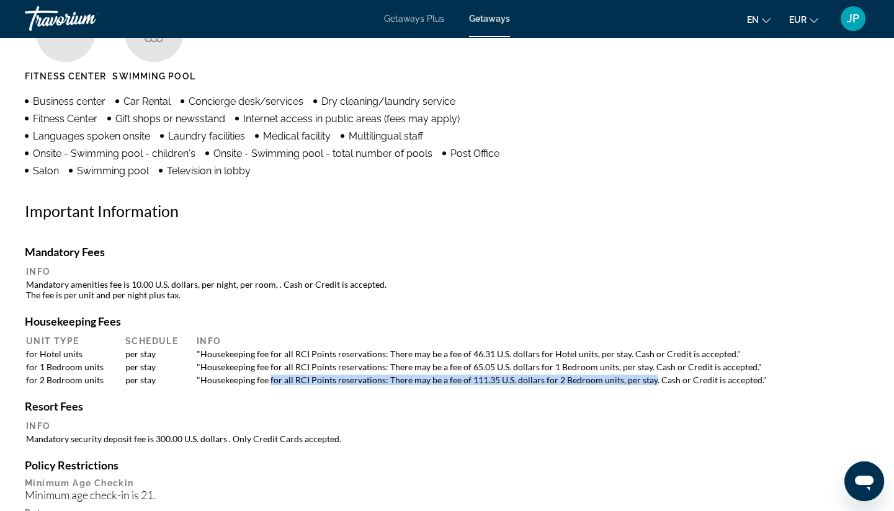
drag, startPoint x: 650, startPoint y: 380, endPoint x: 271, endPoint y: 378, distance: 379.7
click at [271, 378] on td ""Housekeeping fee for all RCI Points reservations: There may be a fee of 111.35…" at bounding box center [529, 380] width 678 height 12
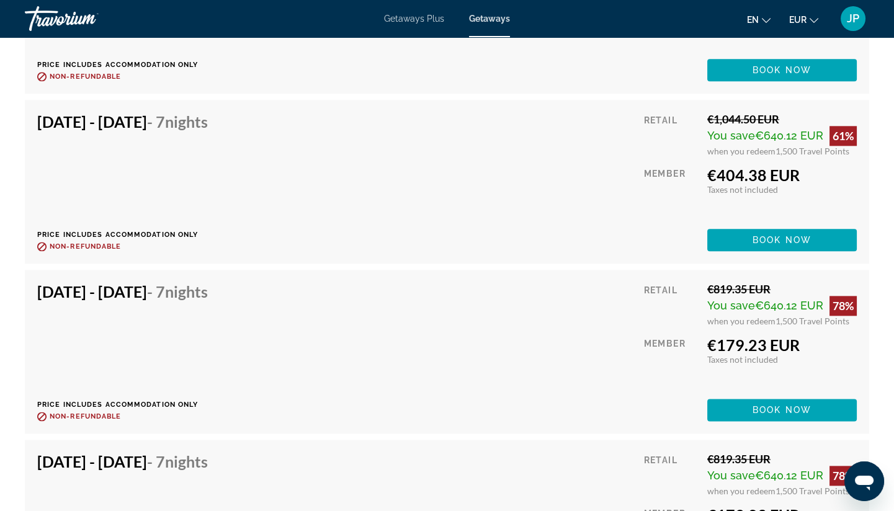
scroll to position [2710, 0]
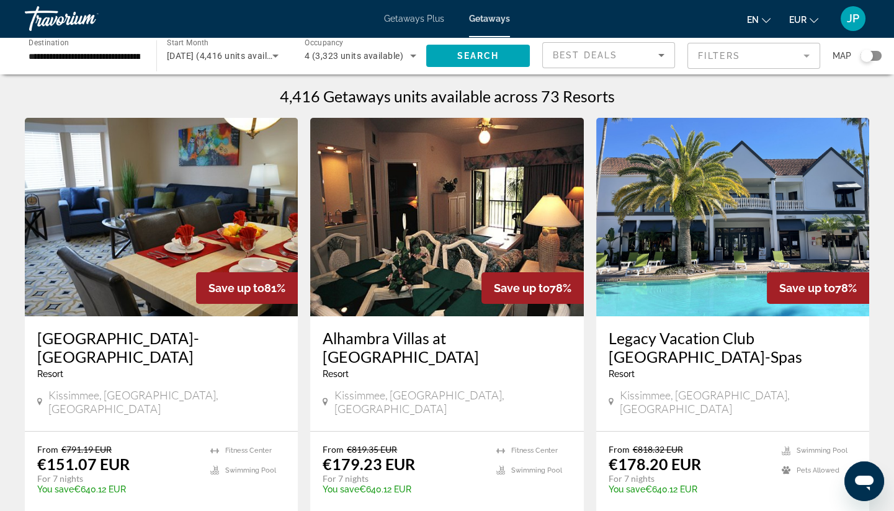
click at [732, 57] on mat-form-field "Filters" at bounding box center [753, 56] width 133 height 26
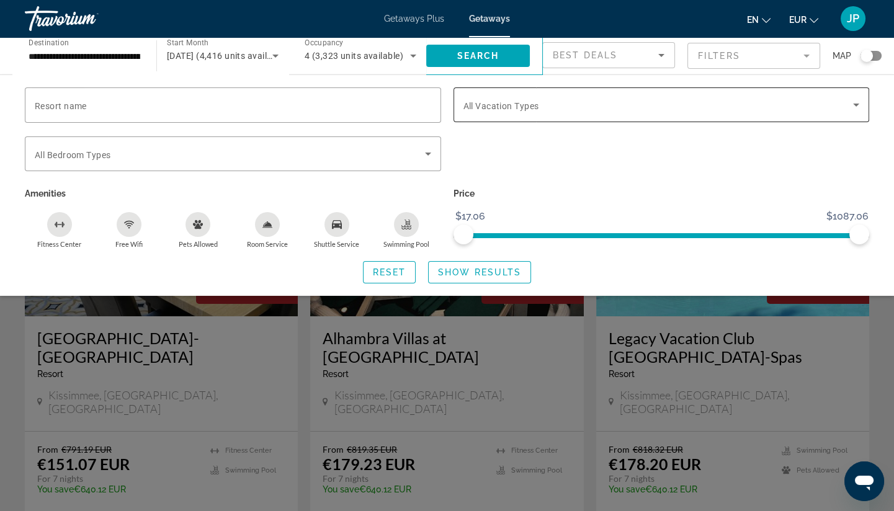
click at [730, 109] on span "Search widget" at bounding box center [659, 104] width 390 height 15
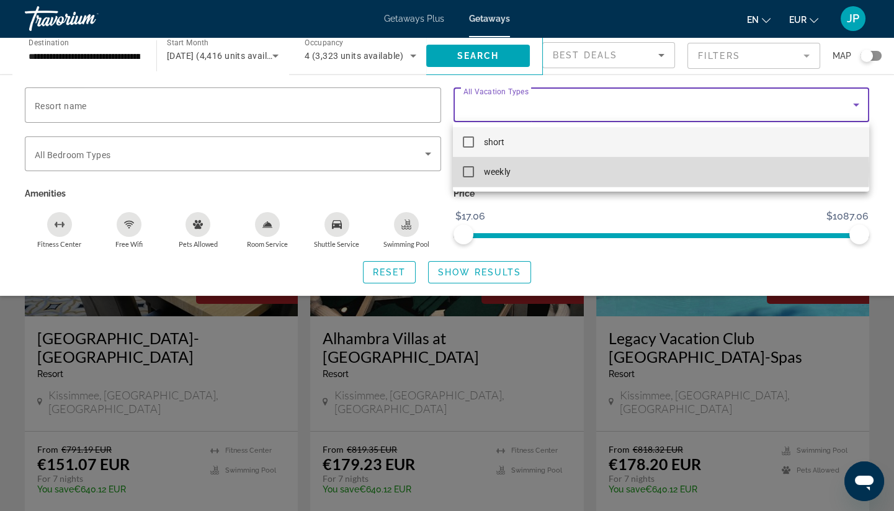
click at [499, 170] on span "weekly" at bounding box center [497, 171] width 26 height 15
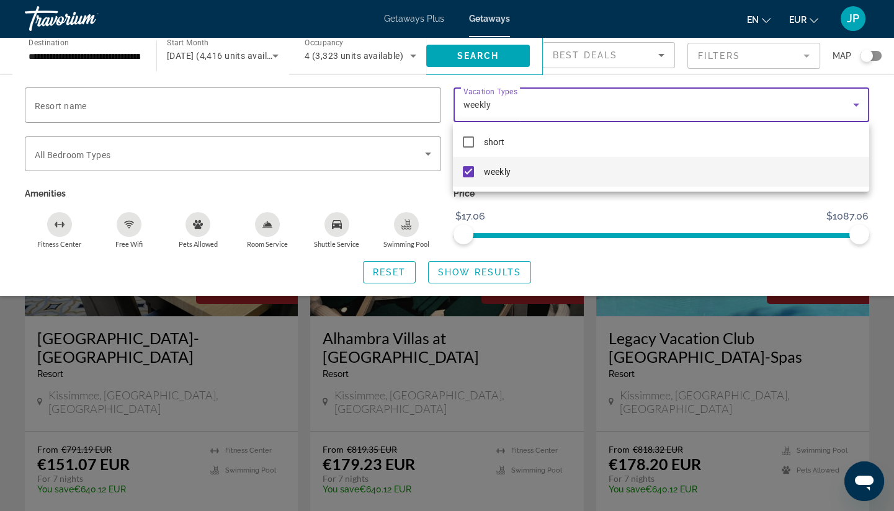
click at [472, 276] on div at bounding box center [447, 255] width 894 height 511
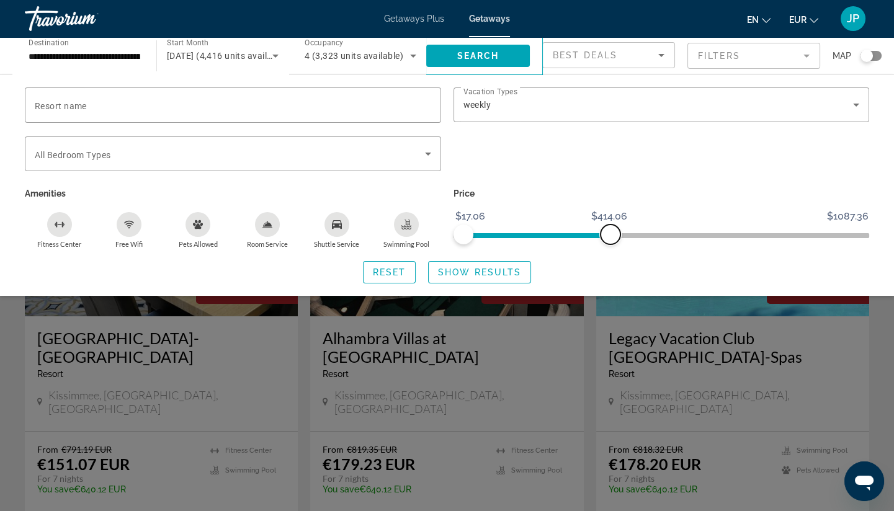
drag, startPoint x: 860, startPoint y: 230, endPoint x: 610, endPoint y: 239, distance: 250.2
click at [610, 239] on span "ngx-slider-max" at bounding box center [611, 235] width 20 height 20
click at [481, 270] on span "Show Results" at bounding box center [479, 272] width 83 height 10
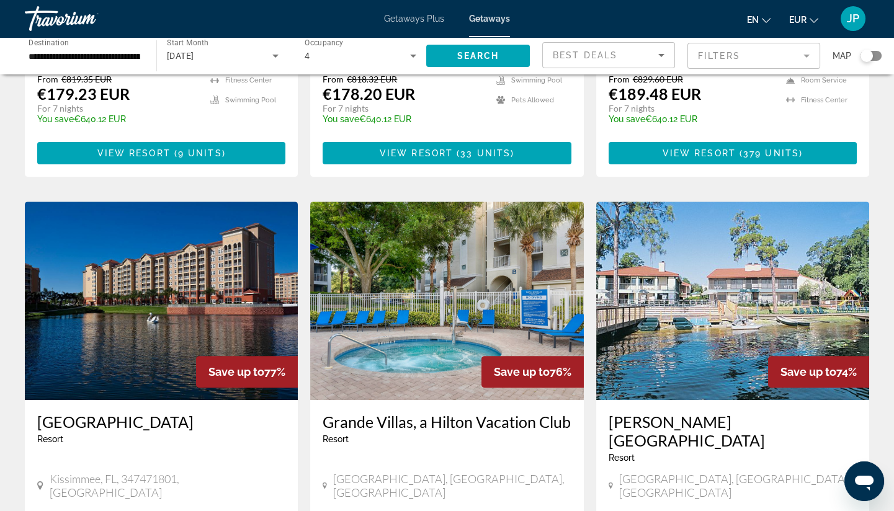
scroll to position [893, 0]
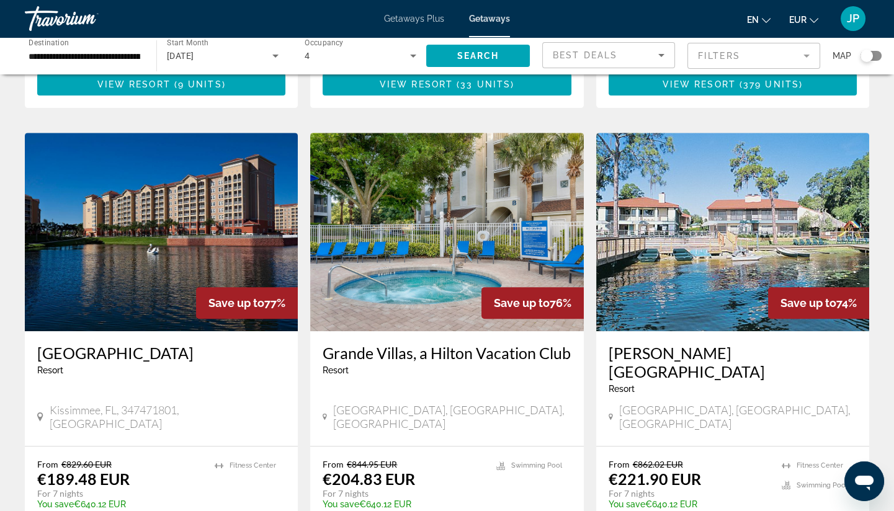
click at [140, 212] on img "Main content" at bounding box center [161, 232] width 273 height 199
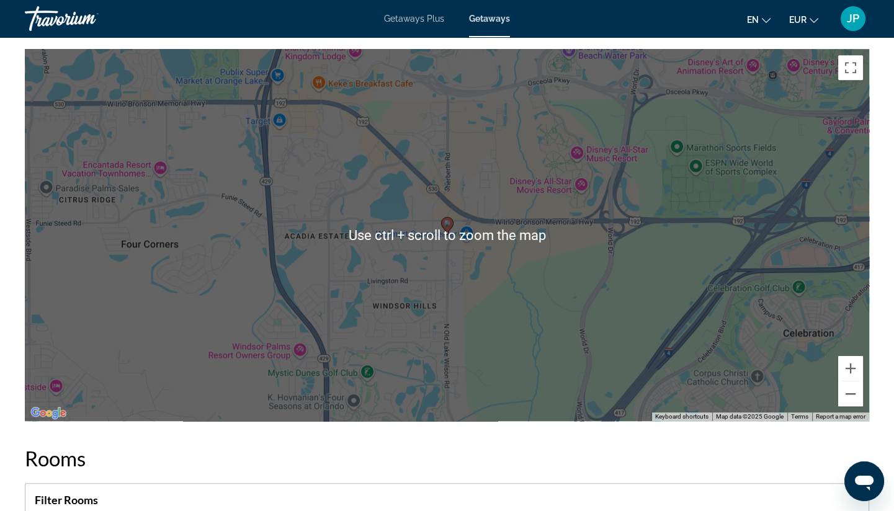
scroll to position [1379, 0]
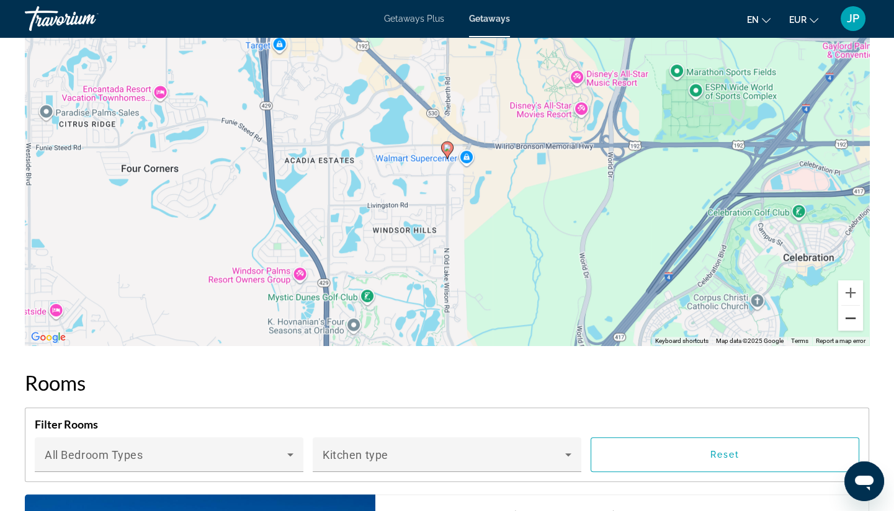
click at [813, 324] on button "Zoom out" at bounding box center [850, 318] width 25 height 25
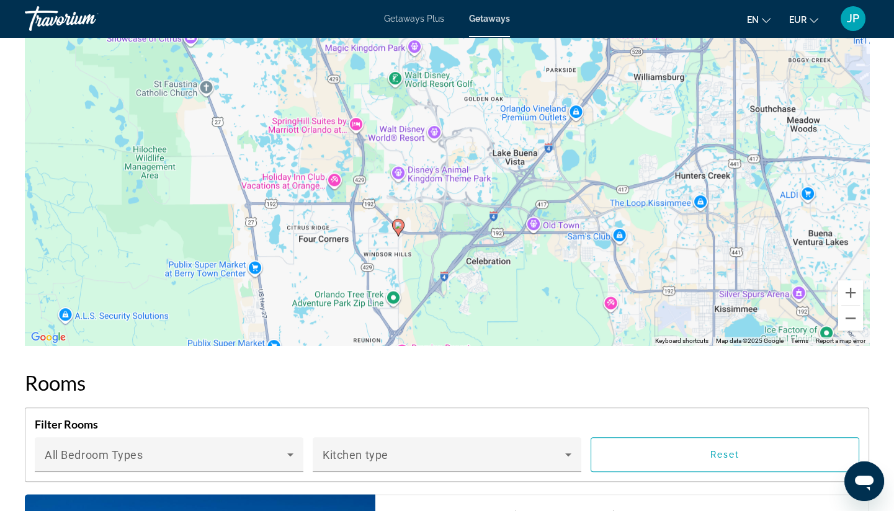
drag, startPoint x: 576, startPoint y: 253, endPoint x: 526, endPoint y: 332, distance: 93.5
click at [526, 332] on div "To activate drag with keyboard, press Alt + Enter. Once in keyboard drag state,…" at bounding box center [447, 159] width 844 height 372
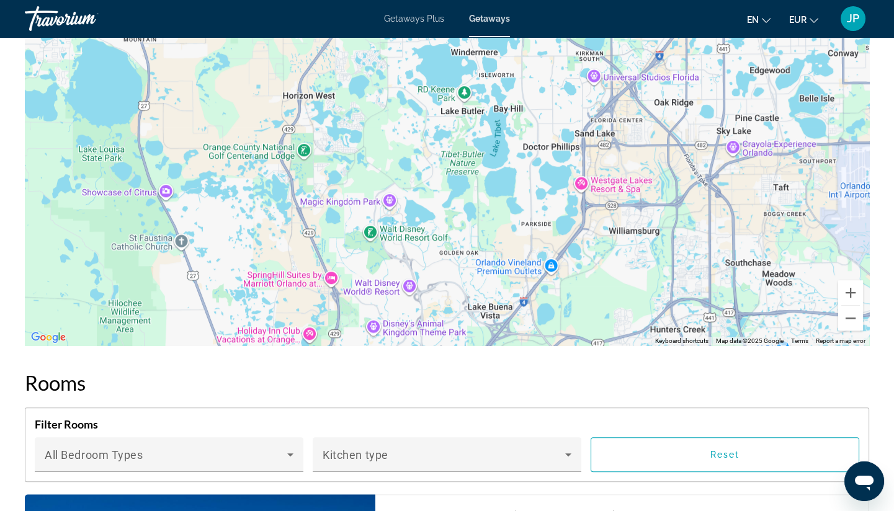
drag, startPoint x: 581, startPoint y: 193, endPoint x: 556, endPoint y: 349, distance: 157.7
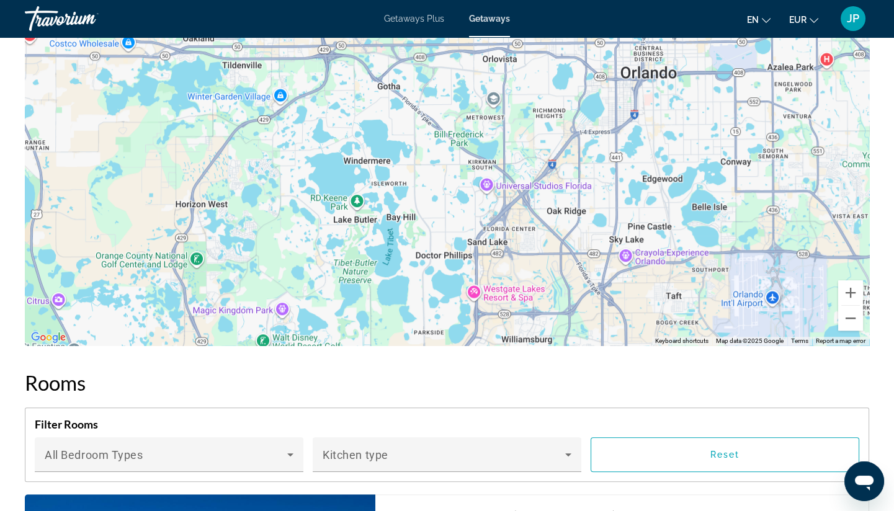
drag, startPoint x: 547, startPoint y: 205, endPoint x: 438, endPoint y: 316, distance: 155.3
click at [438, 316] on div "To activate drag with keyboard, press Alt + Enter. Once in keyboard drag state,…" at bounding box center [447, 159] width 844 height 372
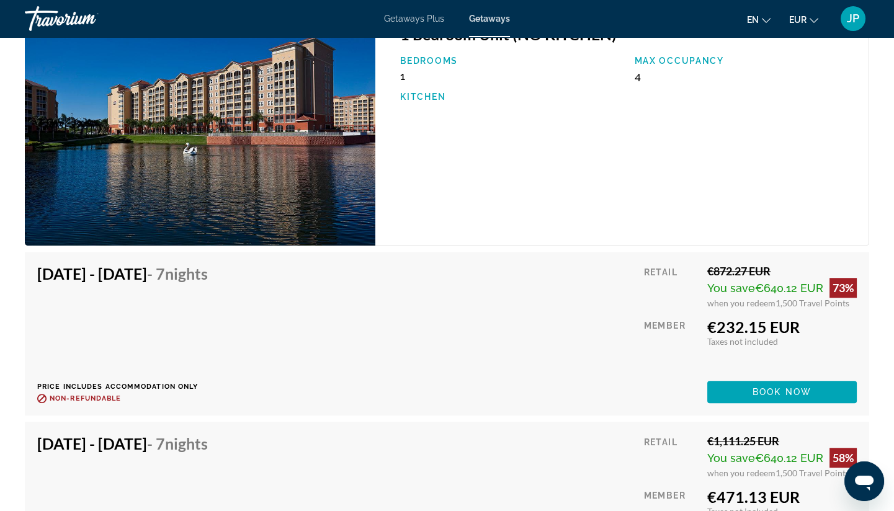
scroll to position [1792, 0]
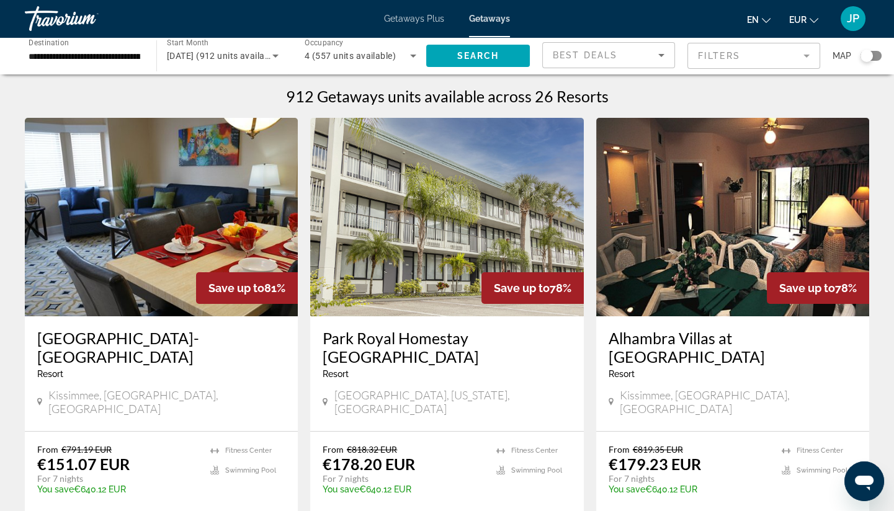
click at [740, 53] on mat-form-field "Filters" at bounding box center [753, 56] width 133 height 26
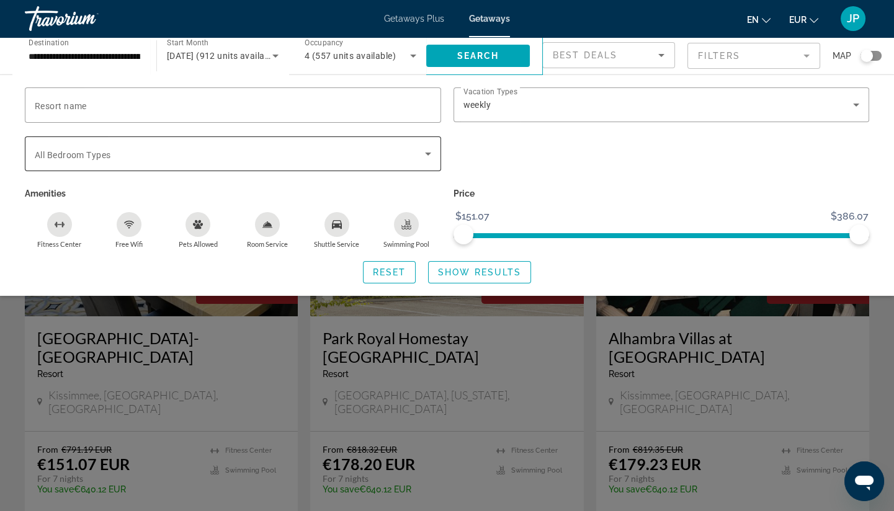
click at [436, 157] on div "Bedroom Types All Bedroom Types" at bounding box center [233, 154] width 416 height 35
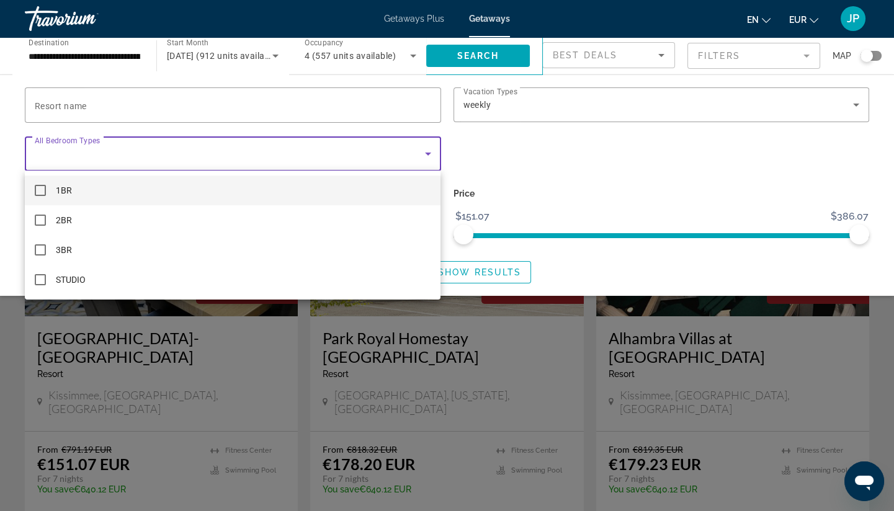
click at [496, 153] on div at bounding box center [447, 255] width 894 height 511
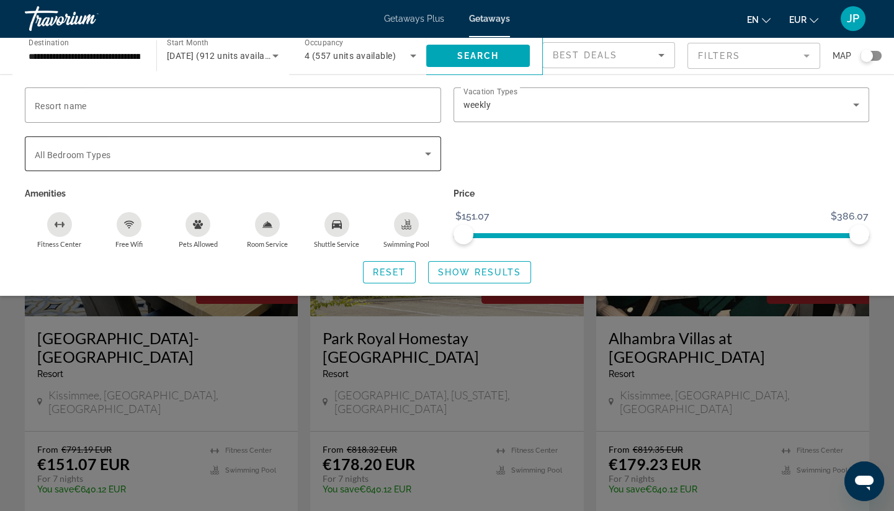
click at [403, 142] on div "Search widget" at bounding box center [233, 154] width 396 height 35
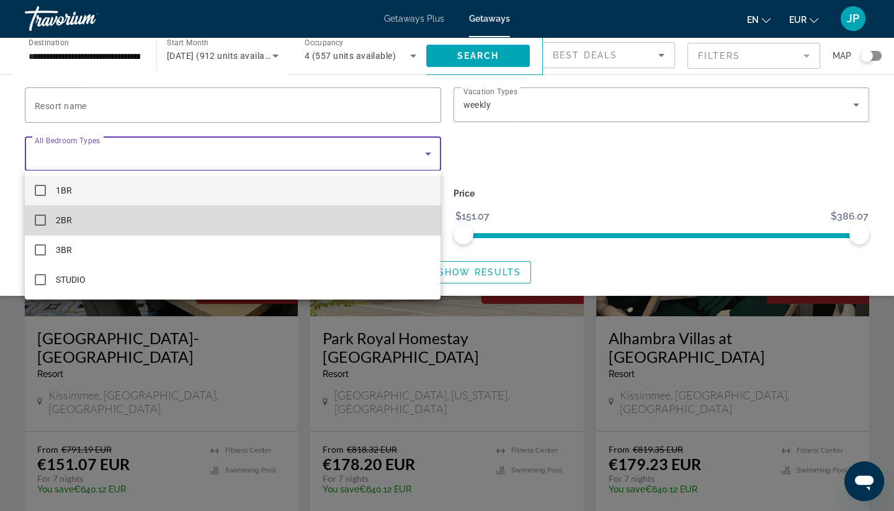
click at [65, 220] on span "2BR" at bounding box center [64, 220] width 16 height 15
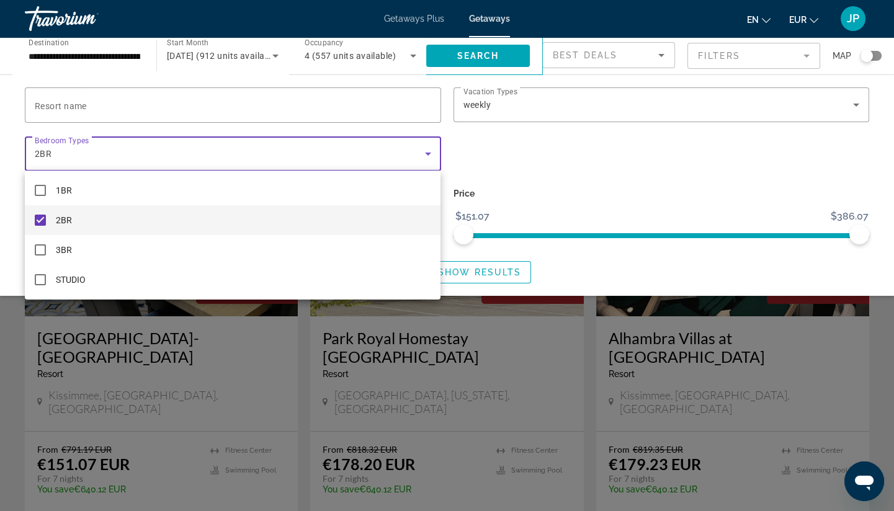
click at [22, 92] on div at bounding box center [447, 255] width 894 height 511
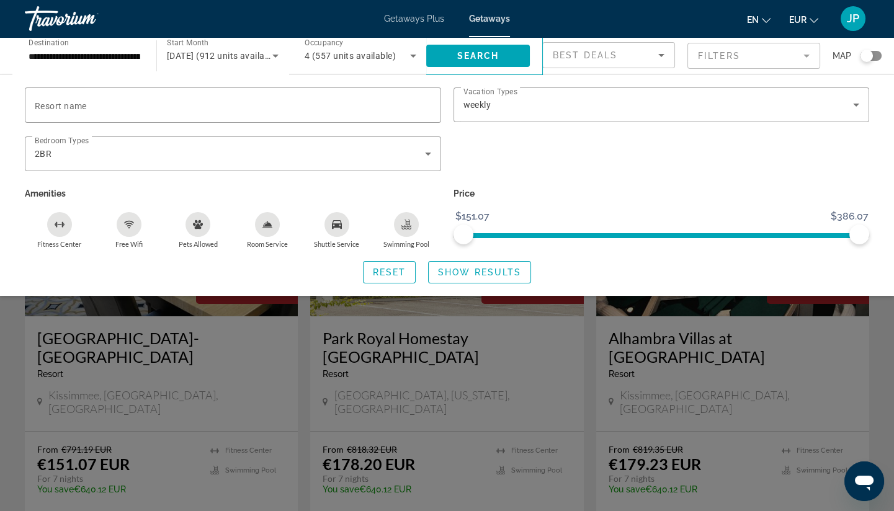
click at [12, 319] on div "Search widget" at bounding box center [447, 348] width 894 height 325
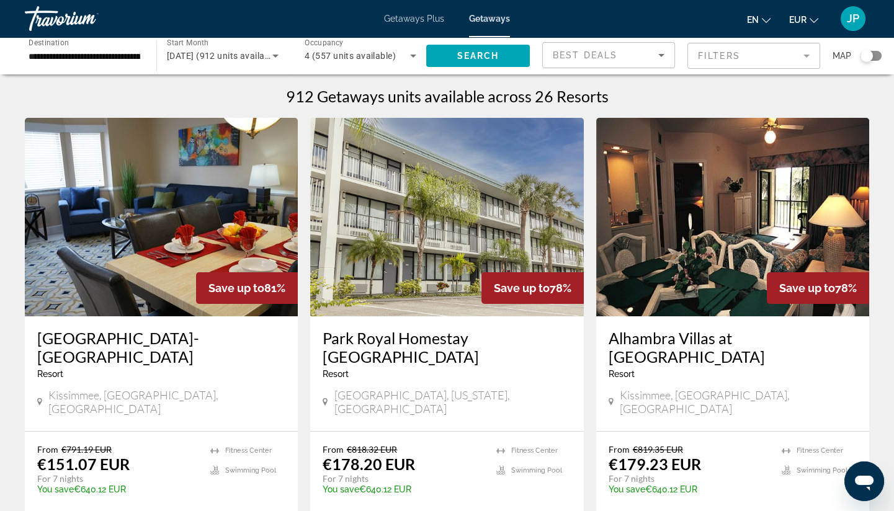
click at [813, 55] on div "Search widget" at bounding box center [871, 56] width 21 height 10
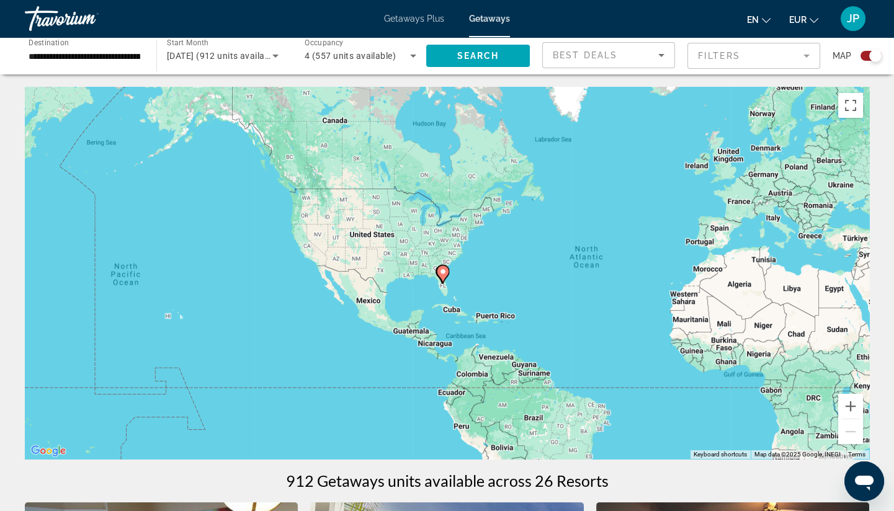
drag, startPoint x: 397, startPoint y: 300, endPoint x: 579, endPoint y: 303, distance: 181.8
click at [579, 303] on div "To activate drag with keyboard, press Alt + Enter. Once in keyboard drag state,…" at bounding box center [447, 273] width 844 height 372
click at [813, 409] on button "Zoom in" at bounding box center [850, 406] width 25 height 25
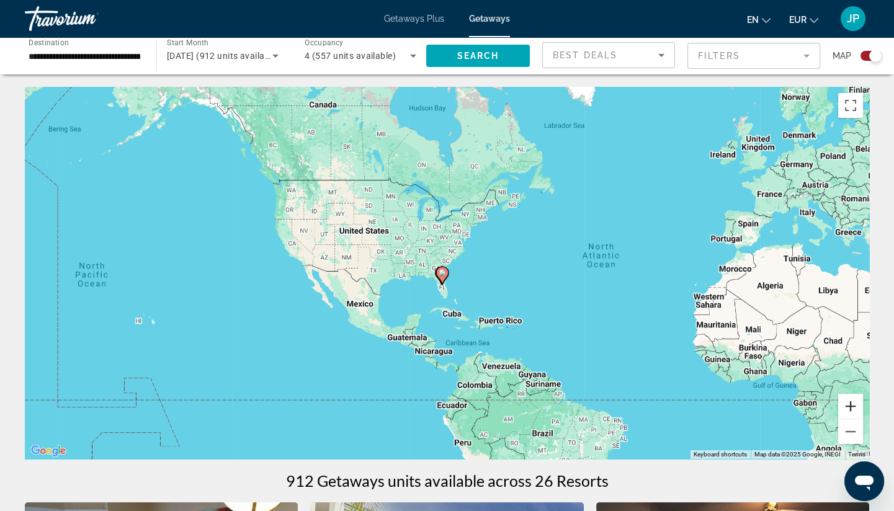
click at [813, 409] on button "Zoom in" at bounding box center [850, 406] width 25 height 25
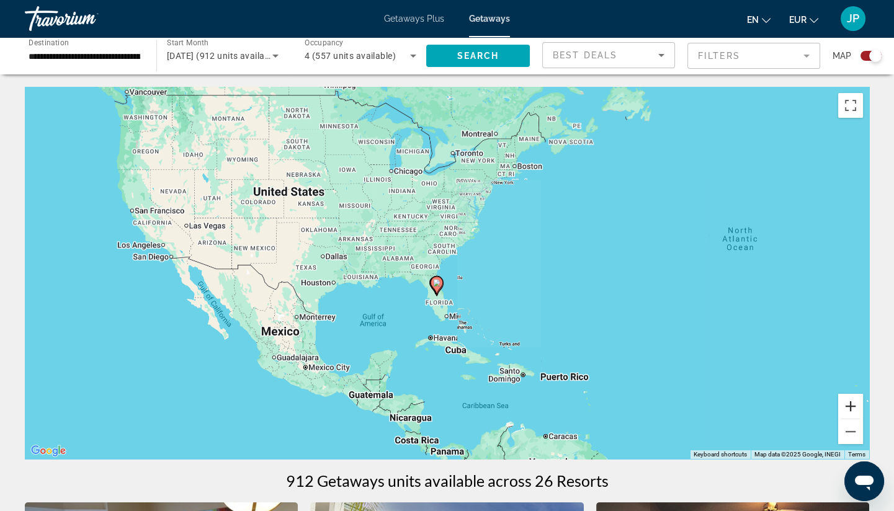
click at [813, 409] on button "Zoom in" at bounding box center [850, 406] width 25 height 25
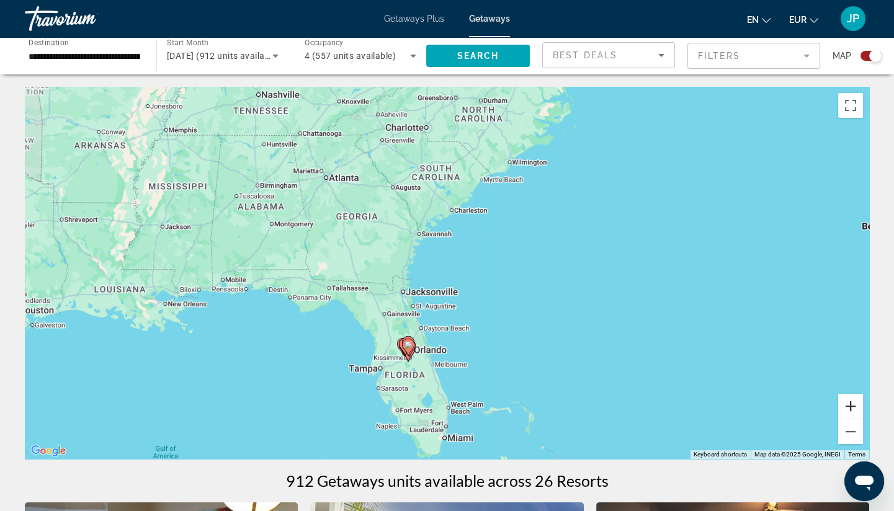
click at [813, 409] on button "Zoom in" at bounding box center [850, 406] width 25 height 25
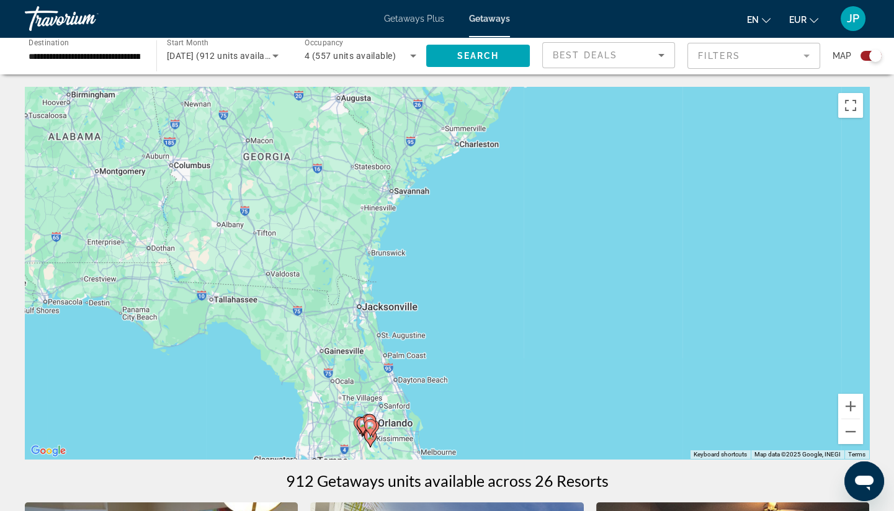
drag, startPoint x: 665, startPoint y: 400, endPoint x: 682, endPoint y: 290, distance: 111.1
click at [681, 296] on div "To activate drag with keyboard, press Alt + Enter. Once in keyboard drag state,…" at bounding box center [447, 273] width 844 height 372
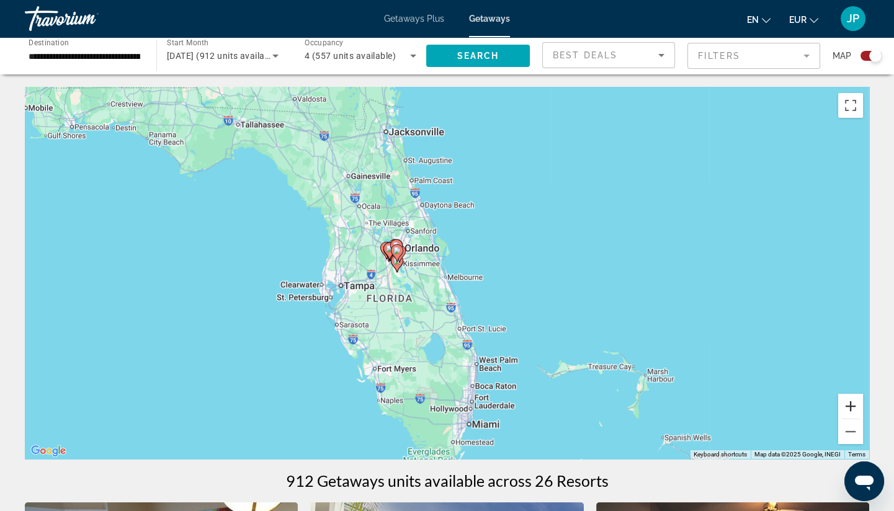
click at [813, 407] on button "Zoom in" at bounding box center [850, 406] width 25 height 25
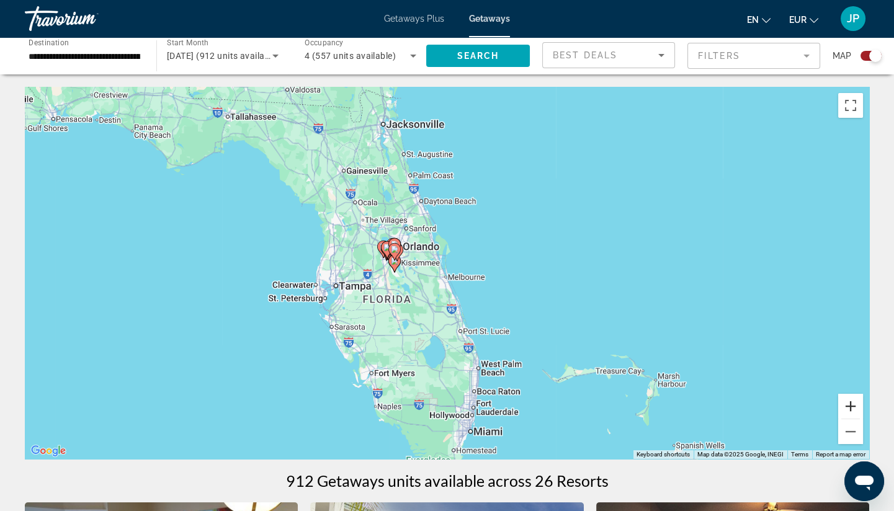
click at [813, 407] on button "Zoom in" at bounding box center [850, 406] width 25 height 25
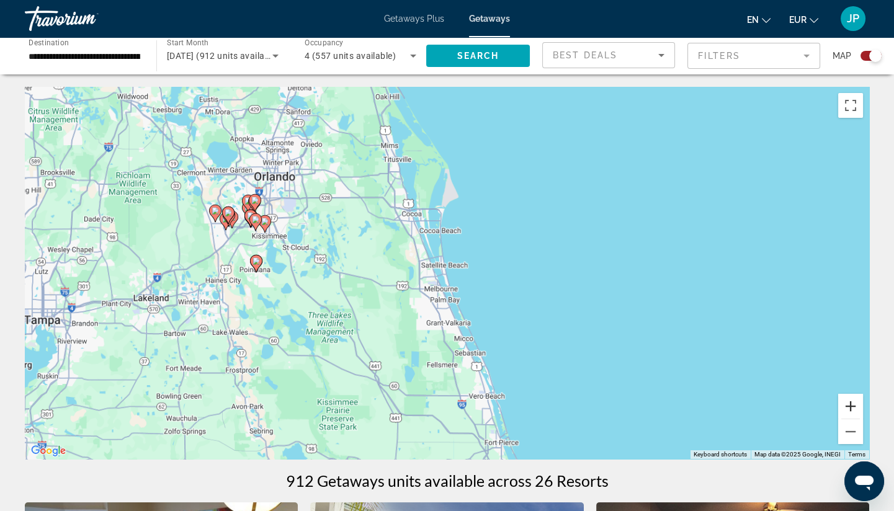
click at [813, 407] on button "Zoom in" at bounding box center [850, 406] width 25 height 25
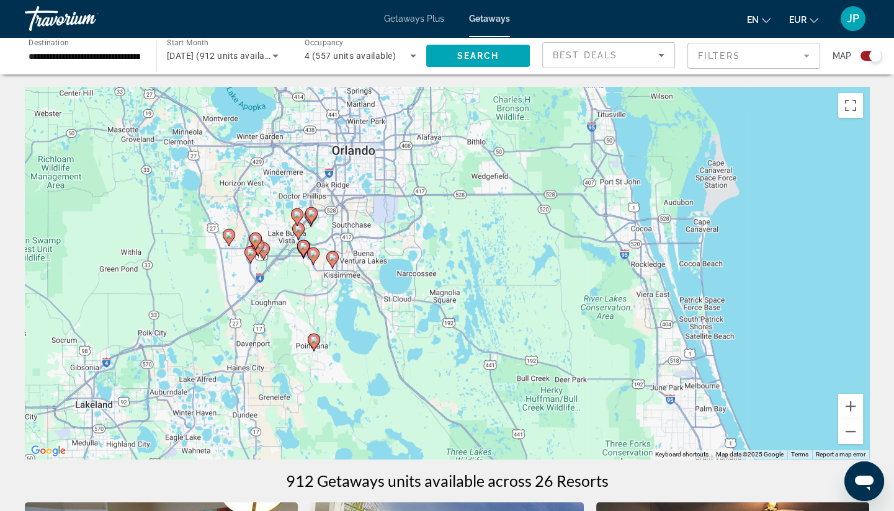
drag, startPoint x: 620, startPoint y: 324, endPoint x: 890, endPoint y: 404, distance: 281.5
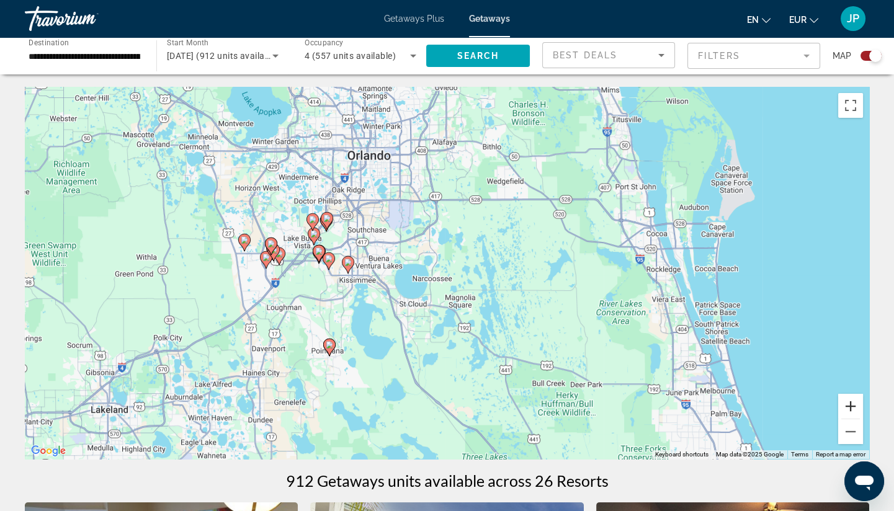
click at [813, 404] on button "Zoom in" at bounding box center [850, 406] width 25 height 25
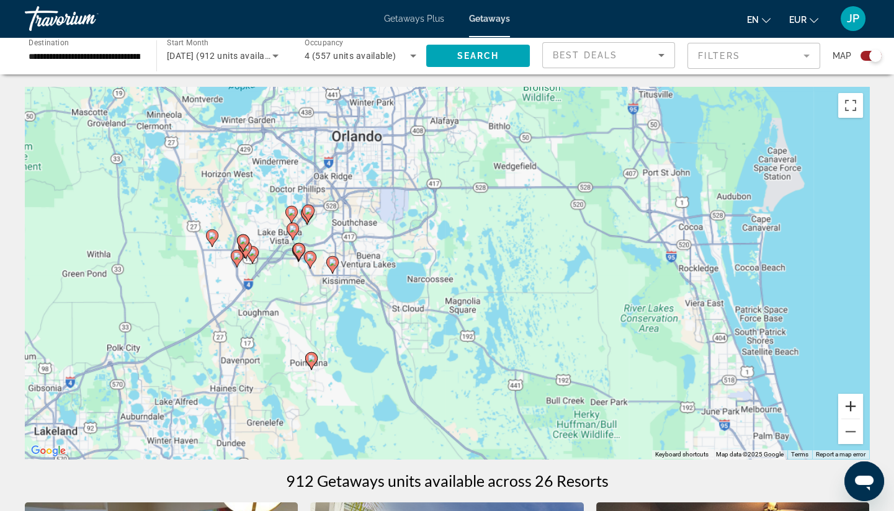
click at [813, 404] on button "Zoom in" at bounding box center [850, 406] width 25 height 25
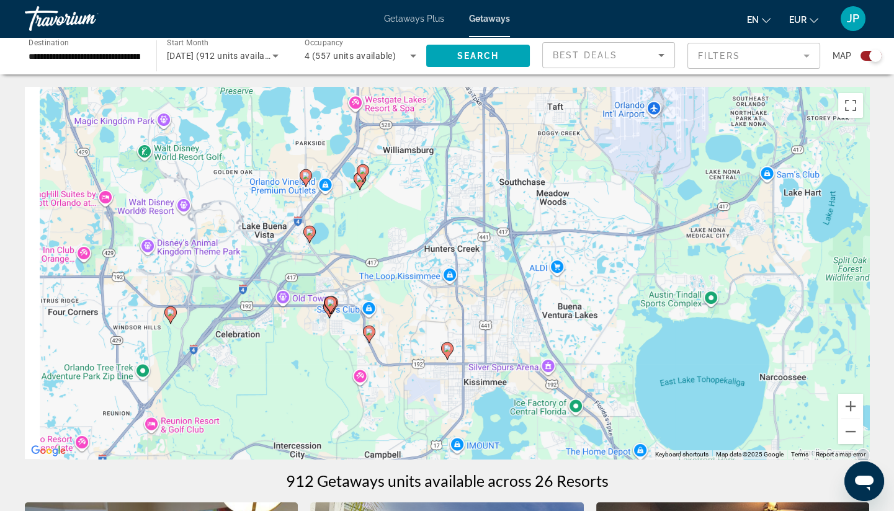
drag, startPoint x: 742, startPoint y: 339, endPoint x: 839, endPoint y: 356, distance: 98.2
click at [813, 356] on div "To activate drag with keyboard, press Alt + Enter. Once in keyboard drag state,…" at bounding box center [447, 273] width 844 height 372
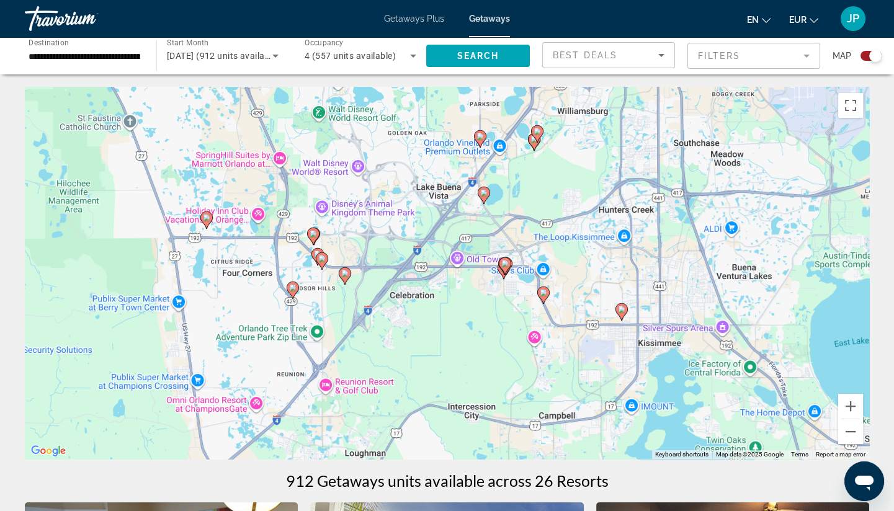
drag, startPoint x: 452, startPoint y: 262, endPoint x: 553, endPoint y: 210, distance: 114.3
click at [553, 210] on div "To activate drag with keyboard, press Alt + Enter. Once in keyboard drag state,…" at bounding box center [447, 273] width 844 height 372
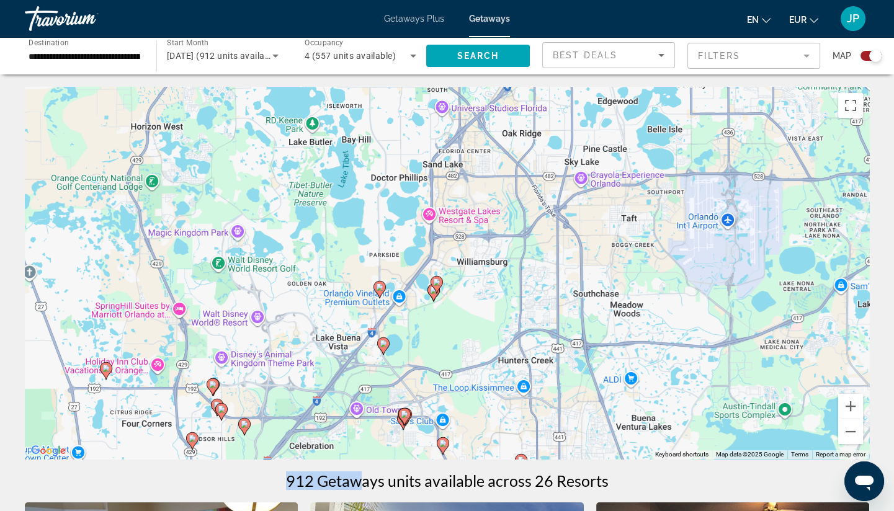
drag, startPoint x: 461, startPoint y: 333, endPoint x: 360, endPoint y: 484, distance: 181.6
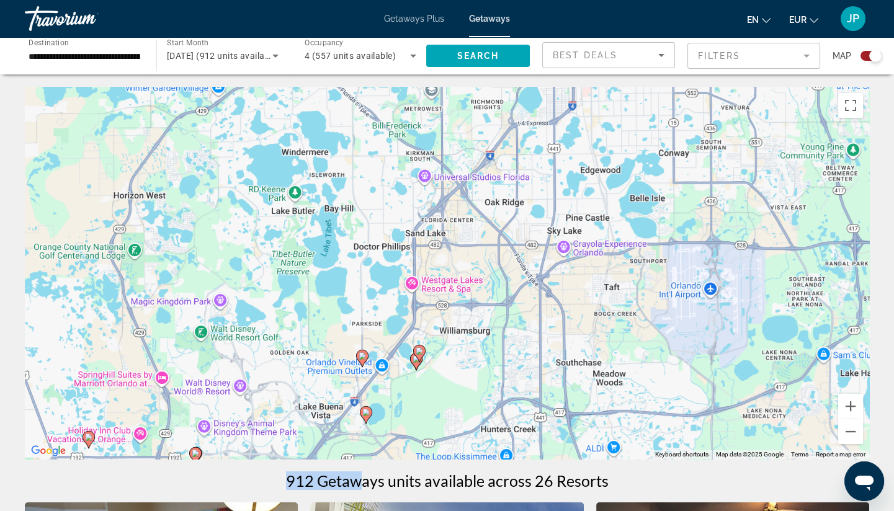
drag, startPoint x: 493, startPoint y: 315, endPoint x: 480, endPoint y: 382, distance: 68.4
click at [480, 382] on div "To activate drag with keyboard, press Alt + Enter. Once in keyboard drag state,…" at bounding box center [447, 273] width 844 height 372
click at [365, 355] on image "Main content" at bounding box center [362, 355] width 7 height 7
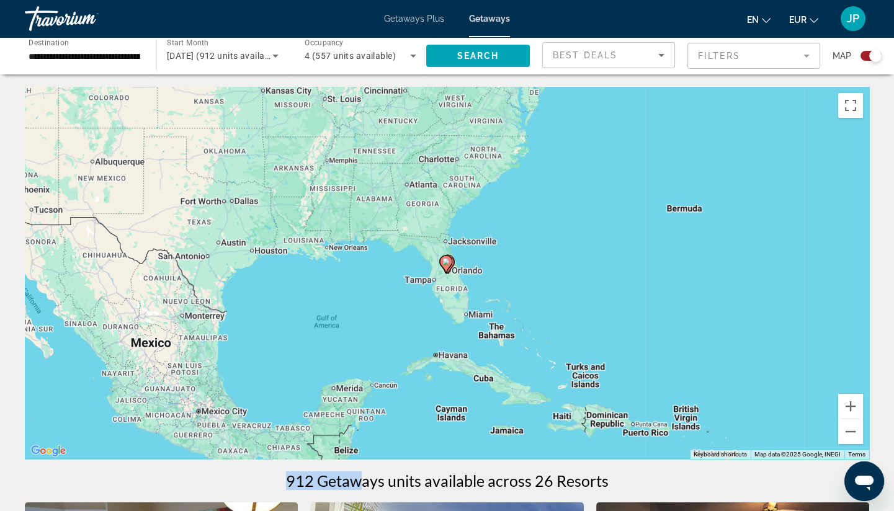
click at [447, 269] on icon "Main content" at bounding box center [445, 264] width 11 height 16
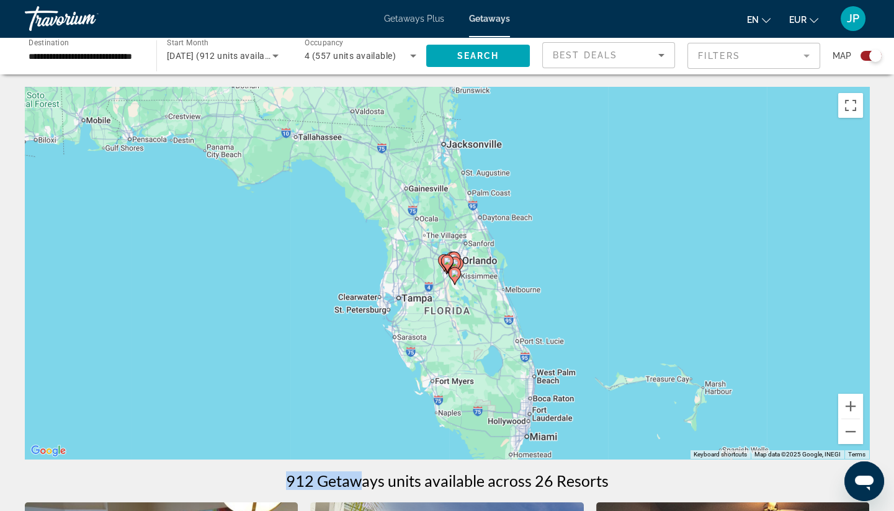
click at [447, 269] on icon "Main content" at bounding box center [446, 264] width 11 height 16
type input "**********"
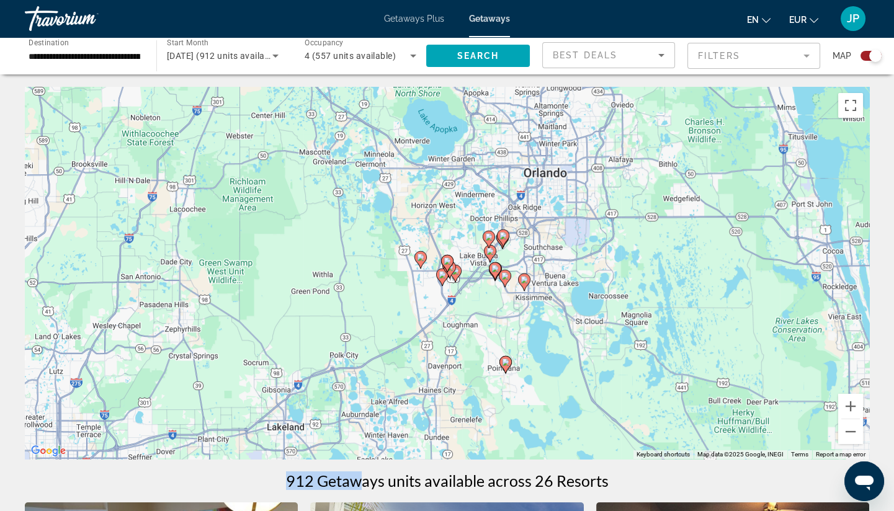
click at [493, 239] on icon "Main content" at bounding box center [488, 239] width 11 height 16
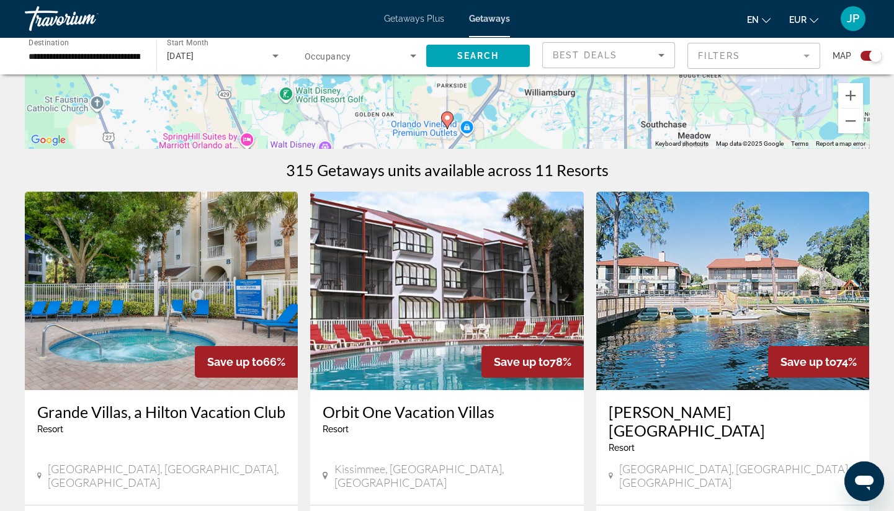
scroll to position [344, 0]
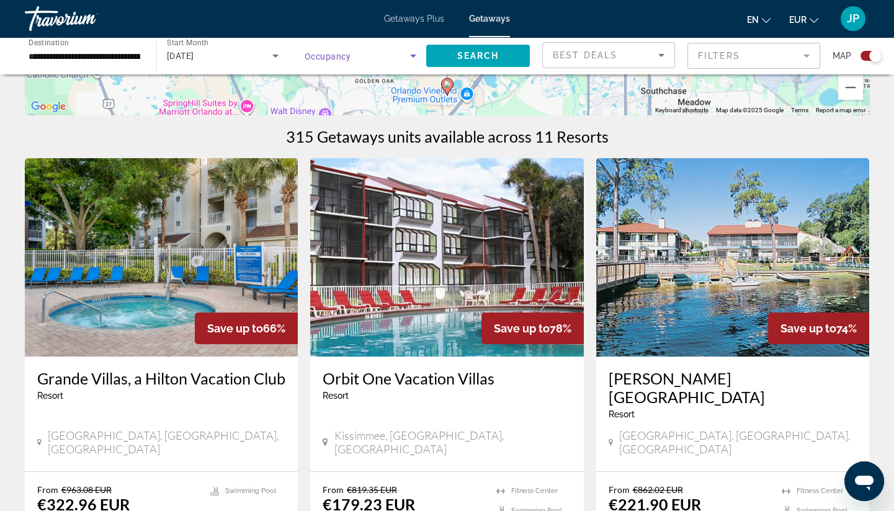
click at [395, 61] on span "Search widget" at bounding box center [357, 55] width 105 height 15
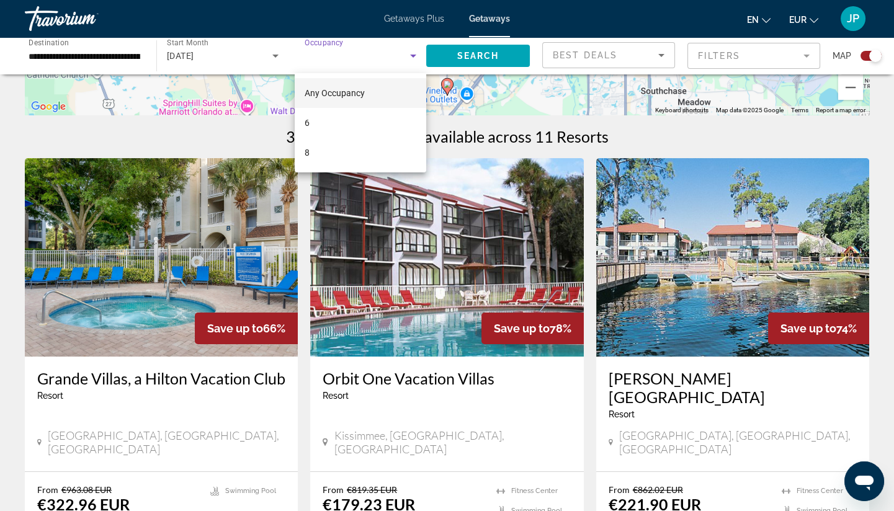
click at [395, 61] on div at bounding box center [447, 255] width 894 height 511
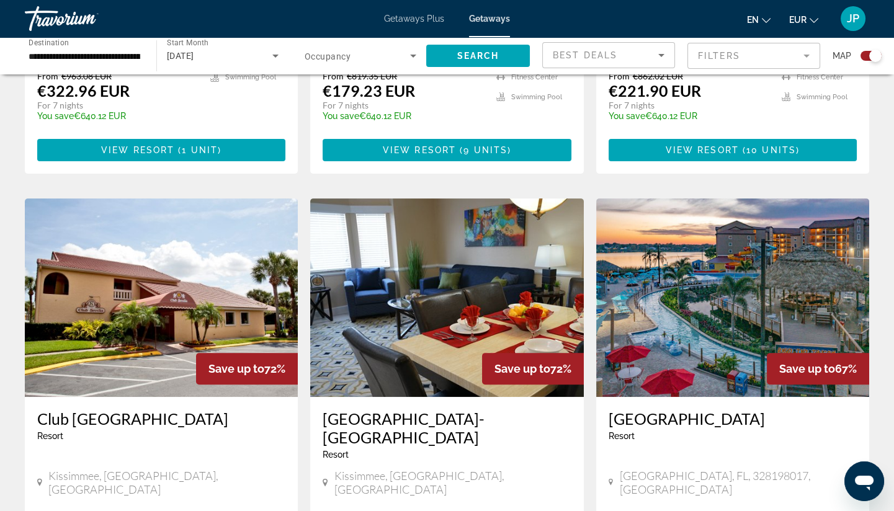
scroll to position [827, 0]
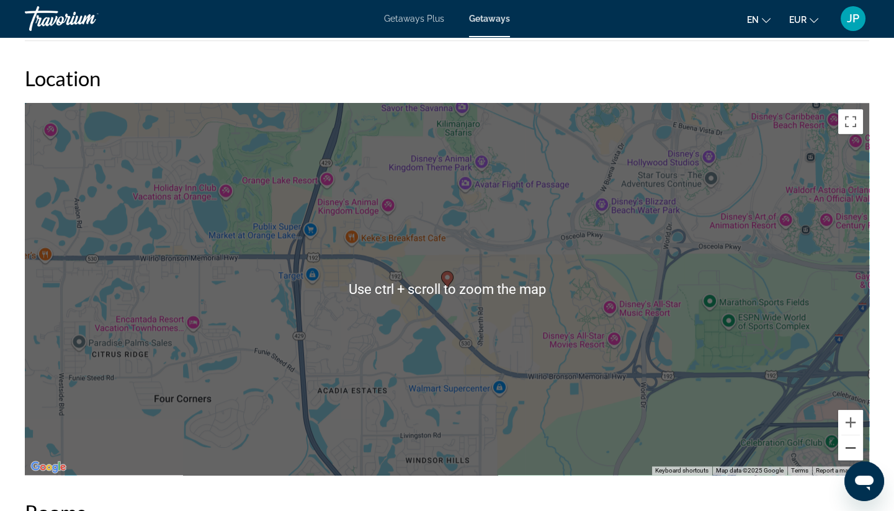
scroll to position [1930, 0]
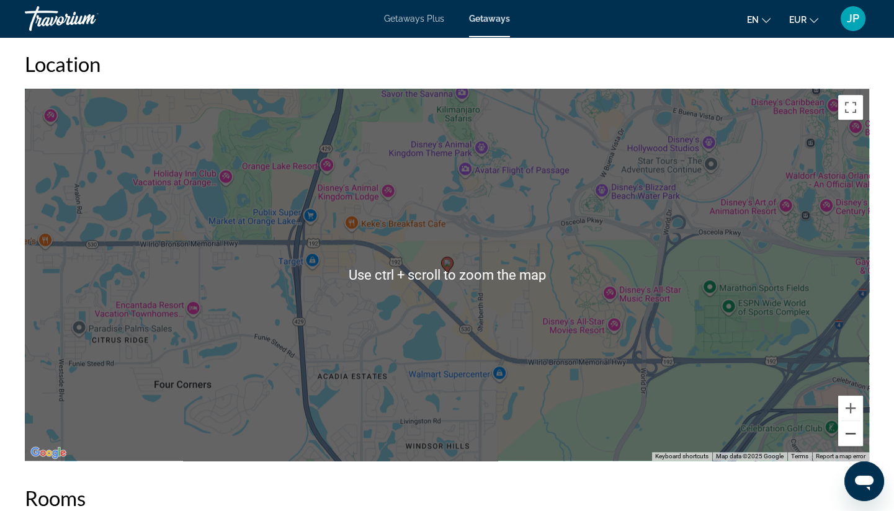
click at [813, 421] on button "Zoom out" at bounding box center [850, 433] width 25 height 25
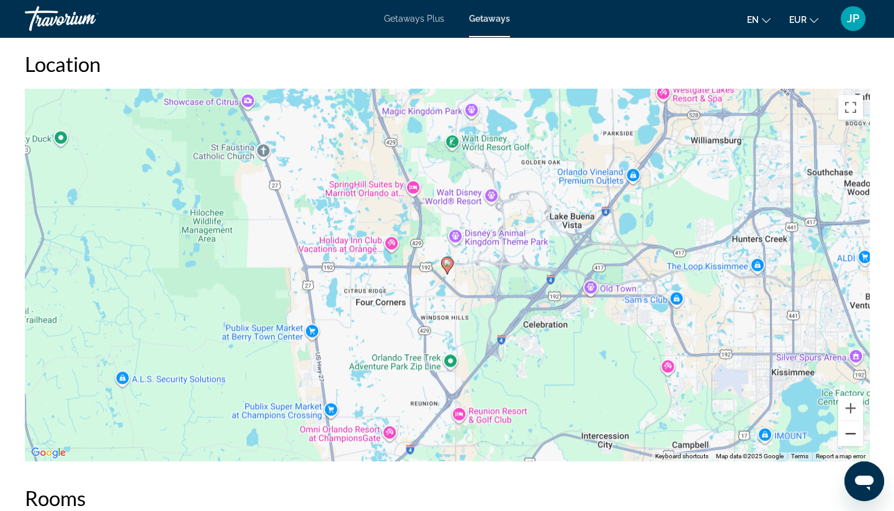
click at [813, 421] on button "Zoom out" at bounding box center [850, 433] width 25 height 25
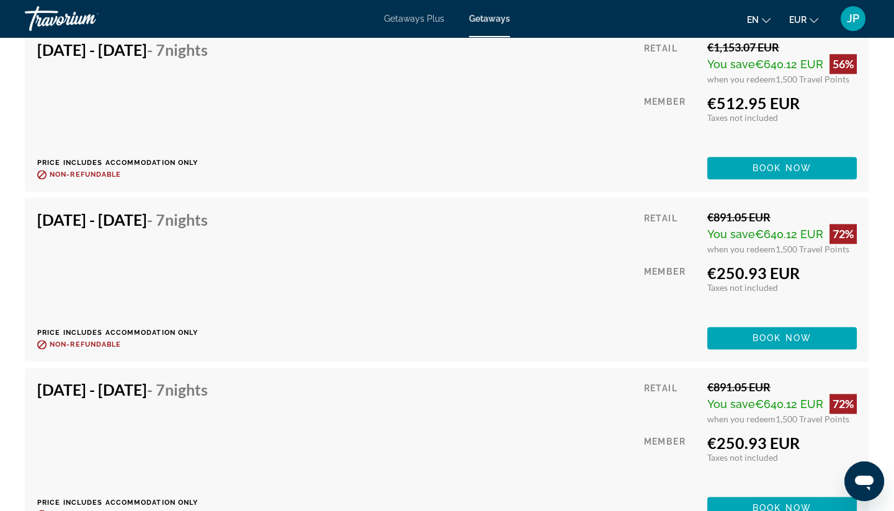
scroll to position [2620, 0]
